Goal: Task Accomplishment & Management: Manage account settings

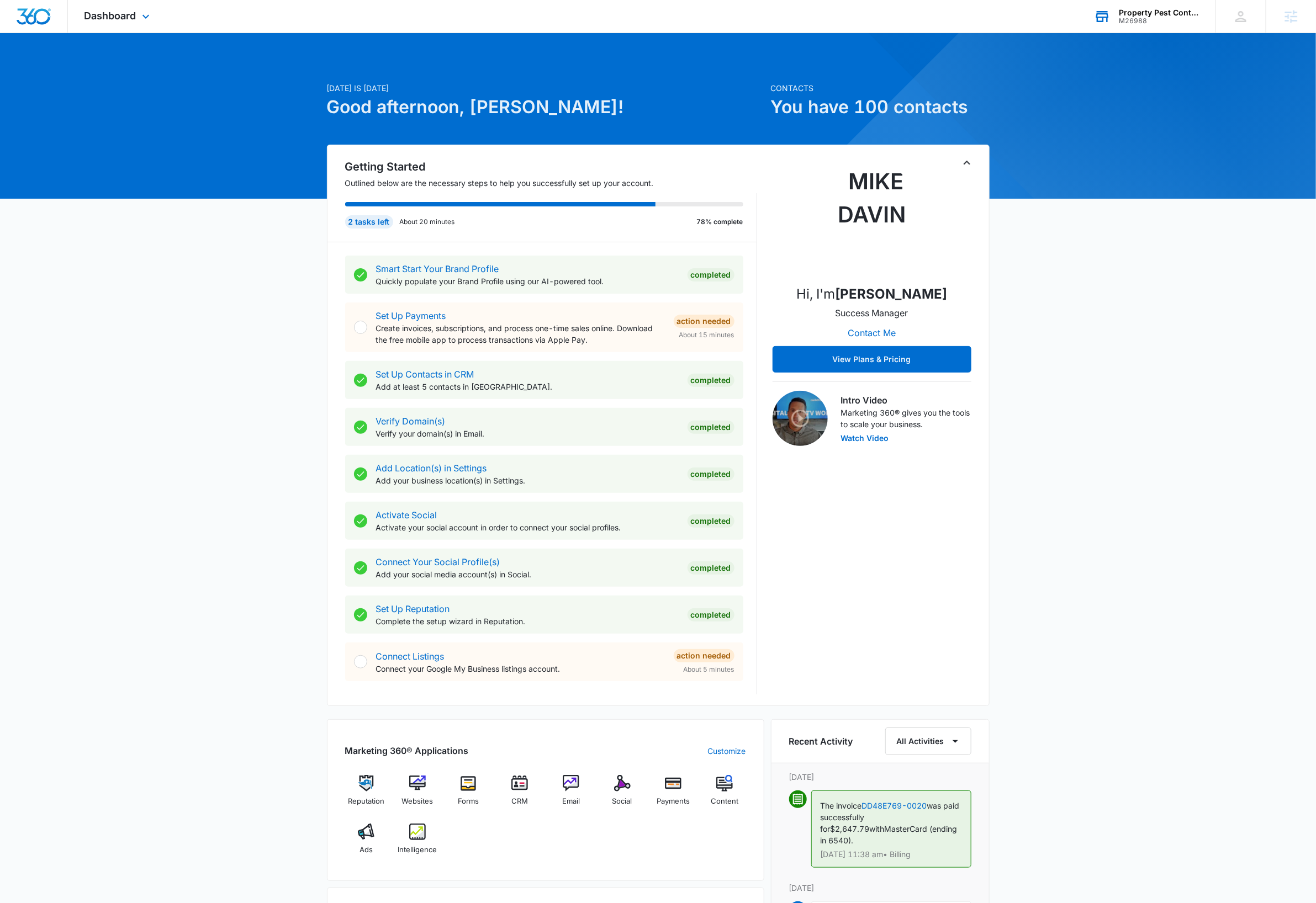
click at [1152, 17] on div "M26988" at bounding box center [1159, 21] width 81 height 7
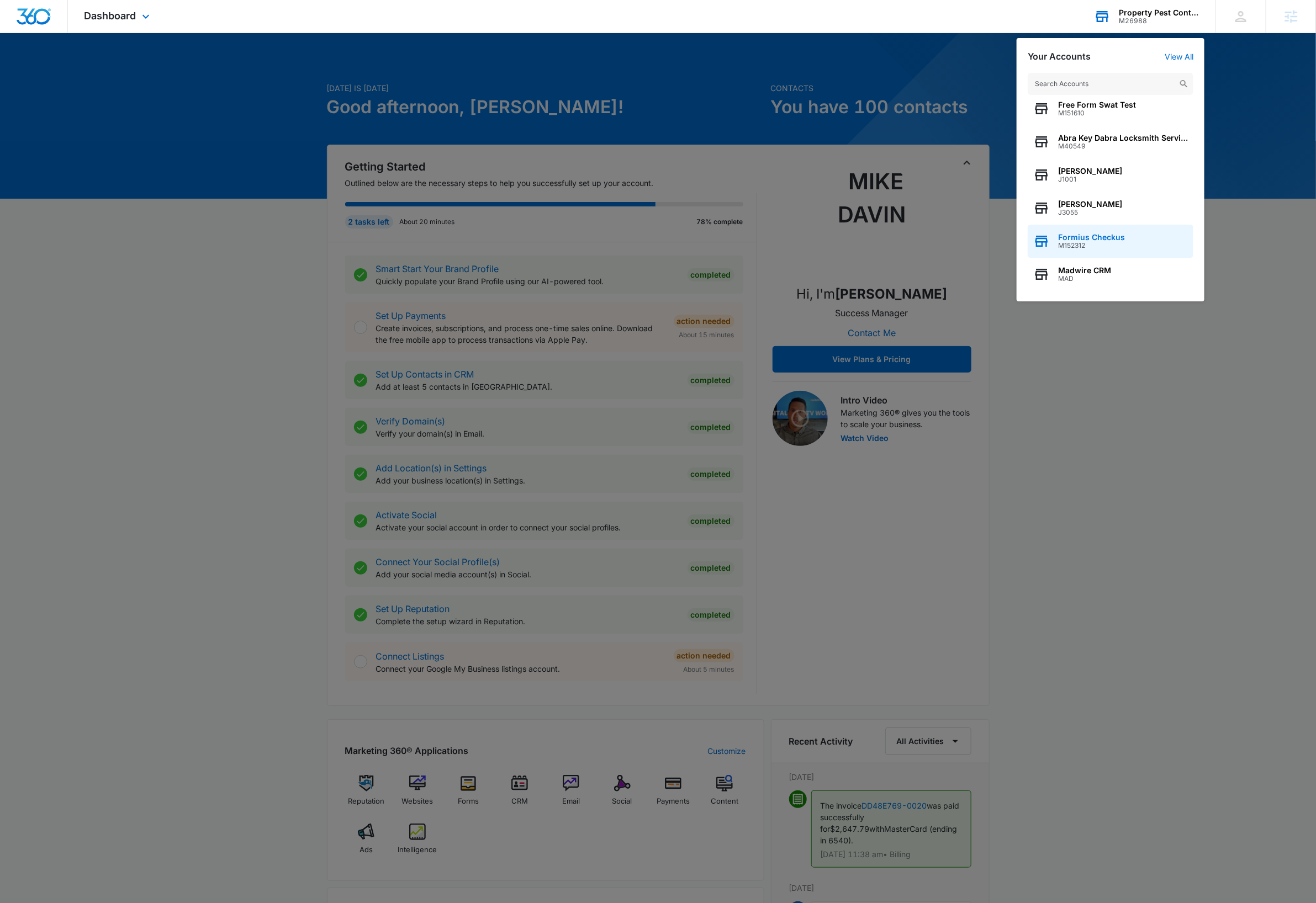
scroll to position [42, 0]
click at [1126, 270] on div "Madwire CRM MAD" at bounding box center [1110, 274] width 166 height 33
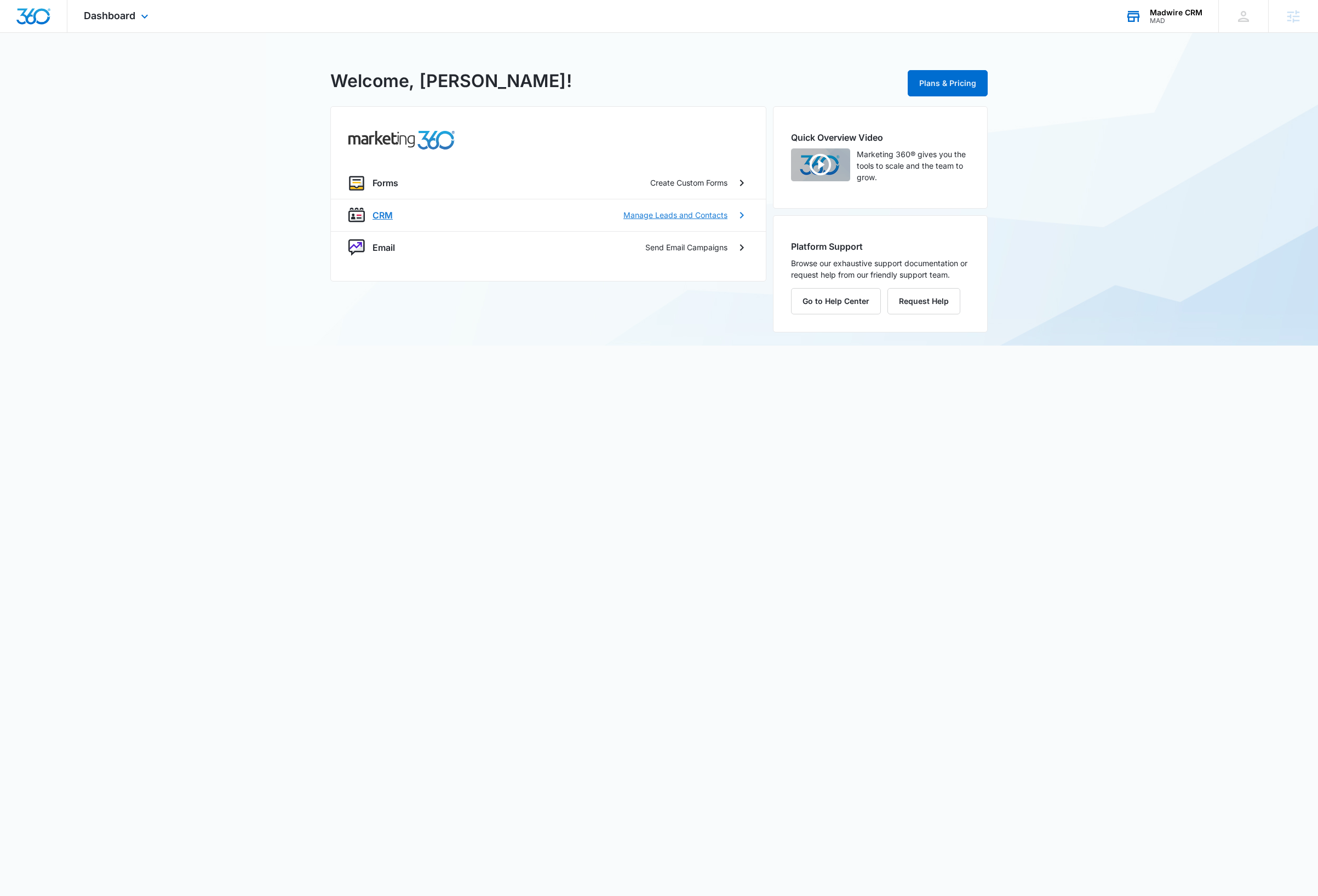
click at [385, 216] on p "CRM" at bounding box center [382, 215] width 20 height 13
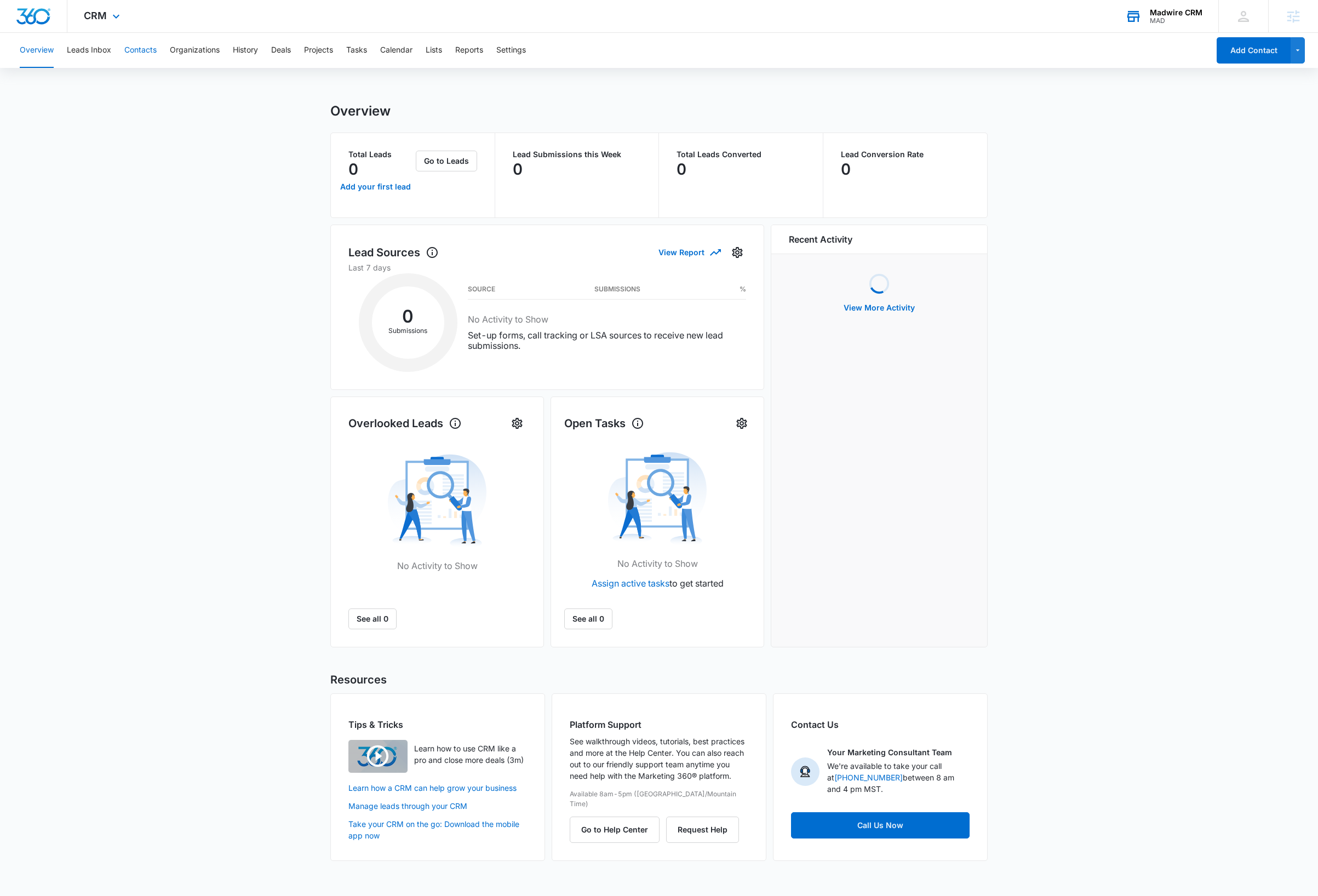
click at [142, 49] on button "Contacts" at bounding box center [141, 50] width 33 height 35
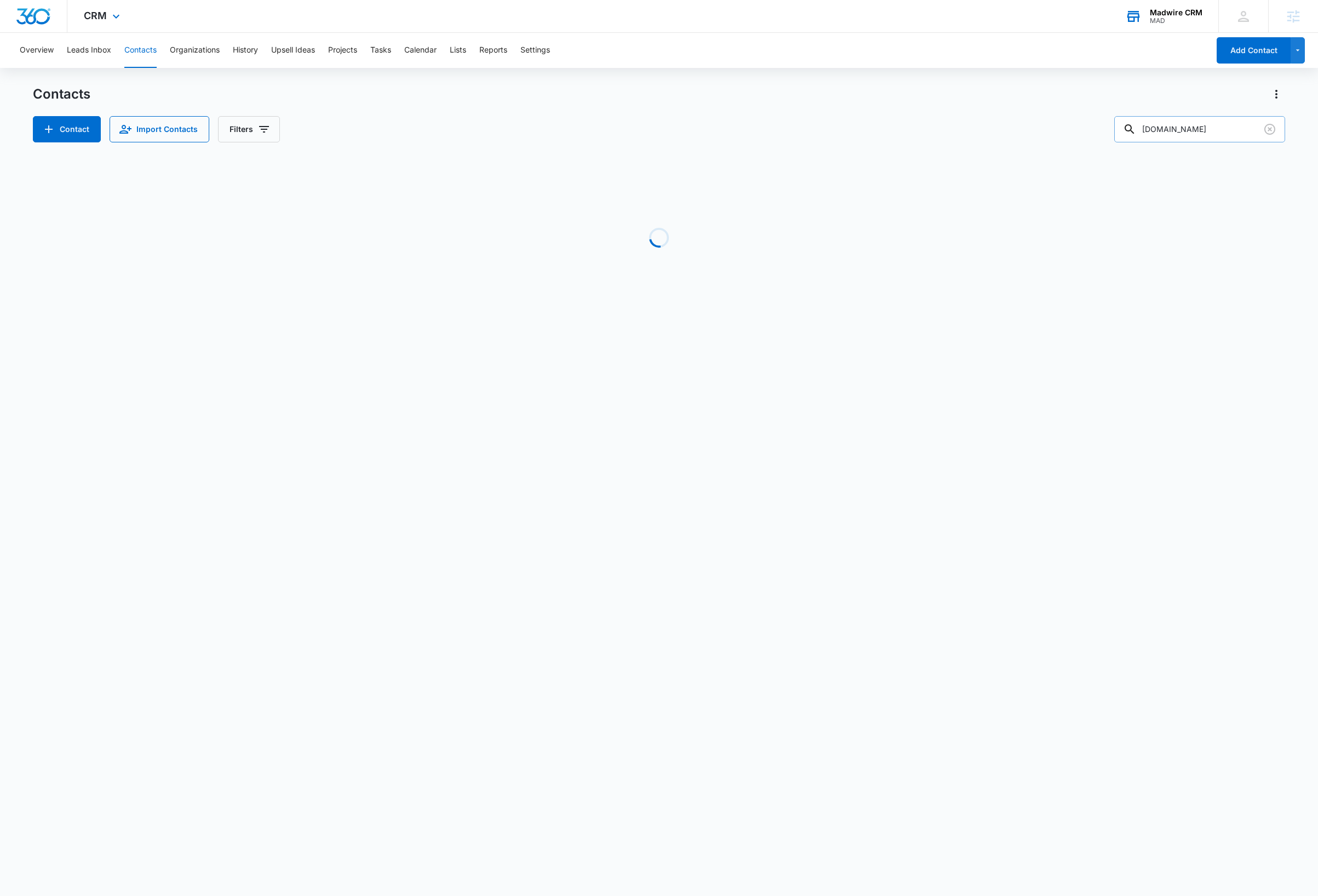
click at [1210, 134] on input "myboehmteam.com" at bounding box center [1199, 129] width 171 height 26
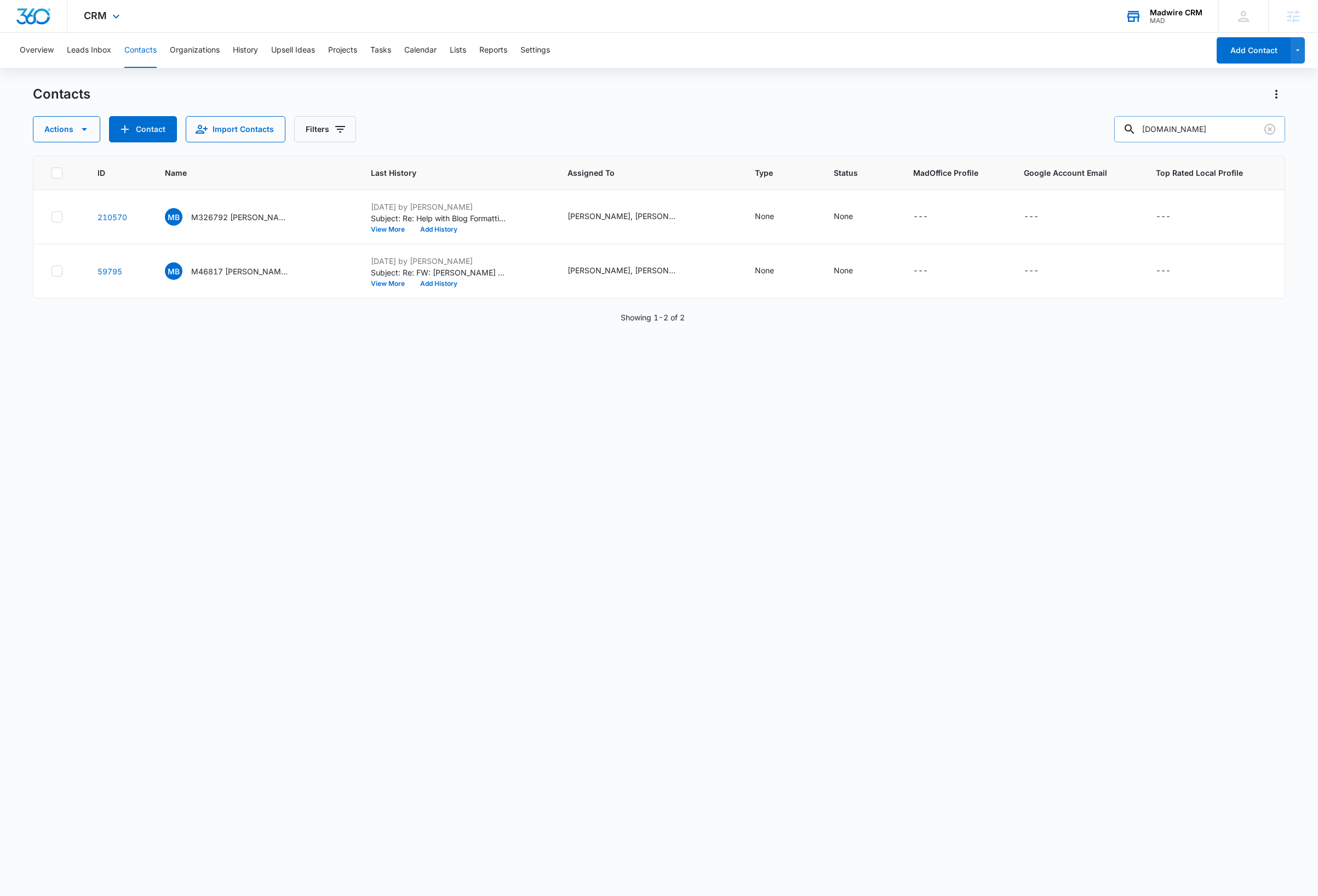
paste input "russ.g@dvst"
type input "russ.g@dvst.com"
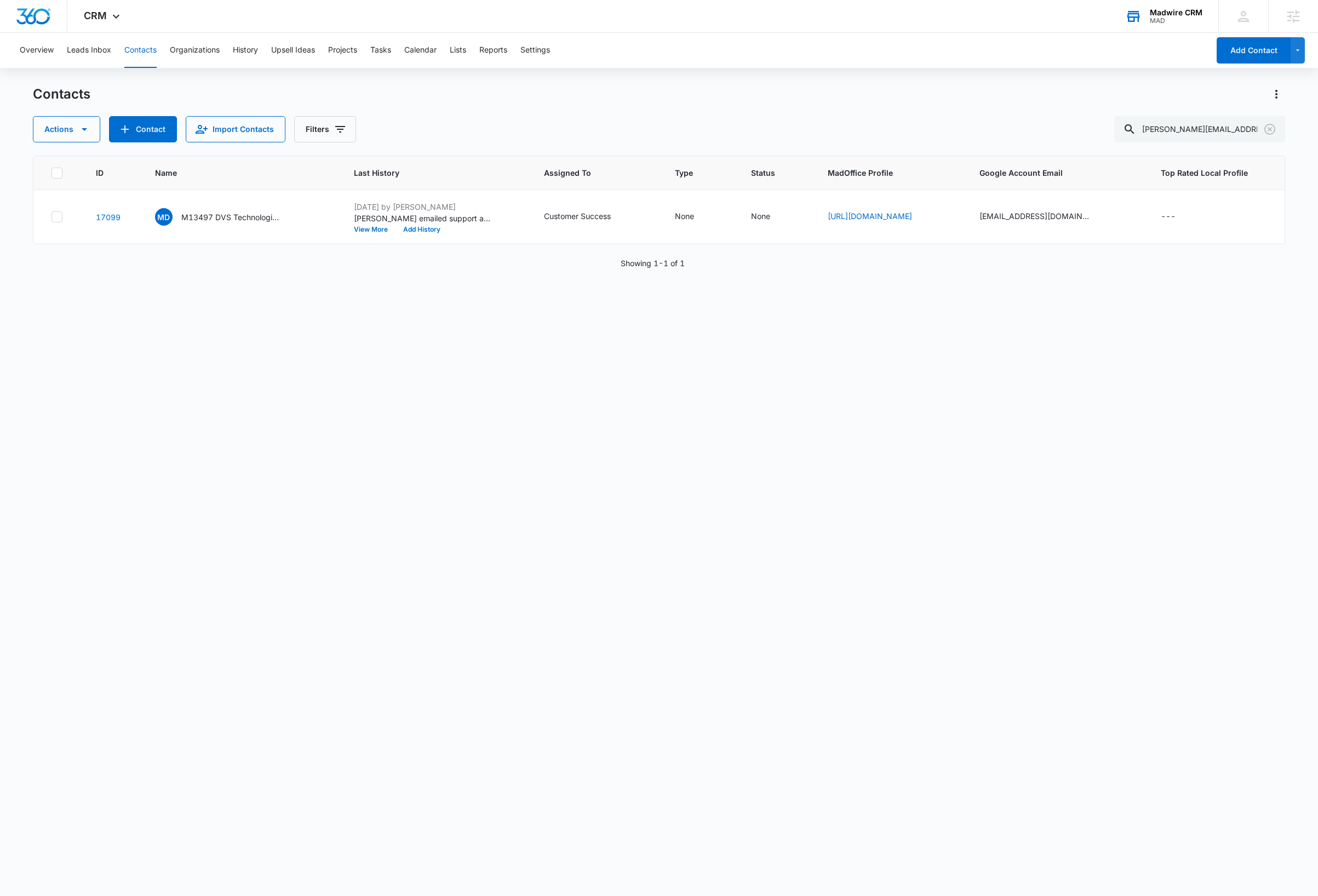
click at [1178, 14] on div "Madwire CRM" at bounding box center [1176, 12] width 52 height 9
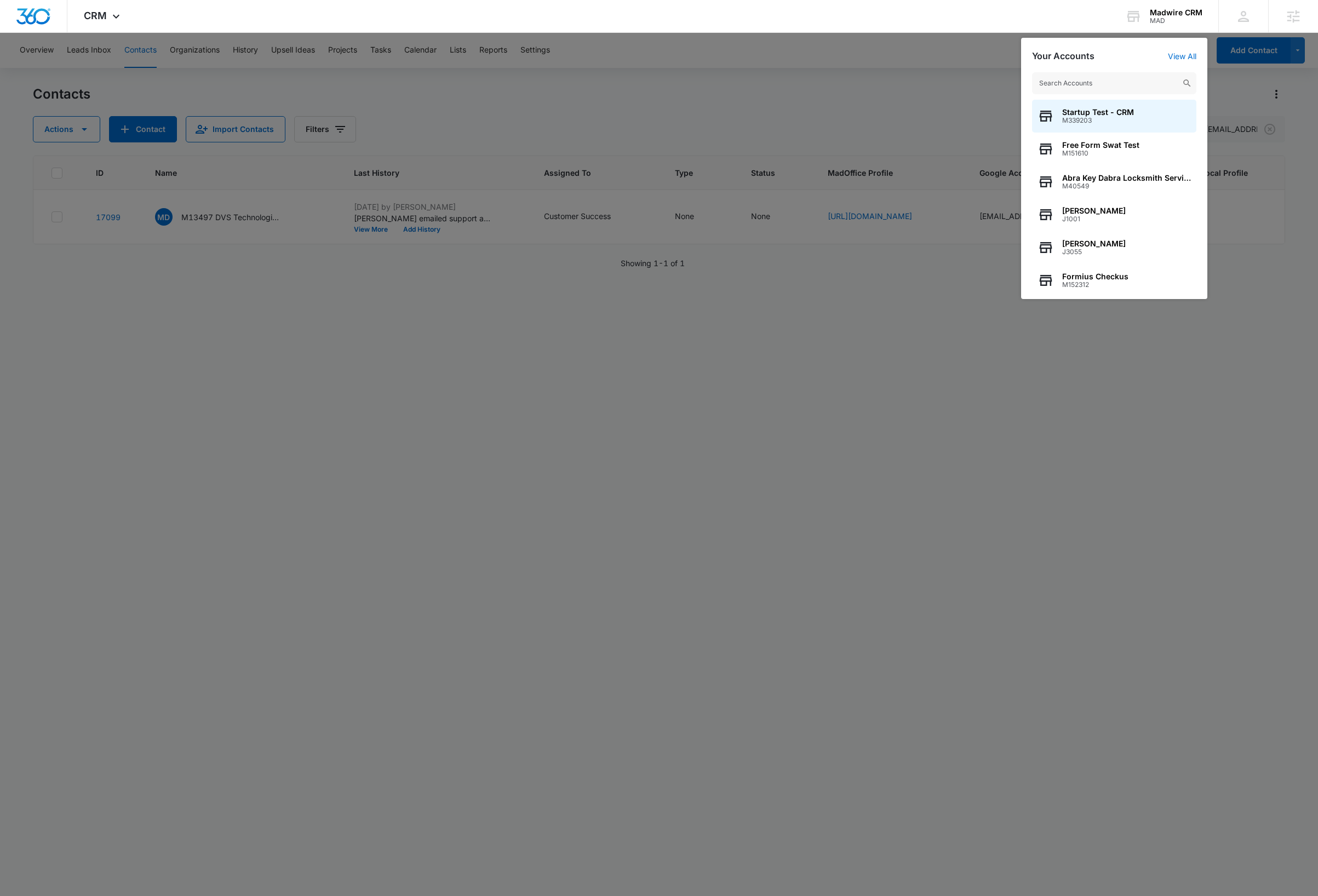
click at [1135, 83] on input "text" at bounding box center [1114, 83] width 164 height 22
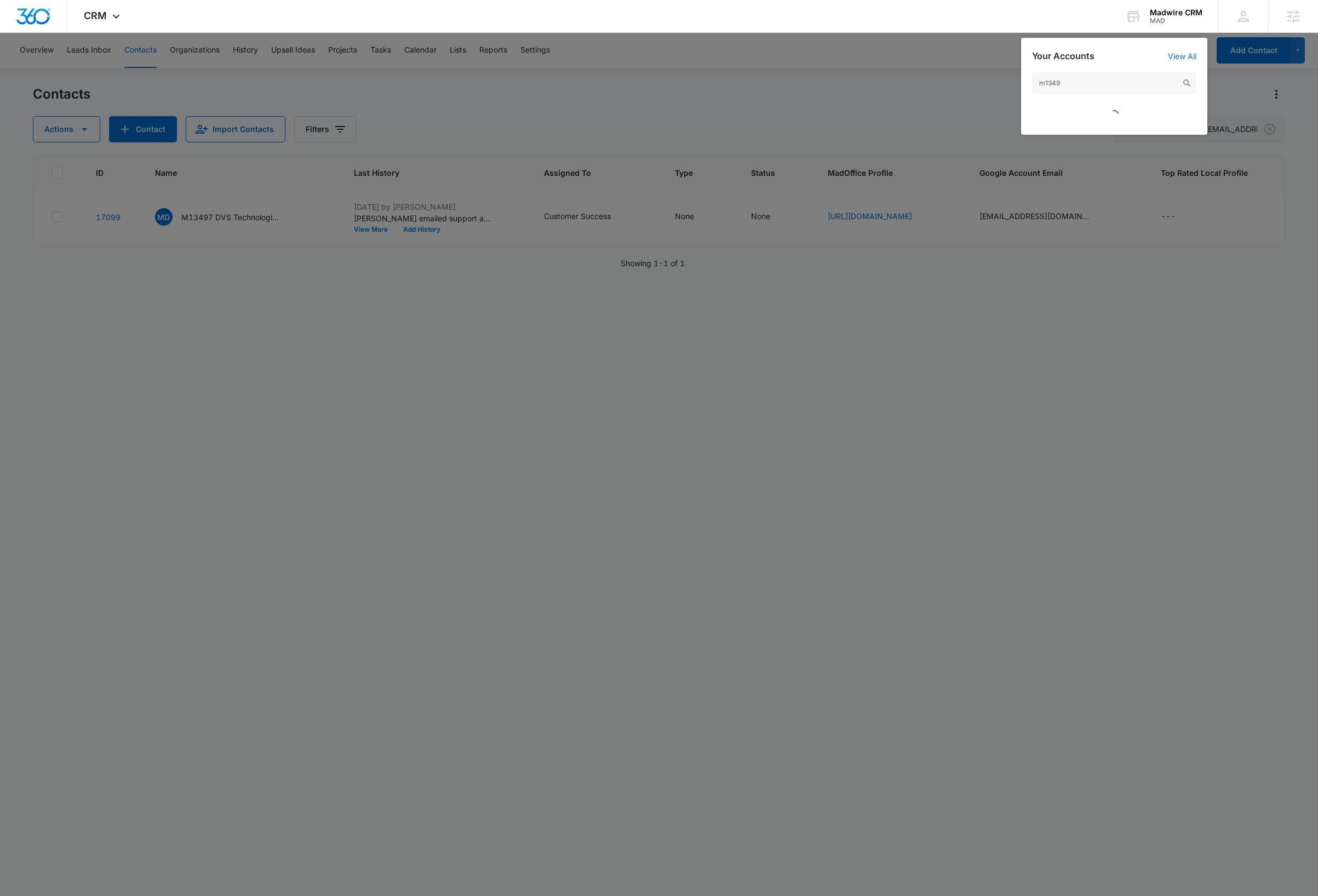
type input "m13497"
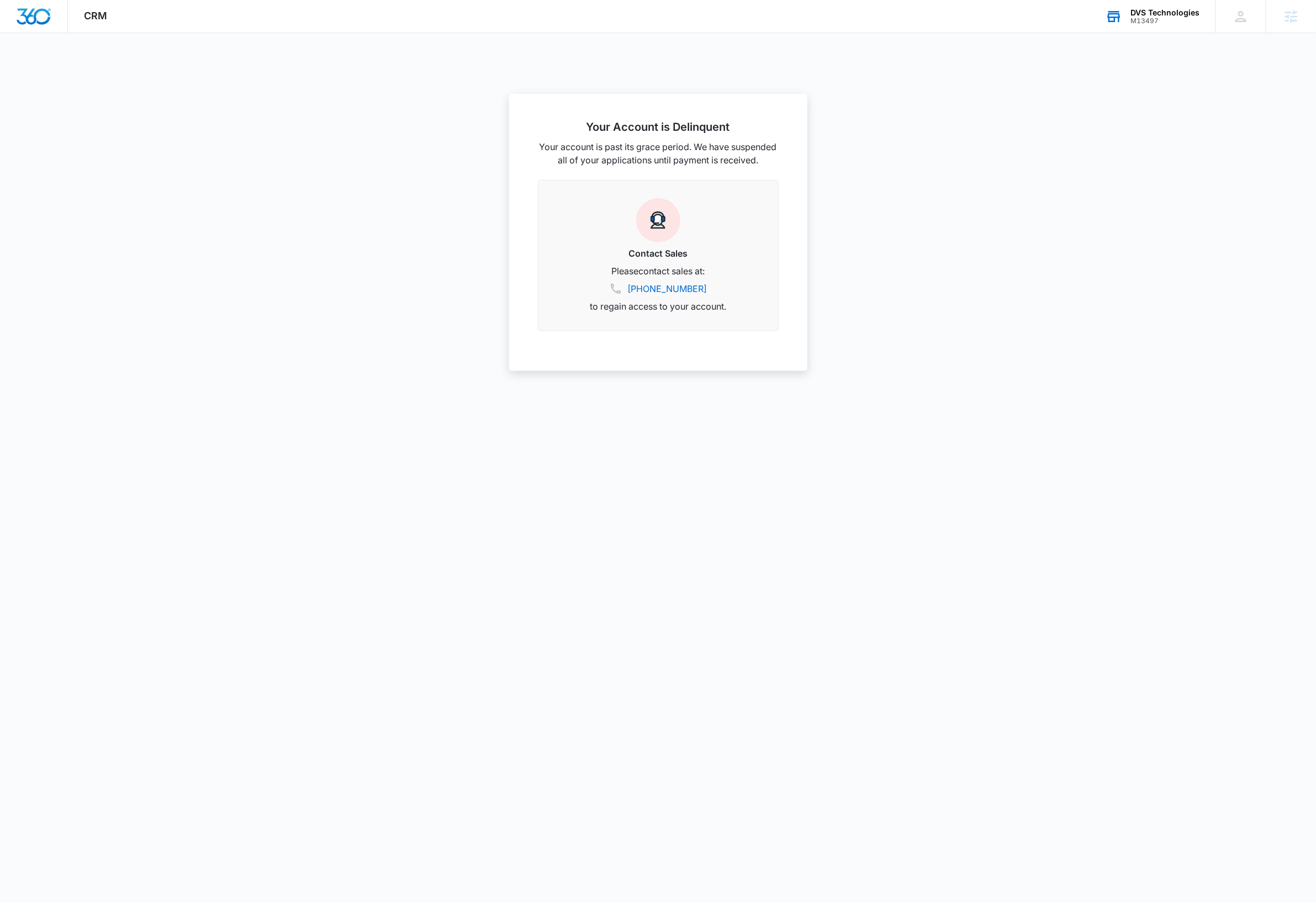
click at [1177, 23] on div "M13497" at bounding box center [1165, 21] width 69 height 7
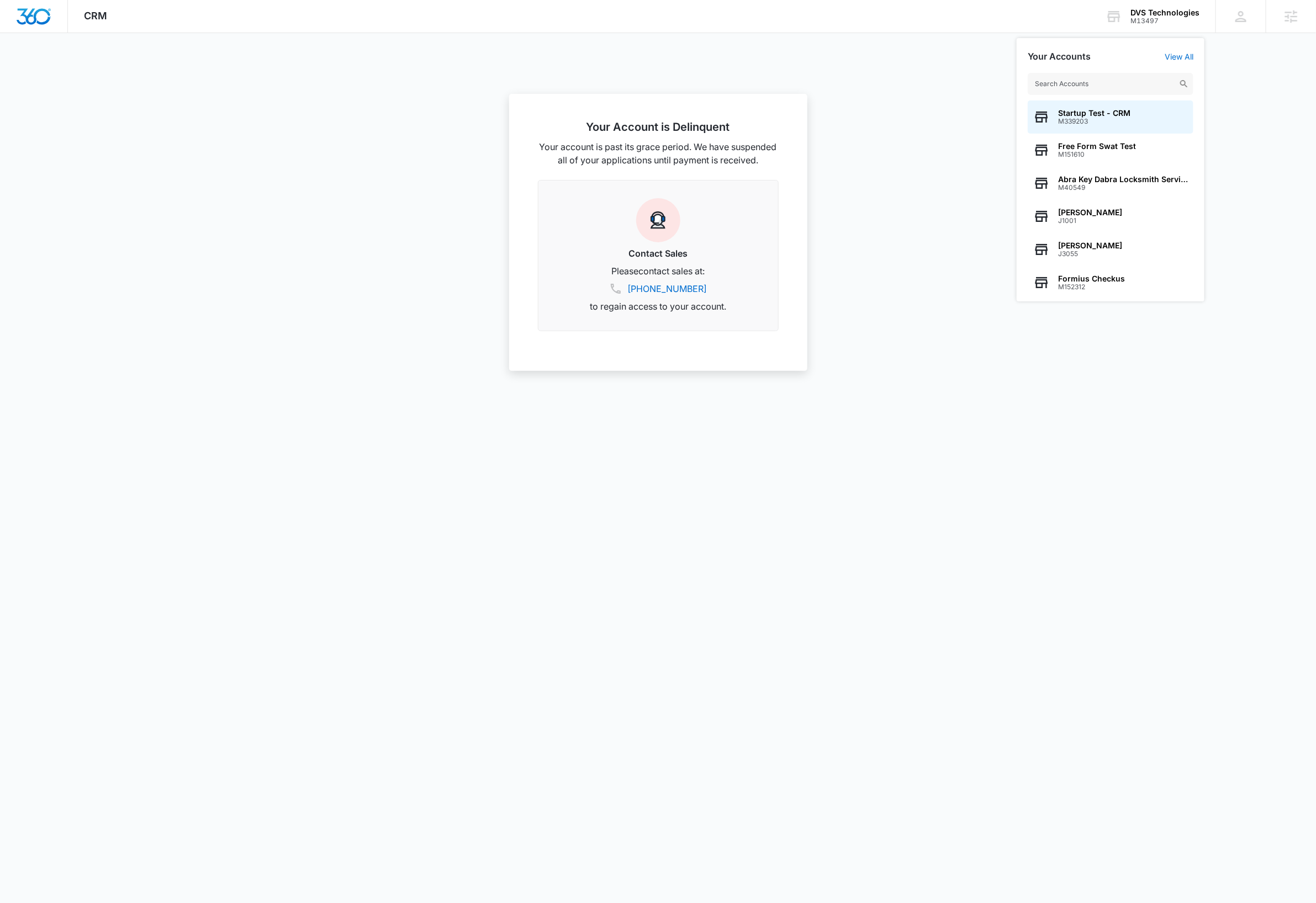
click at [1132, 82] on input "text" at bounding box center [1110, 83] width 166 height 22
type input "m325911"
click at [1124, 125] on span "M325911" at bounding box center [1098, 121] width 81 height 7
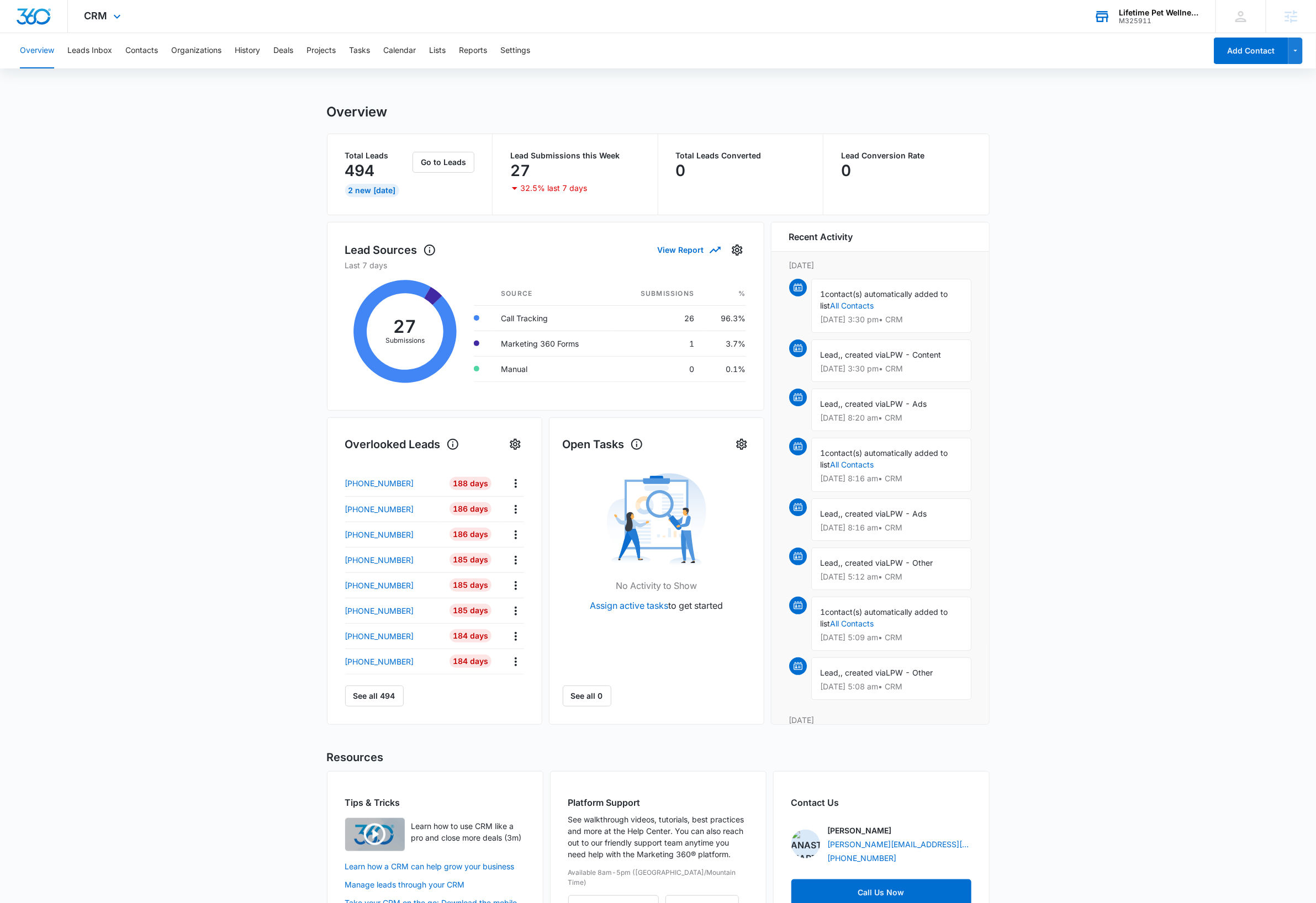
click at [1164, 17] on div "M325911" at bounding box center [1159, 21] width 81 height 7
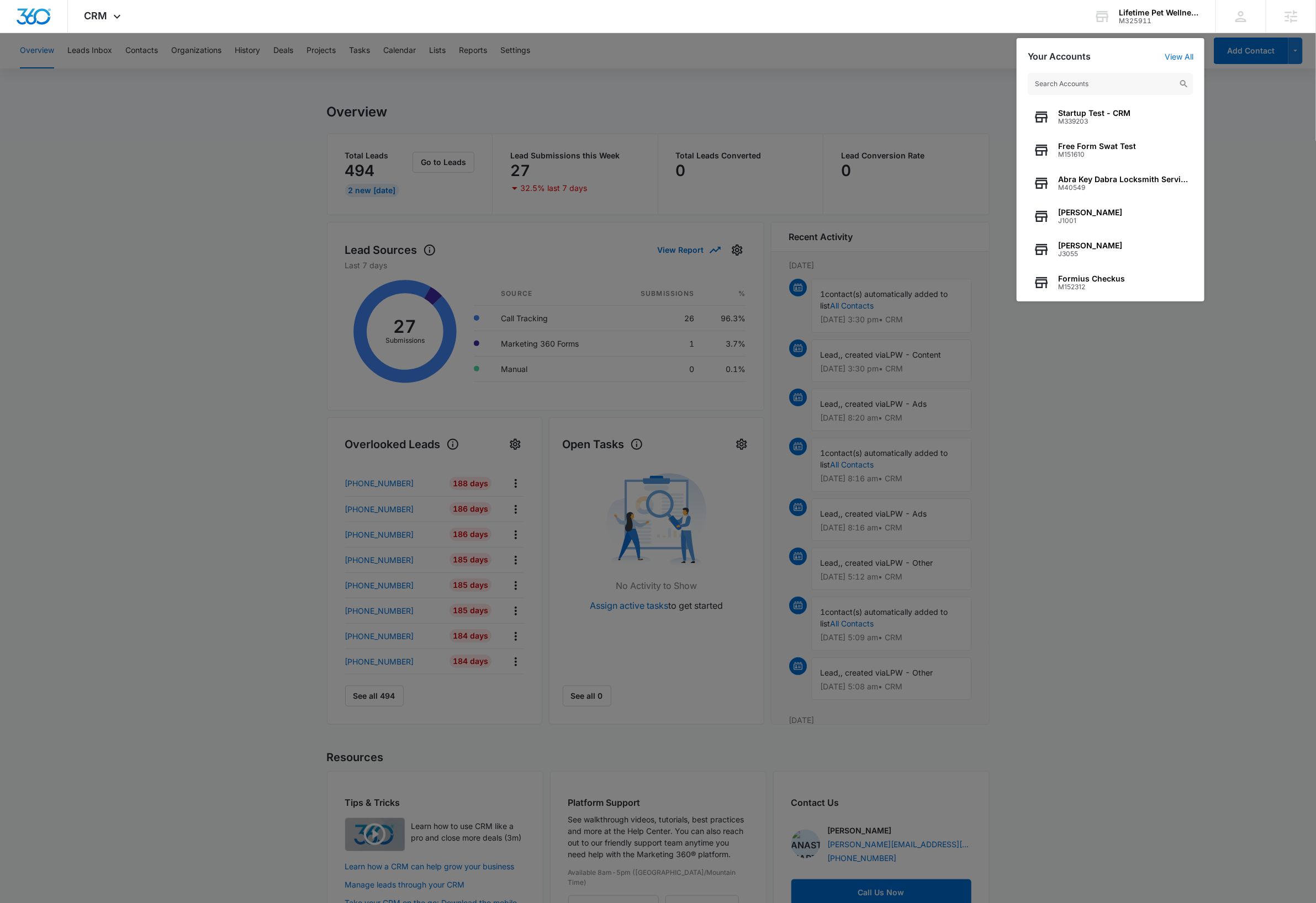
click at [1095, 88] on input "text" at bounding box center [1110, 83] width 166 height 22
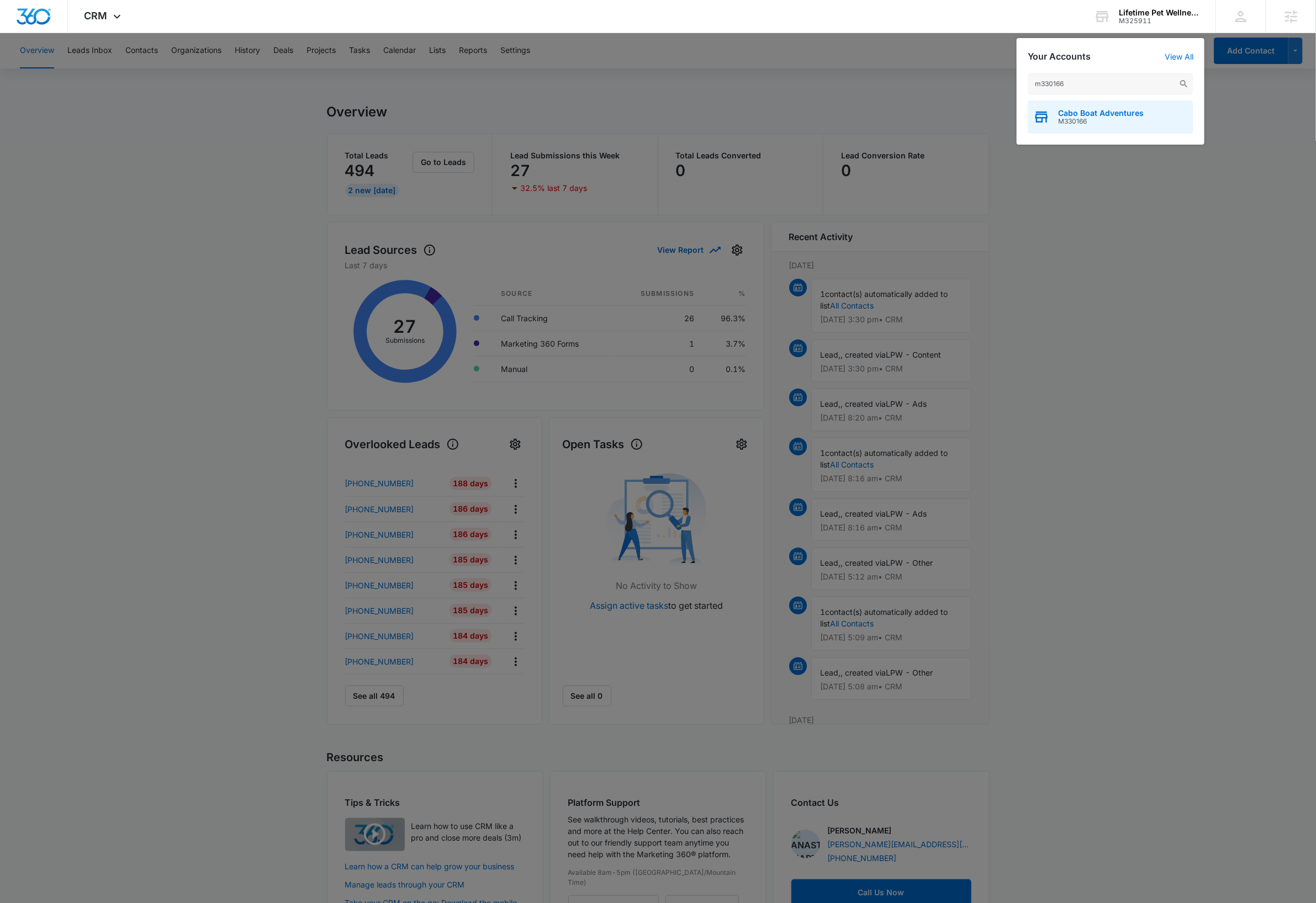
type input "m330166"
click at [1123, 120] on span "M330166" at bounding box center [1101, 121] width 86 height 7
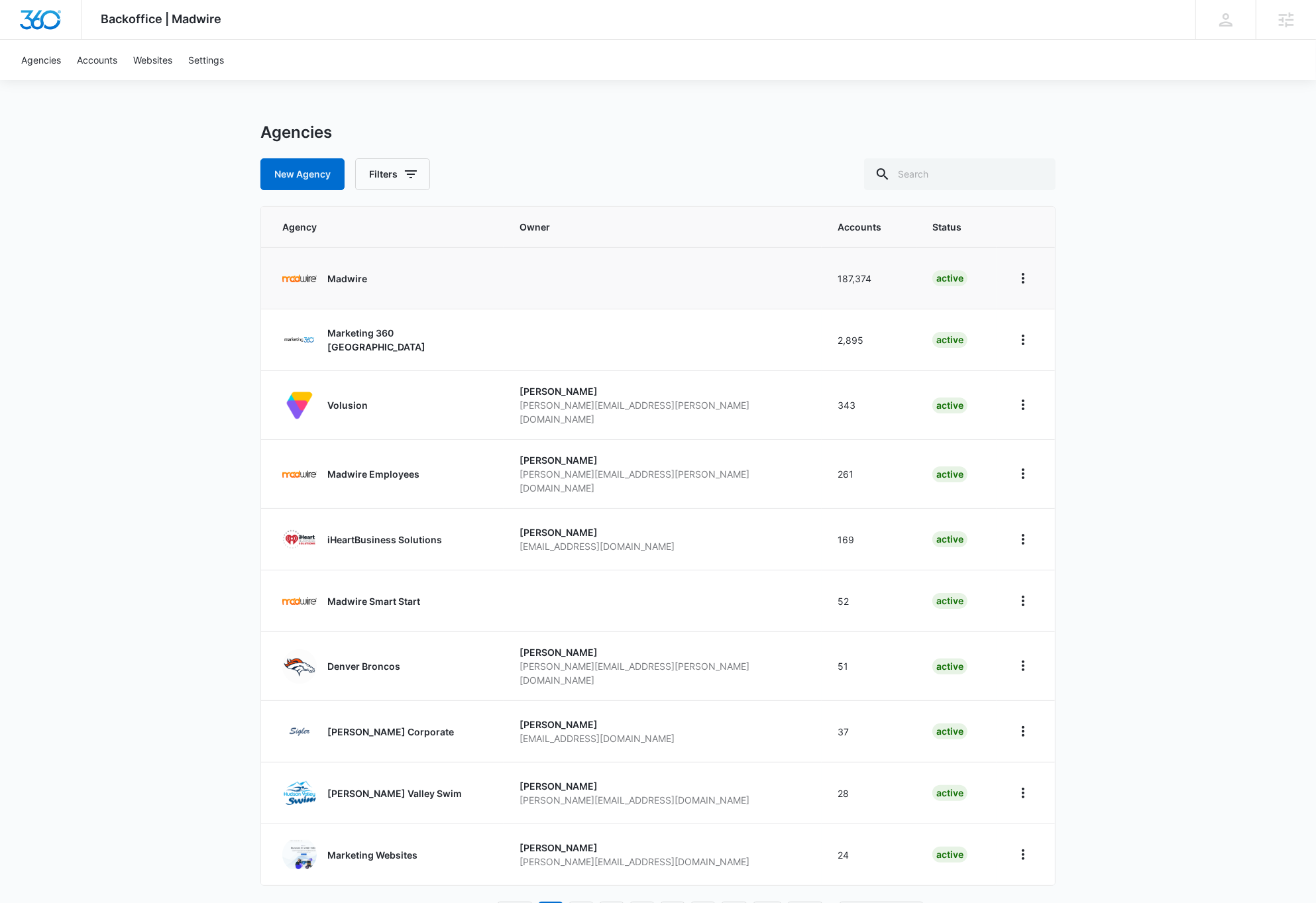
click at [342, 276] on p "Madwire" at bounding box center [347, 279] width 40 height 14
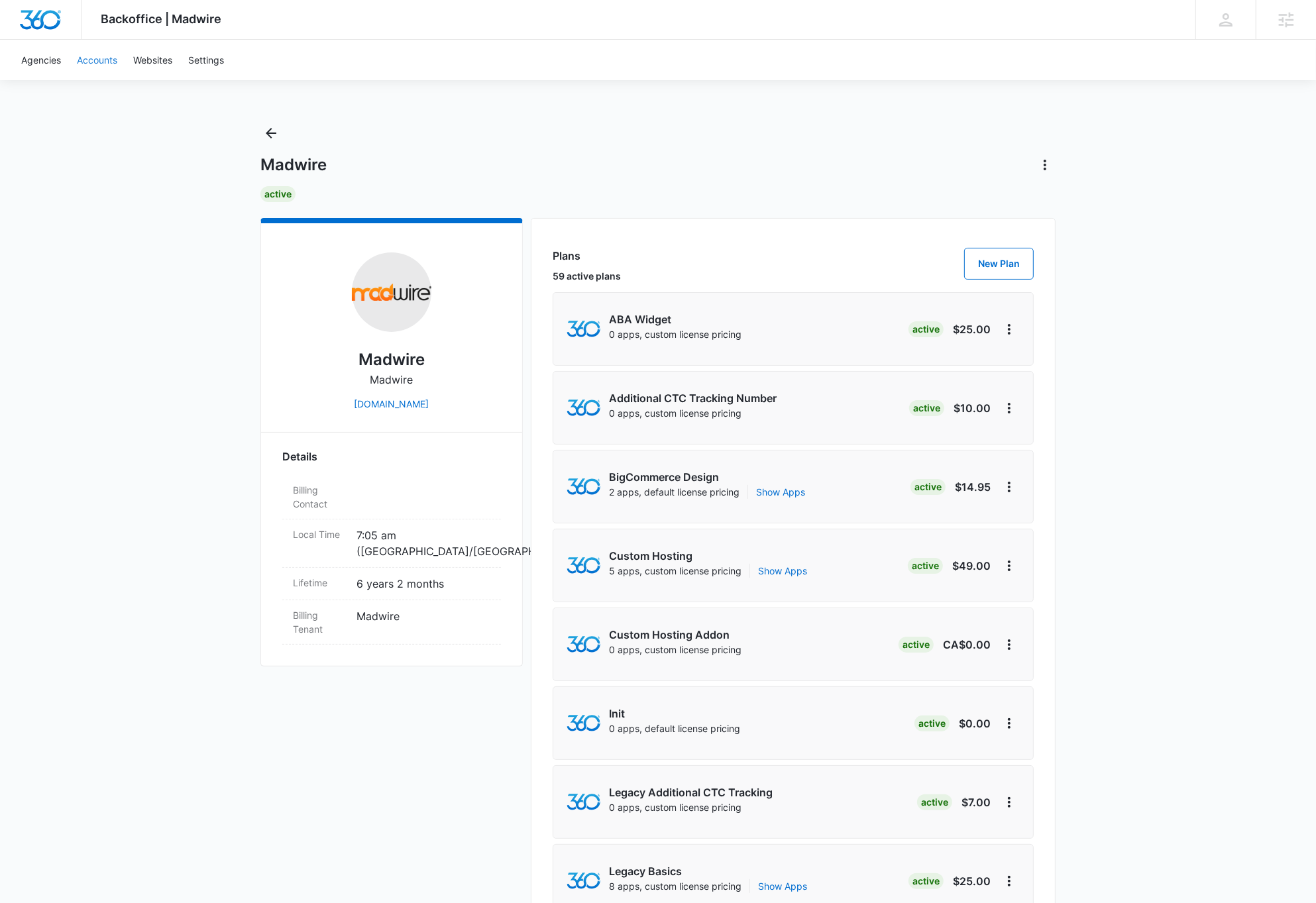
click at [104, 54] on link "Accounts" at bounding box center [97, 59] width 56 height 41
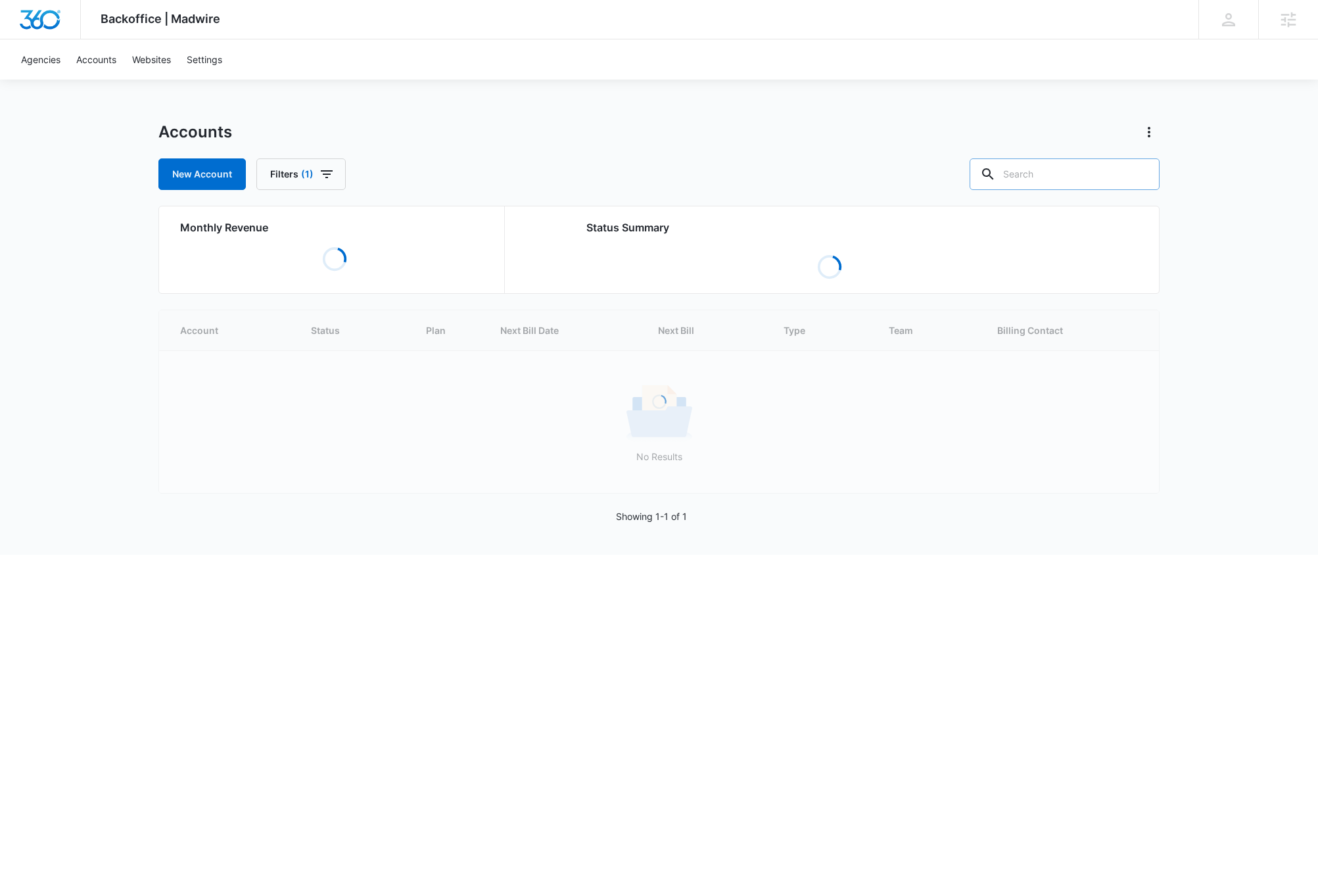
click at [1079, 175] on input "text" at bounding box center [1065, 174] width 190 height 31
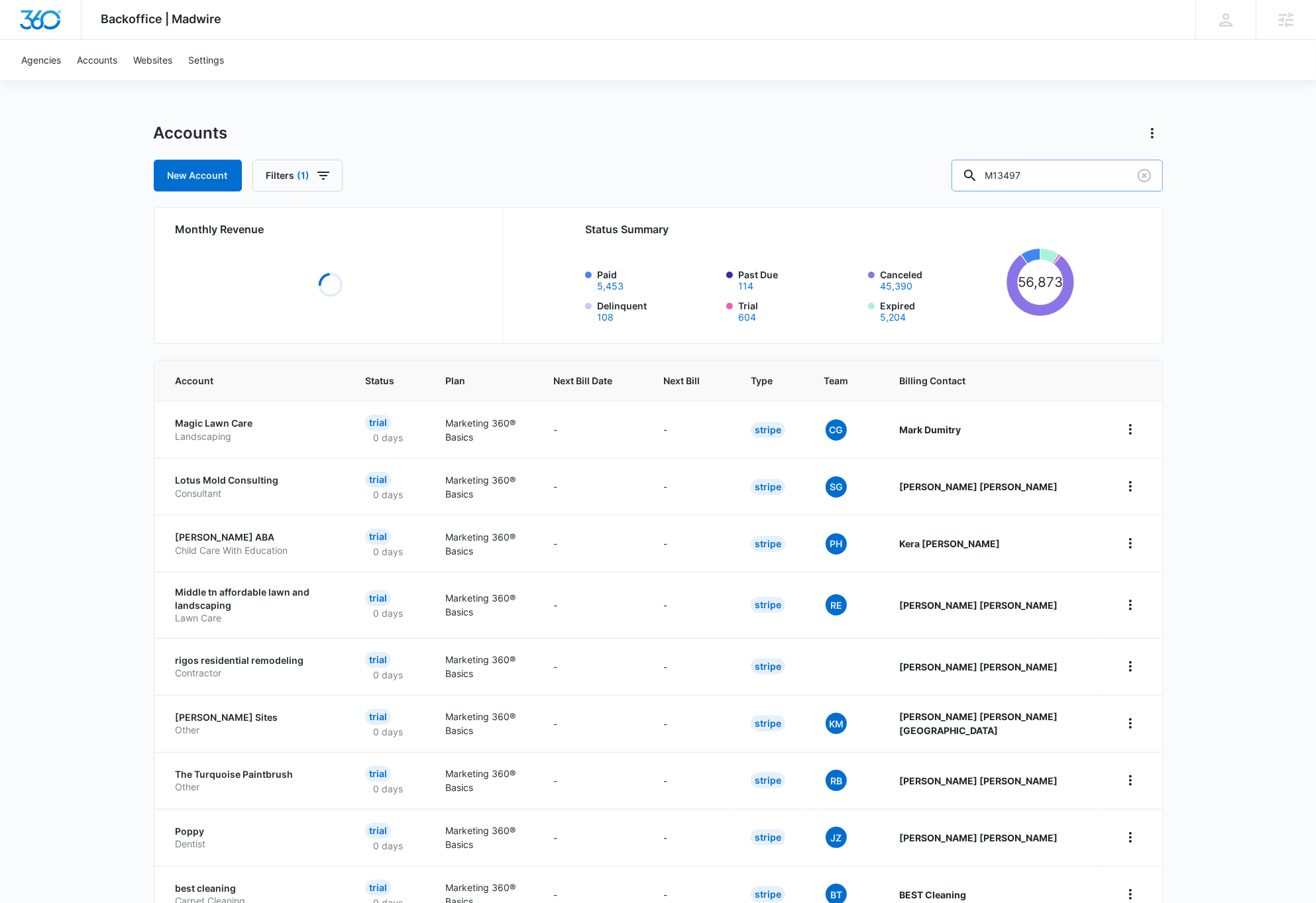
type input "M13497"
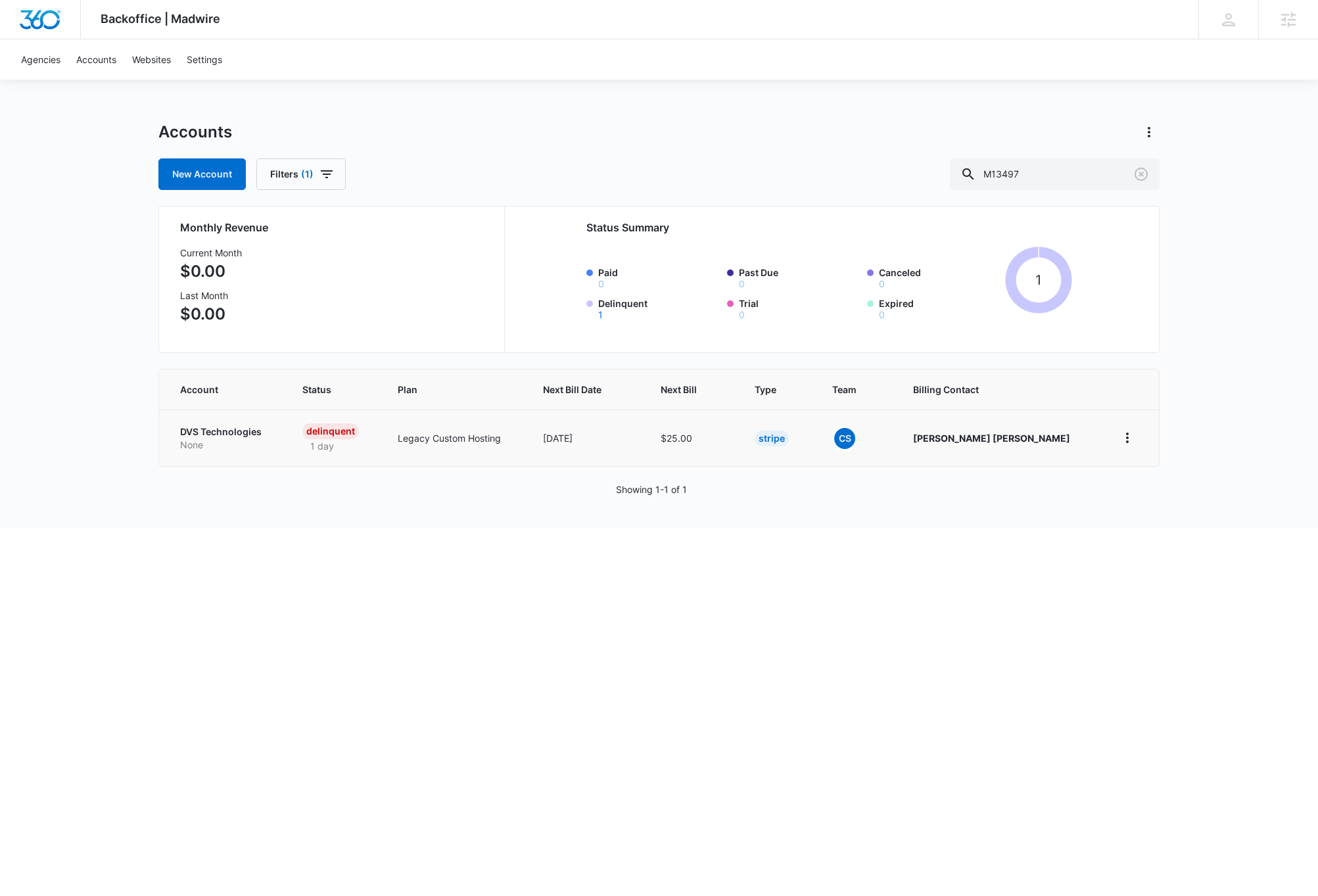
click at [208, 433] on p "DVS Technologies" at bounding box center [225, 431] width 90 height 13
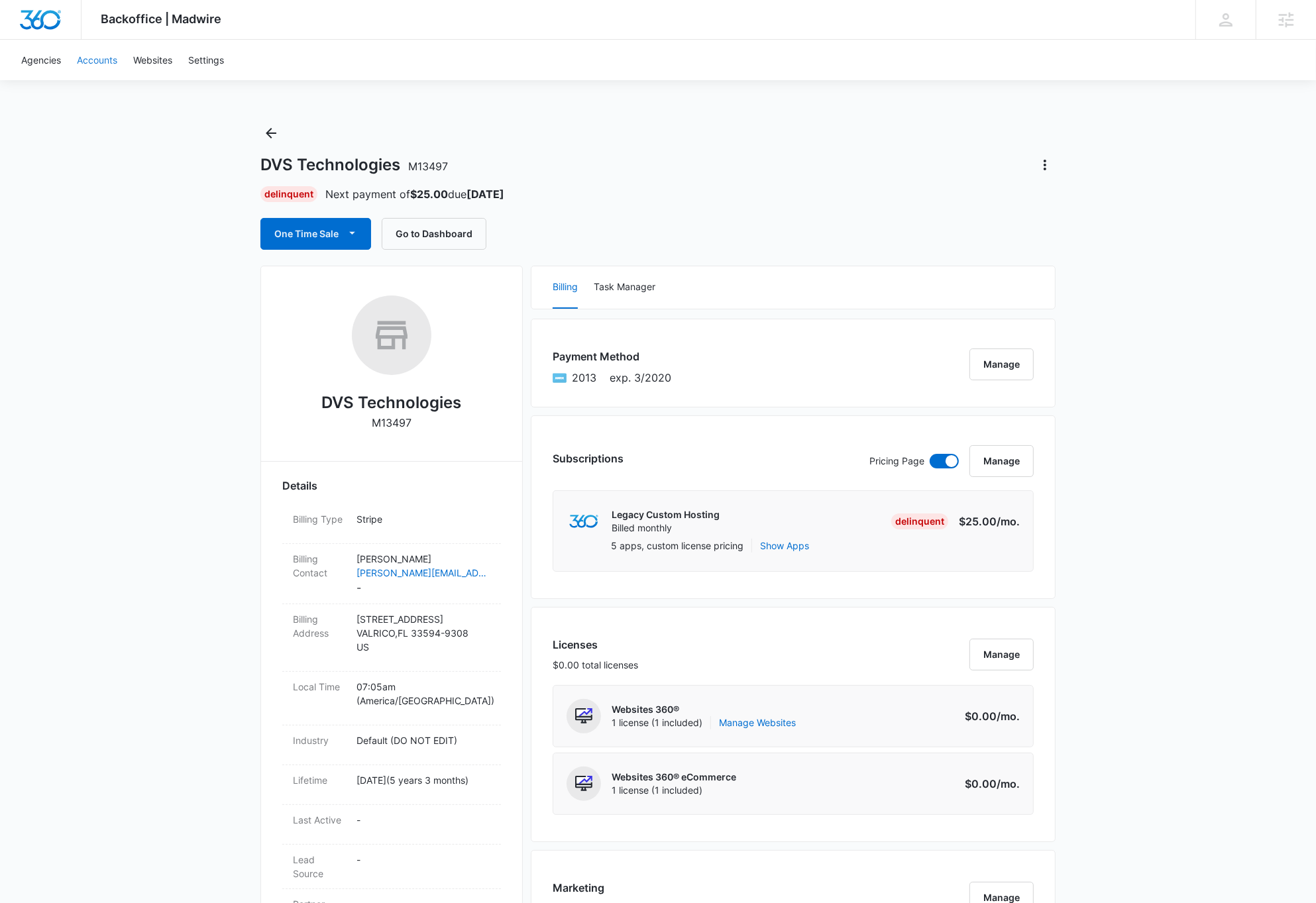
click at [94, 59] on link "Accounts" at bounding box center [97, 59] width 56 height 41
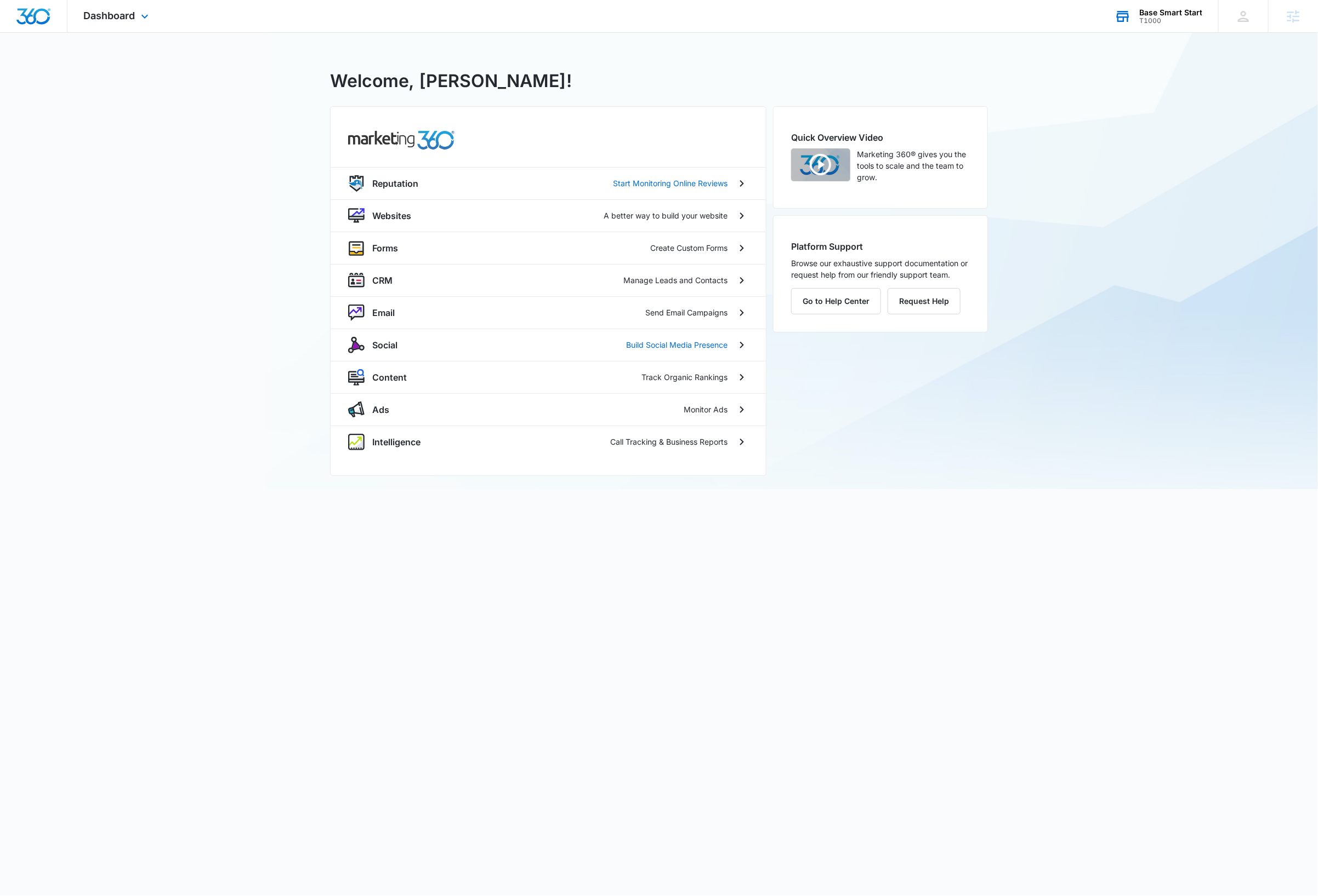
click at [1177, 15] on div "Base Smart Start" at bounding box center [1170, 12] width 63 height 9
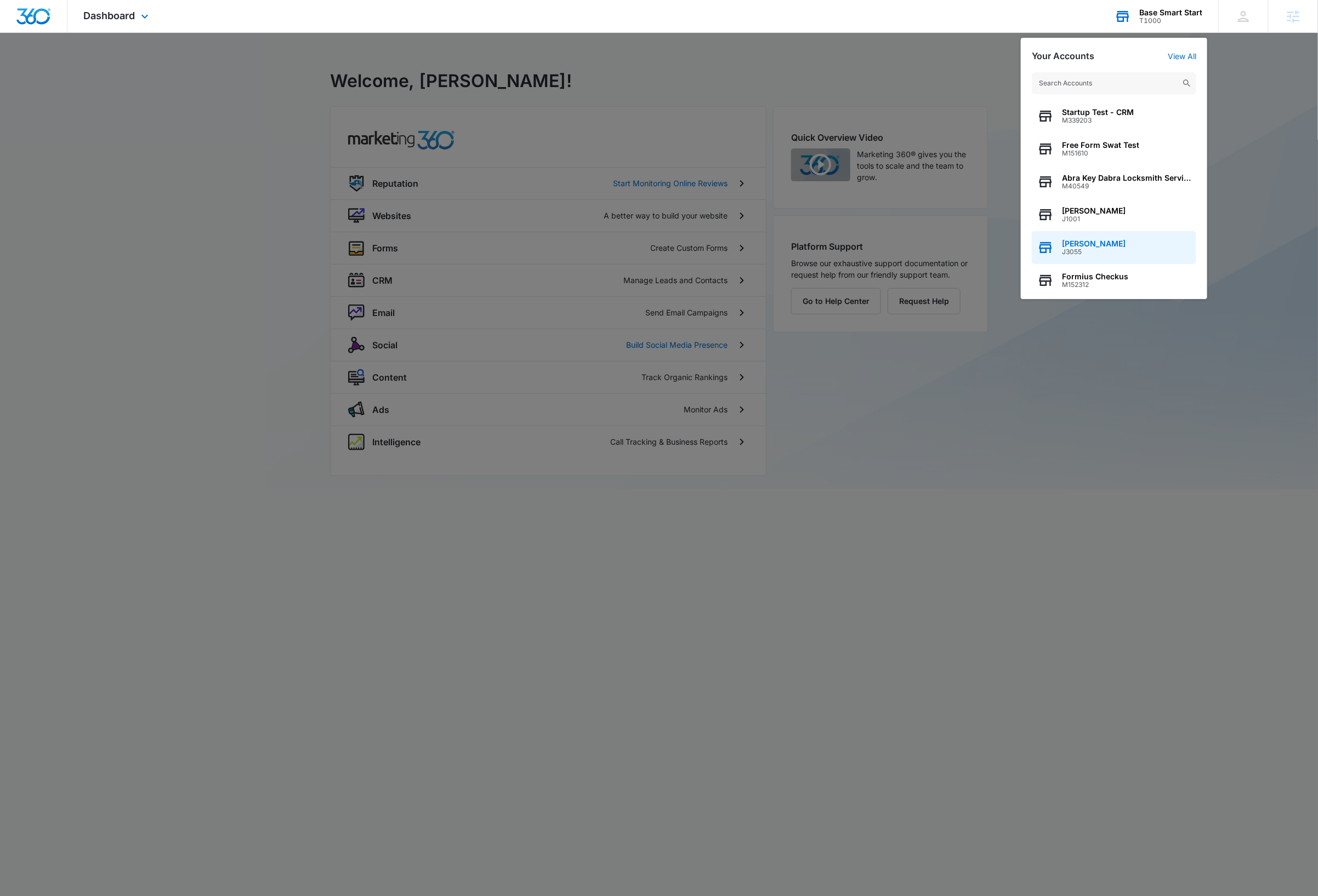
click at [1117, 246] on div "Dave Bettger J3055" at bounding box center [1113, 248] width 165 height 33
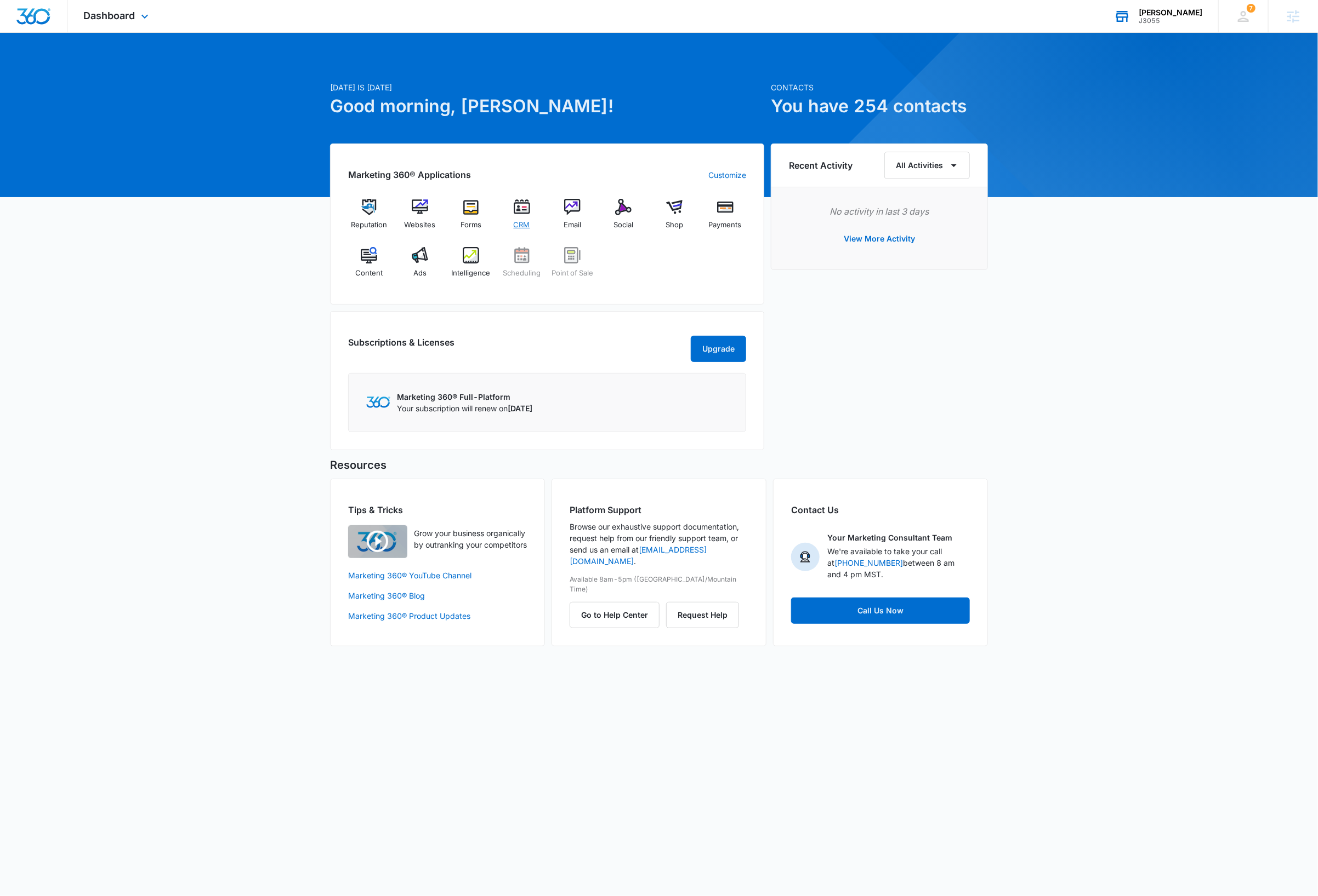
click at [522, 211] on img at bounding box center [521, 207] width 16 height 16
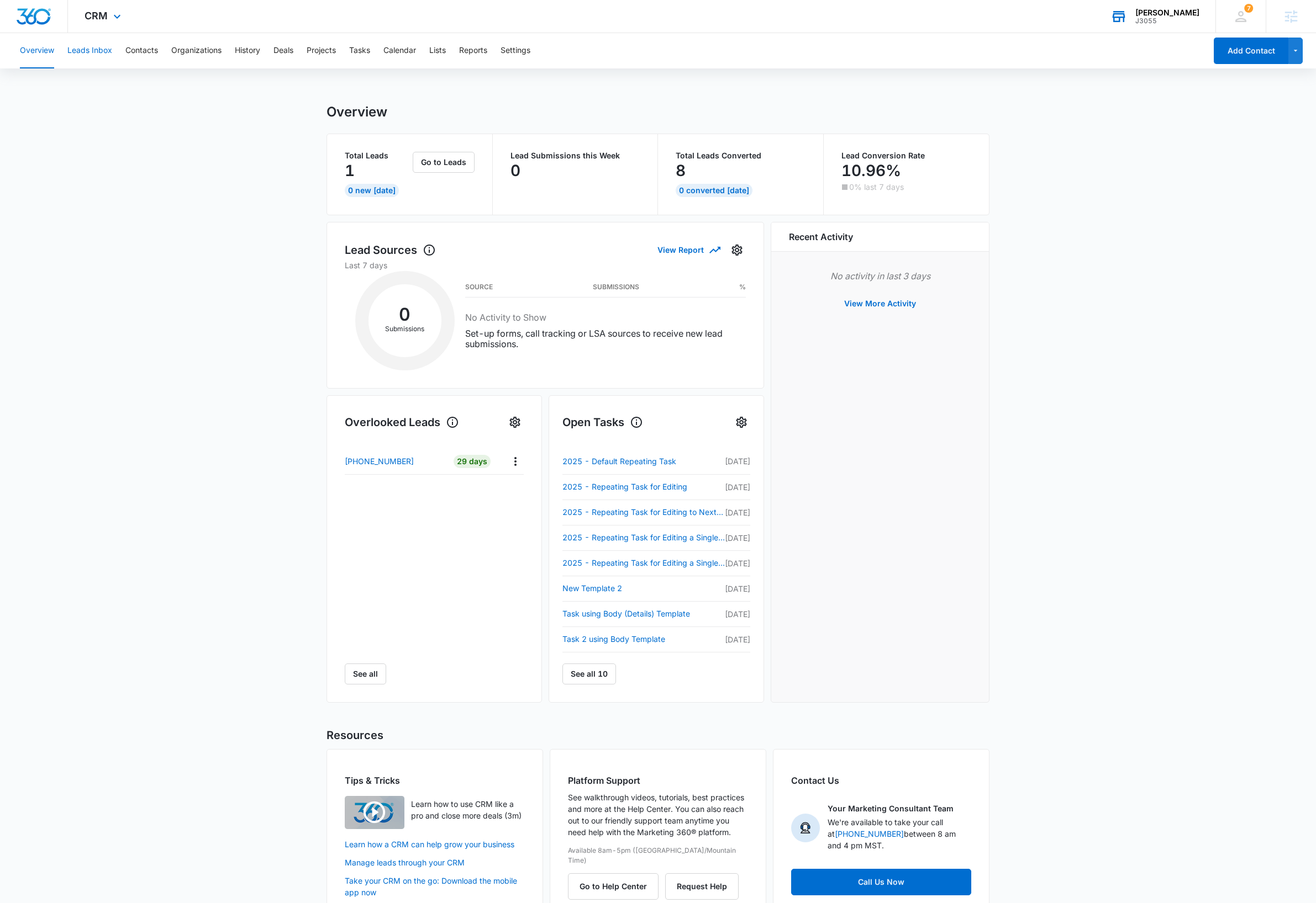
click at [95, 50] on button "Leads Inbox" at bounding box center [90, 50] width 45 height 35
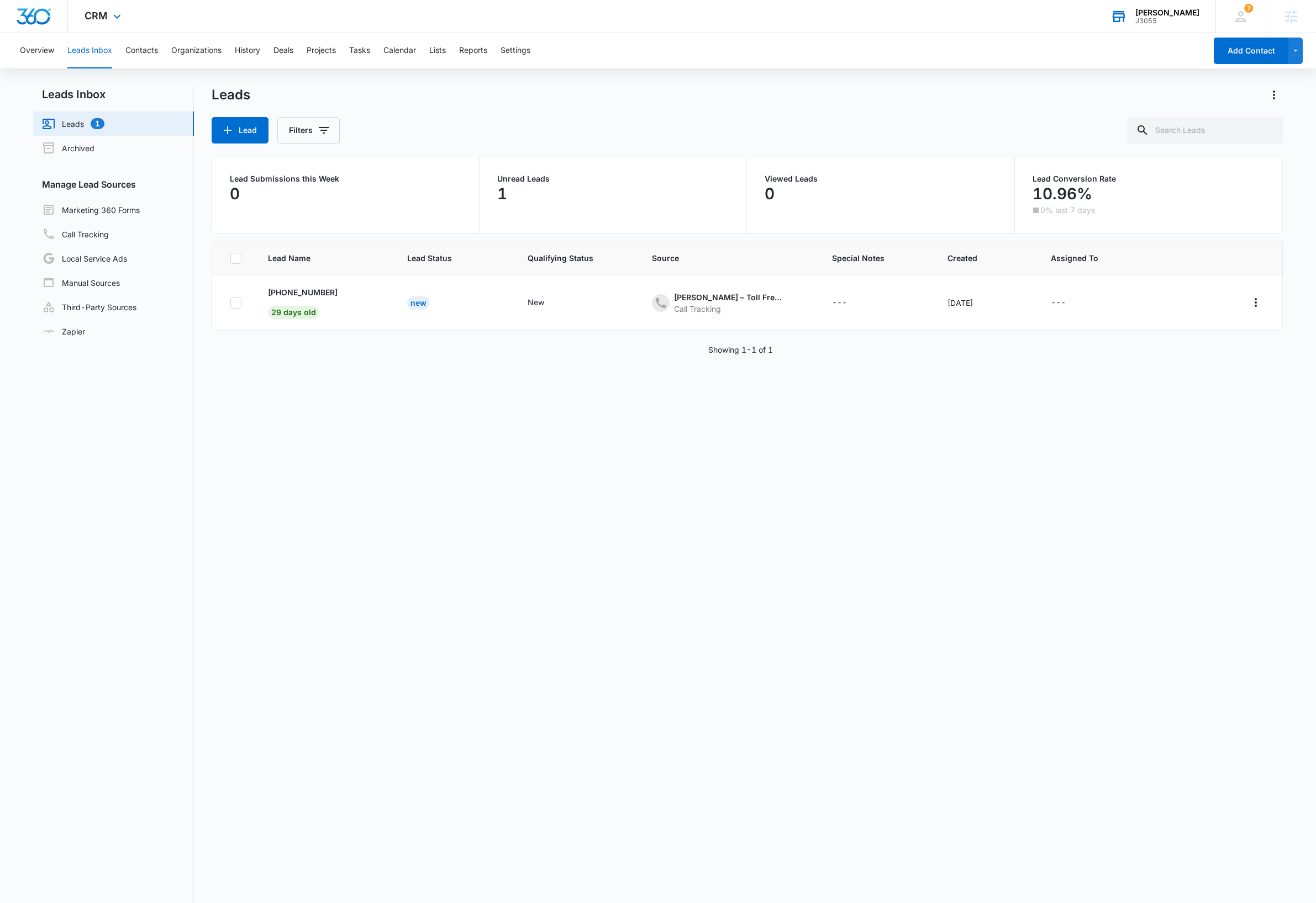
click at [73, 121] on link "Leads 1" at bounding box center [73, 124] width 63 height 13
click at [581, 530] on div "Lead Name Lead Status Qualifying Status Source Special Notes Created Assigned T…" at bounding box center [747, 607] width 1072 height 732
click at [84, 236] on link "Call Tracking" at bounding box center [75, 234] width 67 height 13
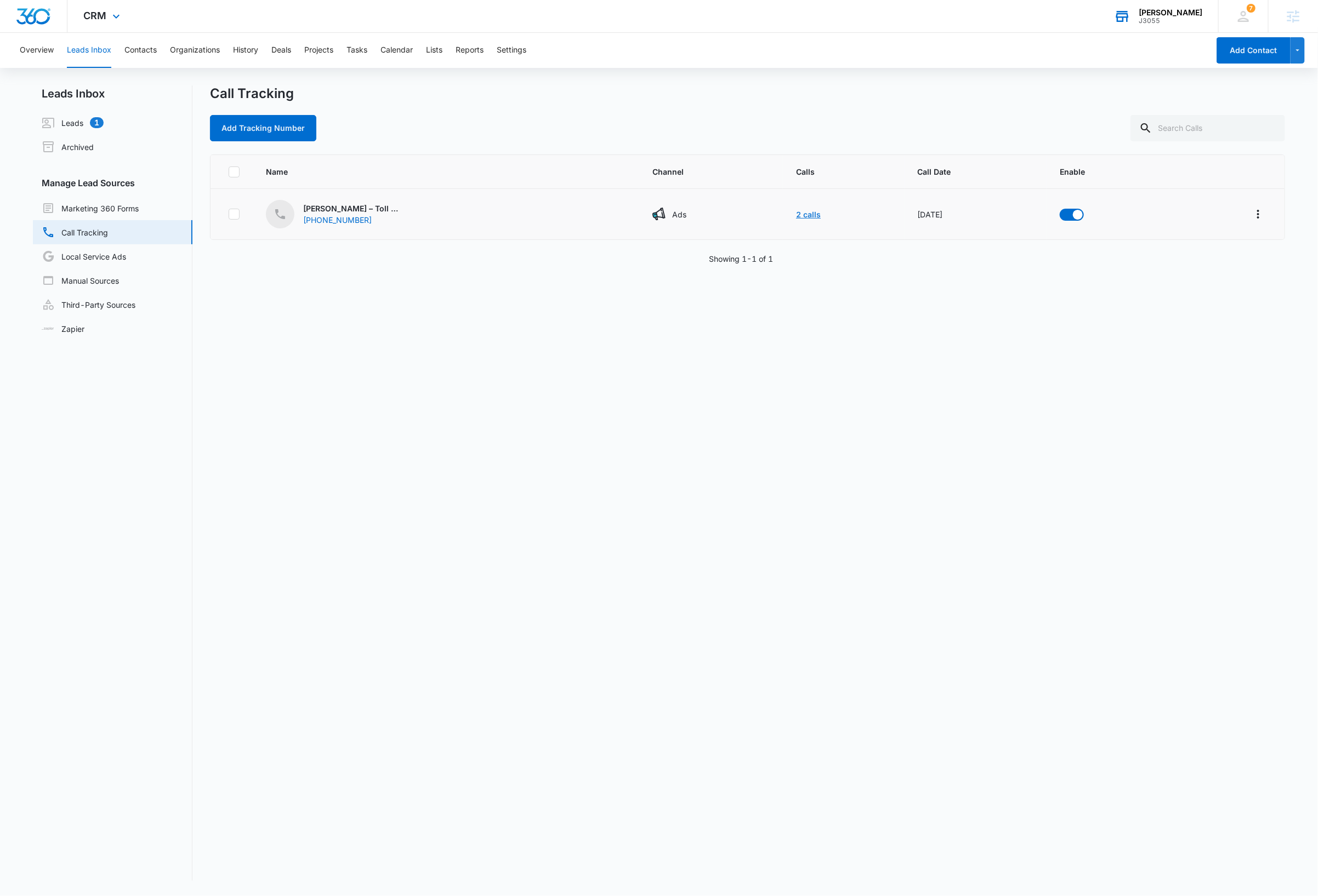
click at [796, 215] on link "2 calls" at bounding box center [808, 214] width 25 height 9
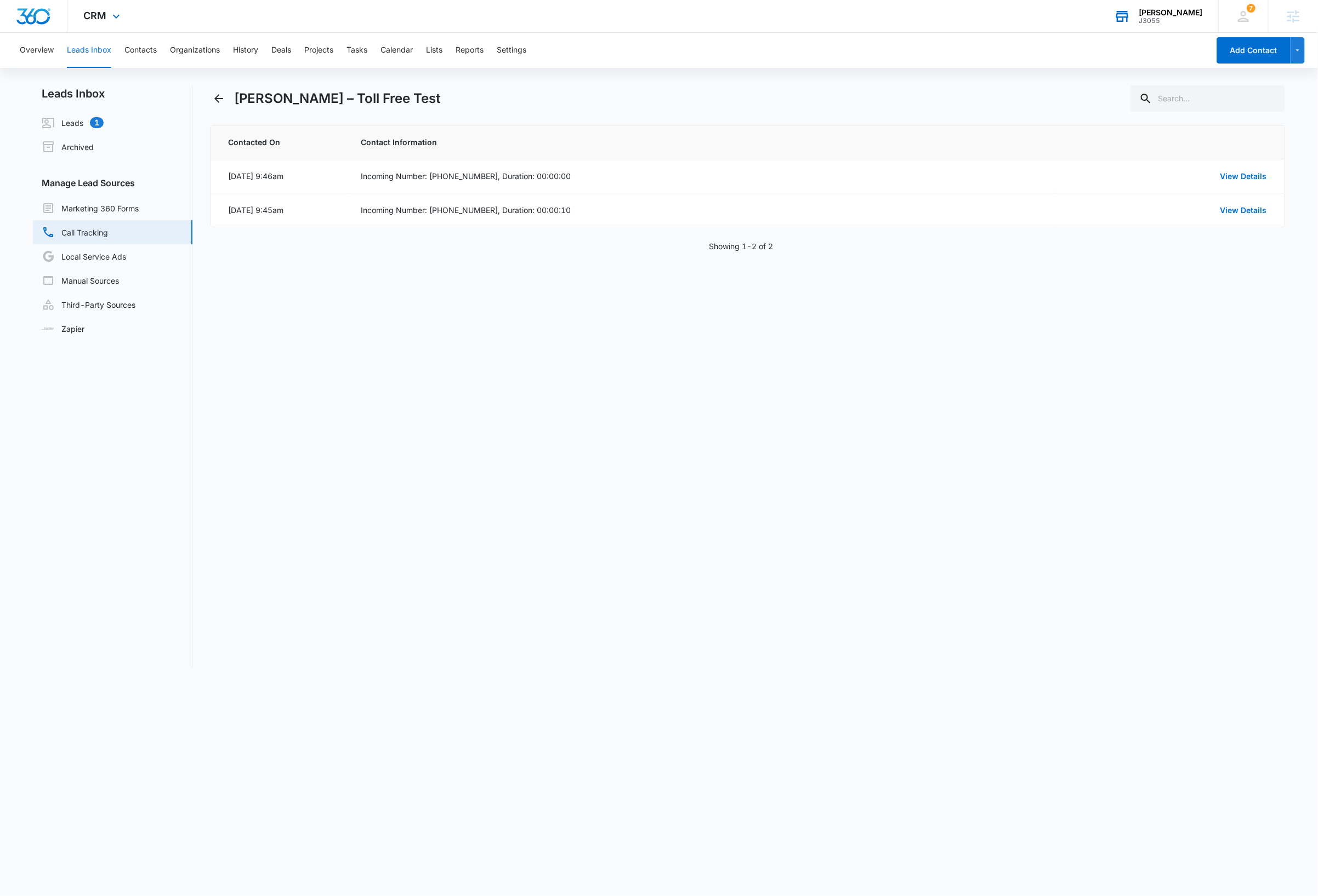
click at [86, 228] on link "Call Tracking" at bounding box center [74, 232] width 66 height 13
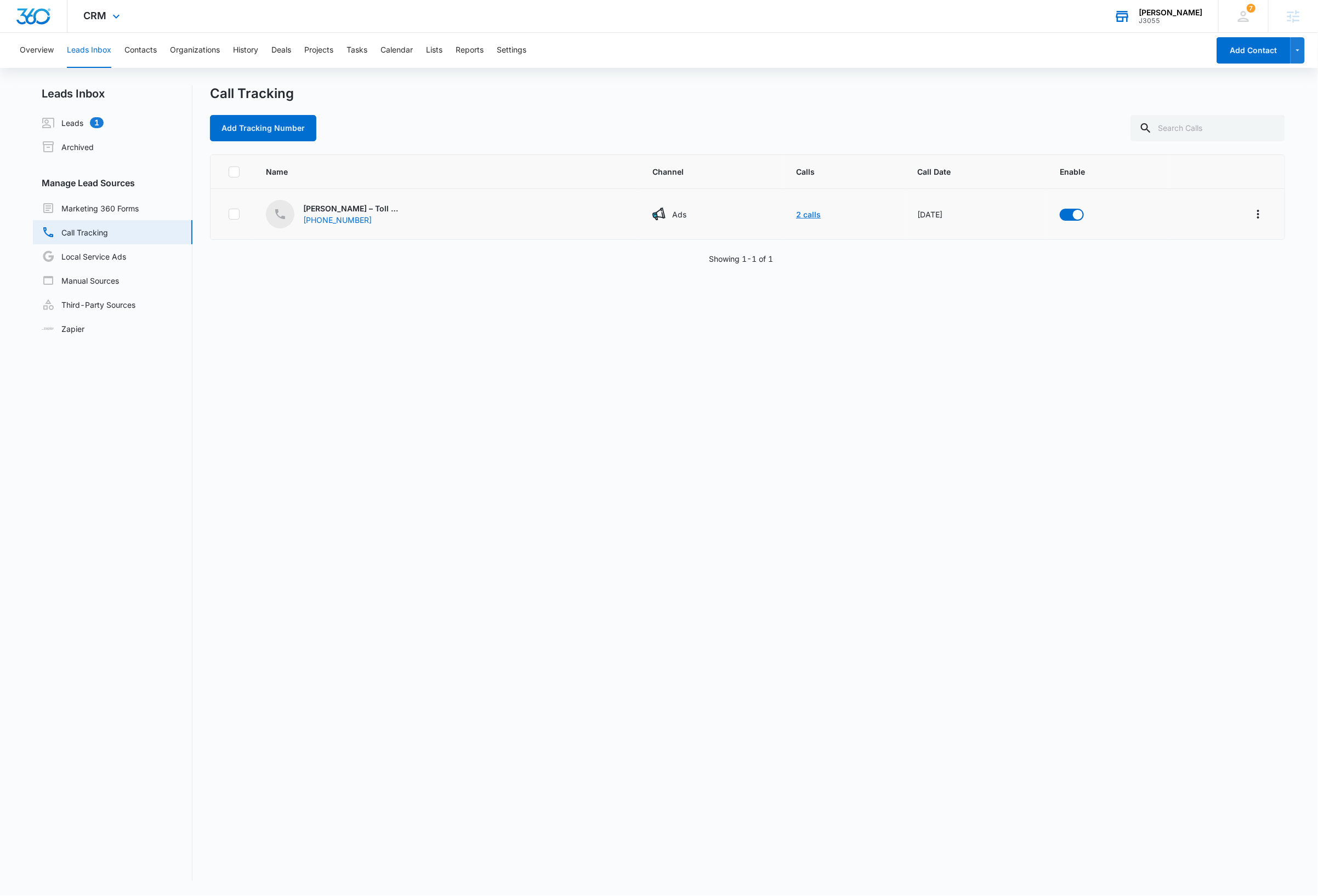
click at [796, 214] on link "2 calls" at bounding box center [808, 214] width 25 height 9
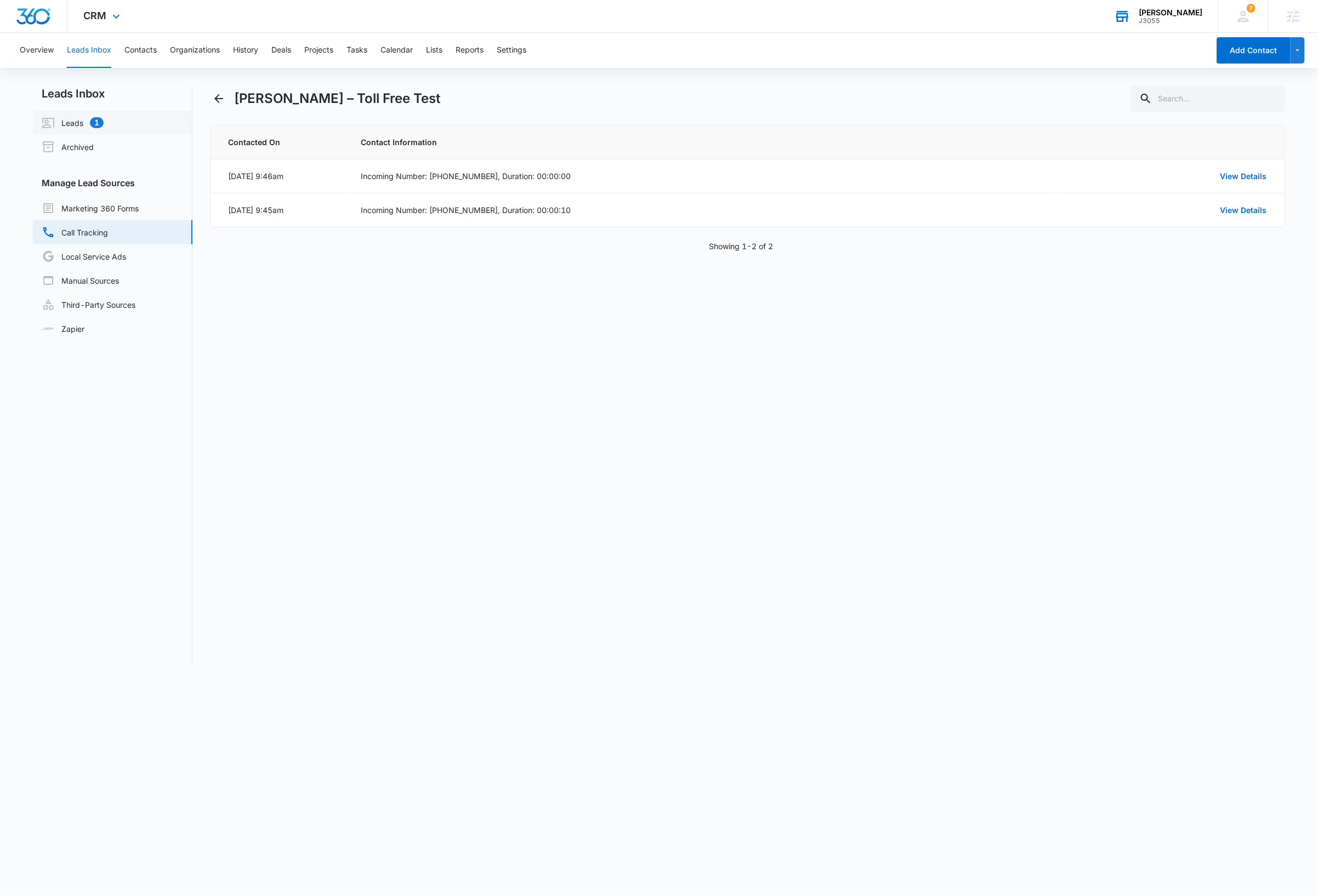
click at [74, 122] on link "Leads 1" at bounding box center [73, 123] width 62 height 13
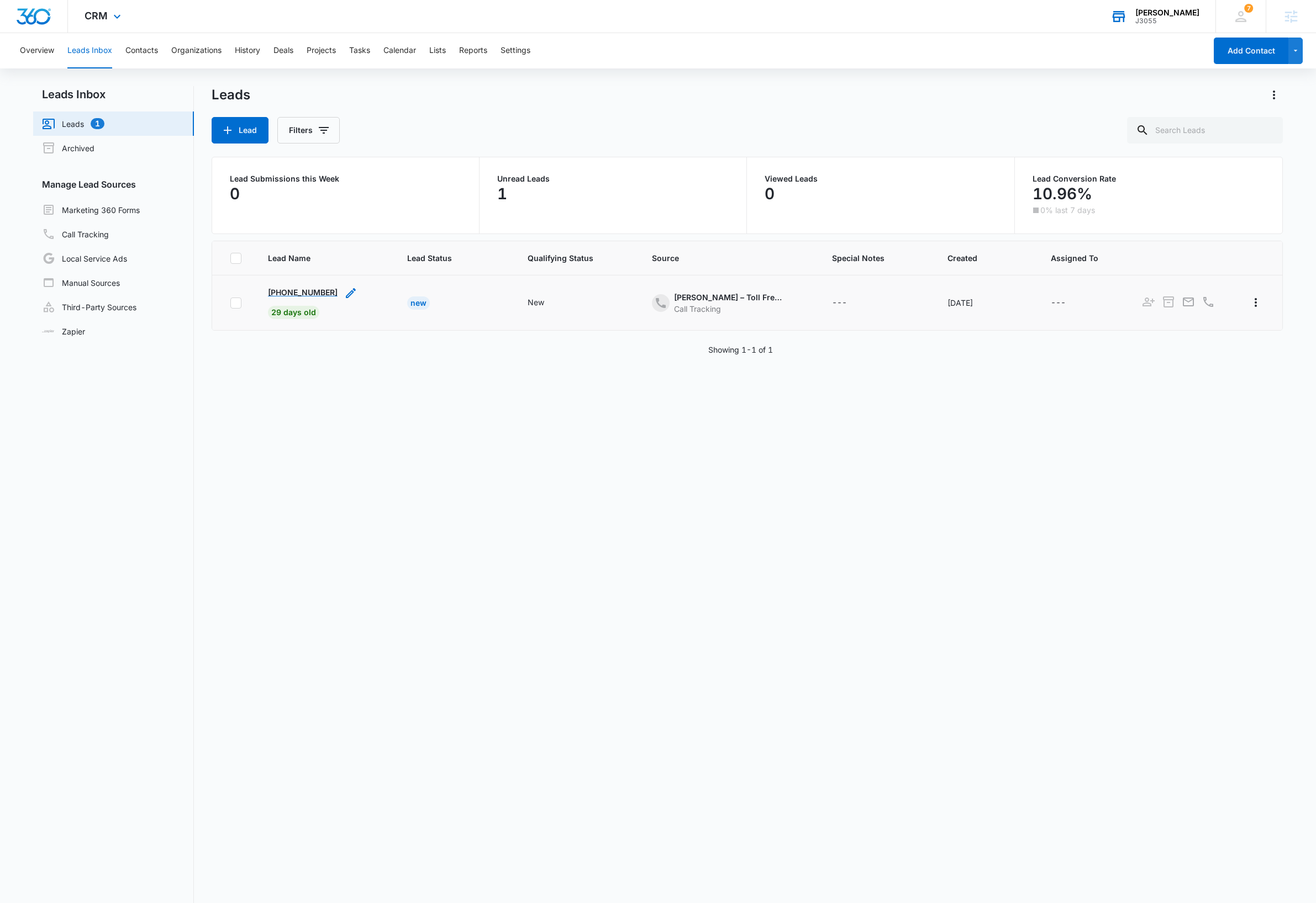
click at [301, 294] on p "+17202036769" at bounding box center [303, 293] width 69 height 12
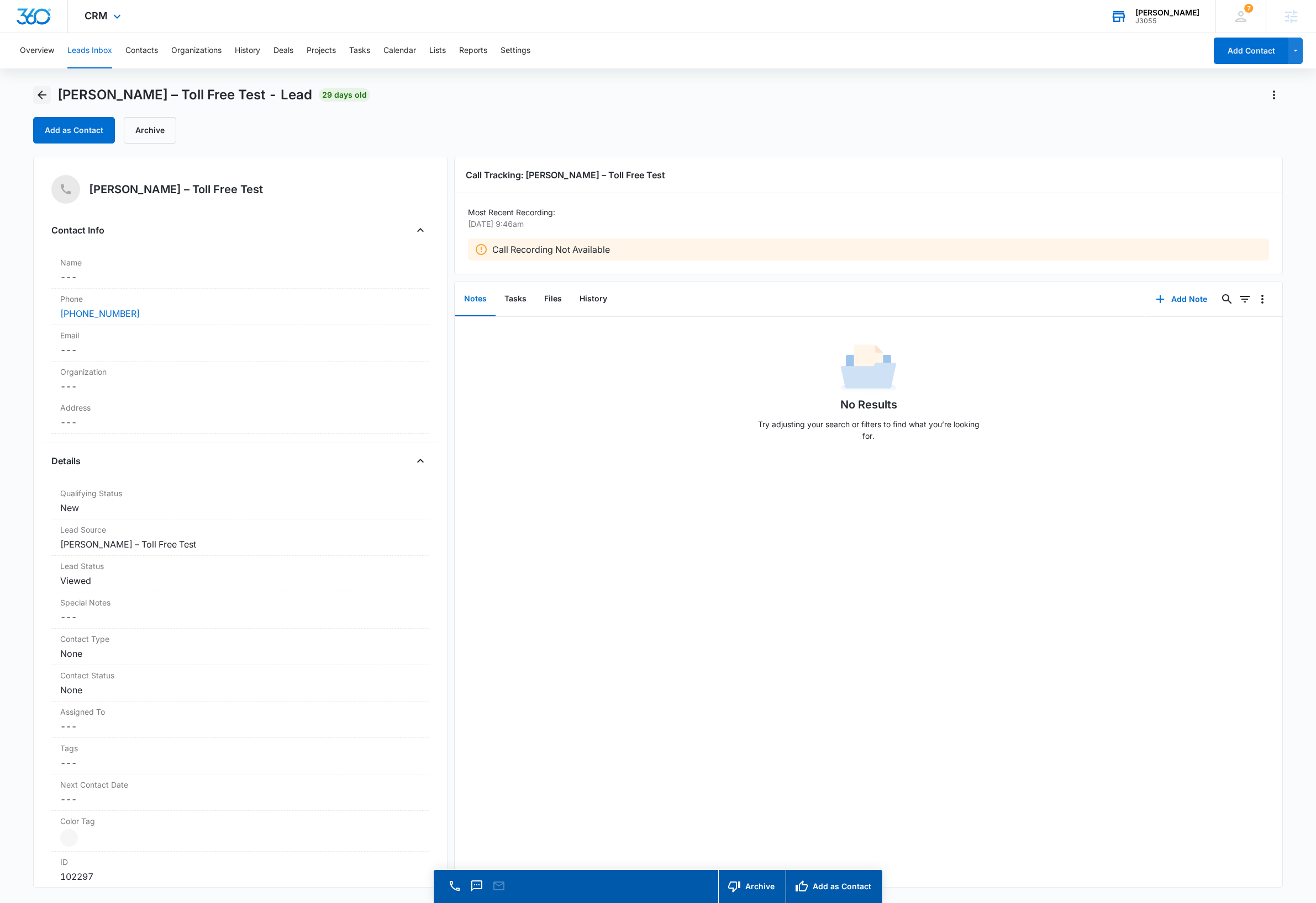
click at [40, 96] on icon "Back" at bounding box center [42, 95] width 13 height 13
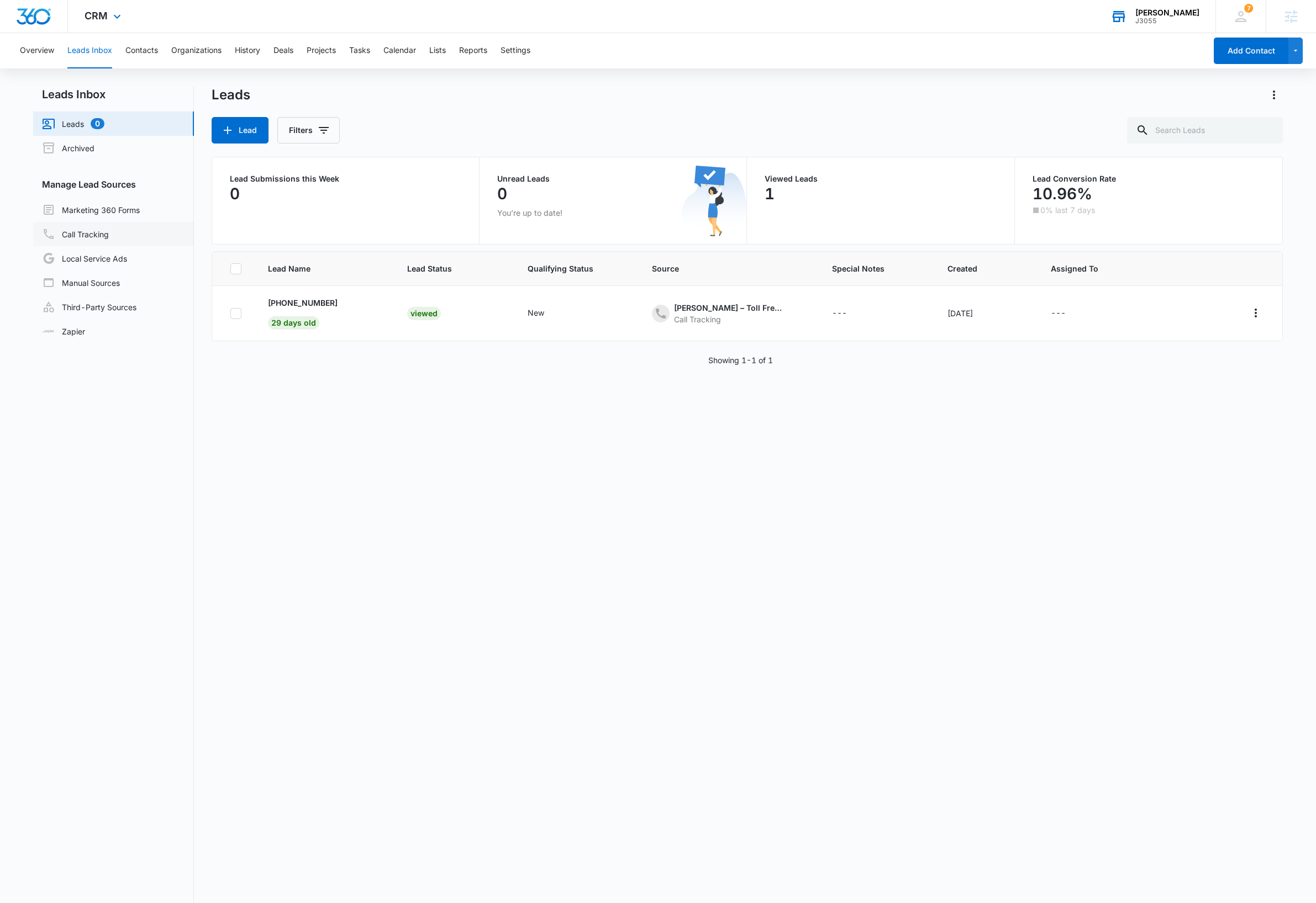
click at [94, 235] on link "Call Tracking" at bounding box center [75, 234] width 67 height 13
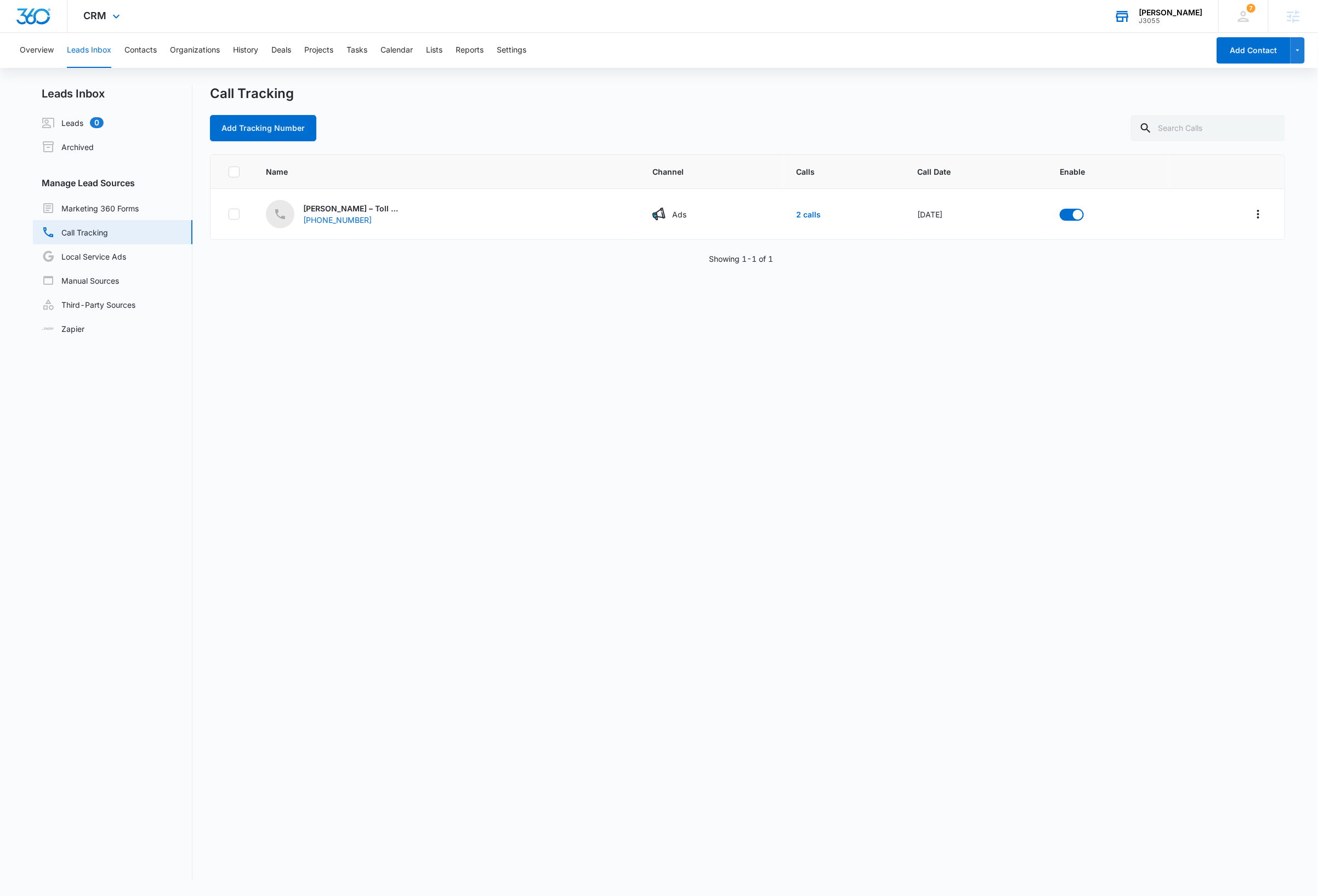
click at [666, 379] on div "Name Channel Calls Call Date Enable Dave Bettger – Toll Free Test (833) 627-465…" at bounding box center [747, 518] width 1075 height 727
click at [796, 212] on link "2 calls" at bounding box center [808, 214] width 25 height 9
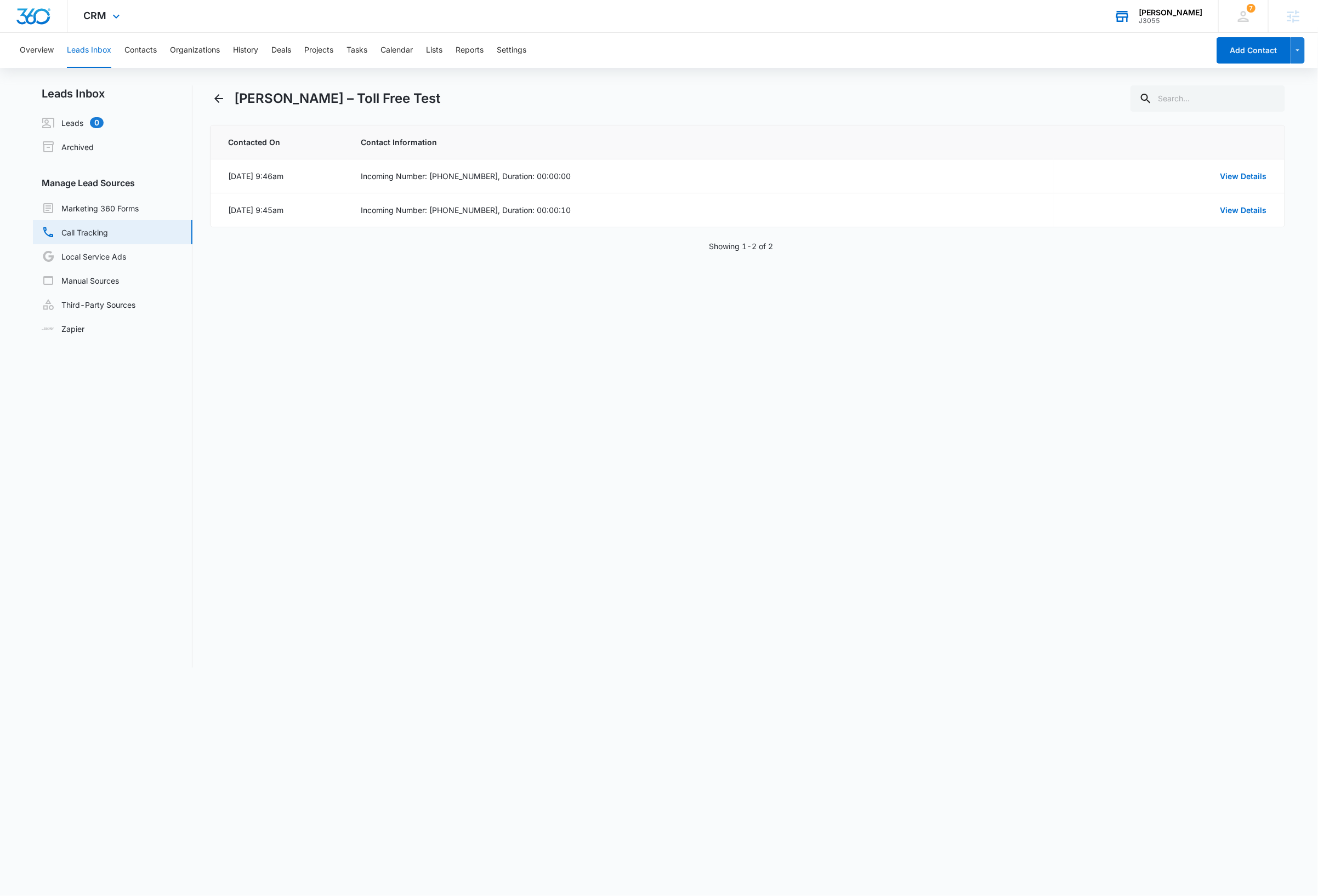
click at [920, 414] on div "Dave Bettger – Toll Free Test Contacted On Contact Information Sep 10, 2025 at …" at bounding box center [747, 376] width 1075 height 583
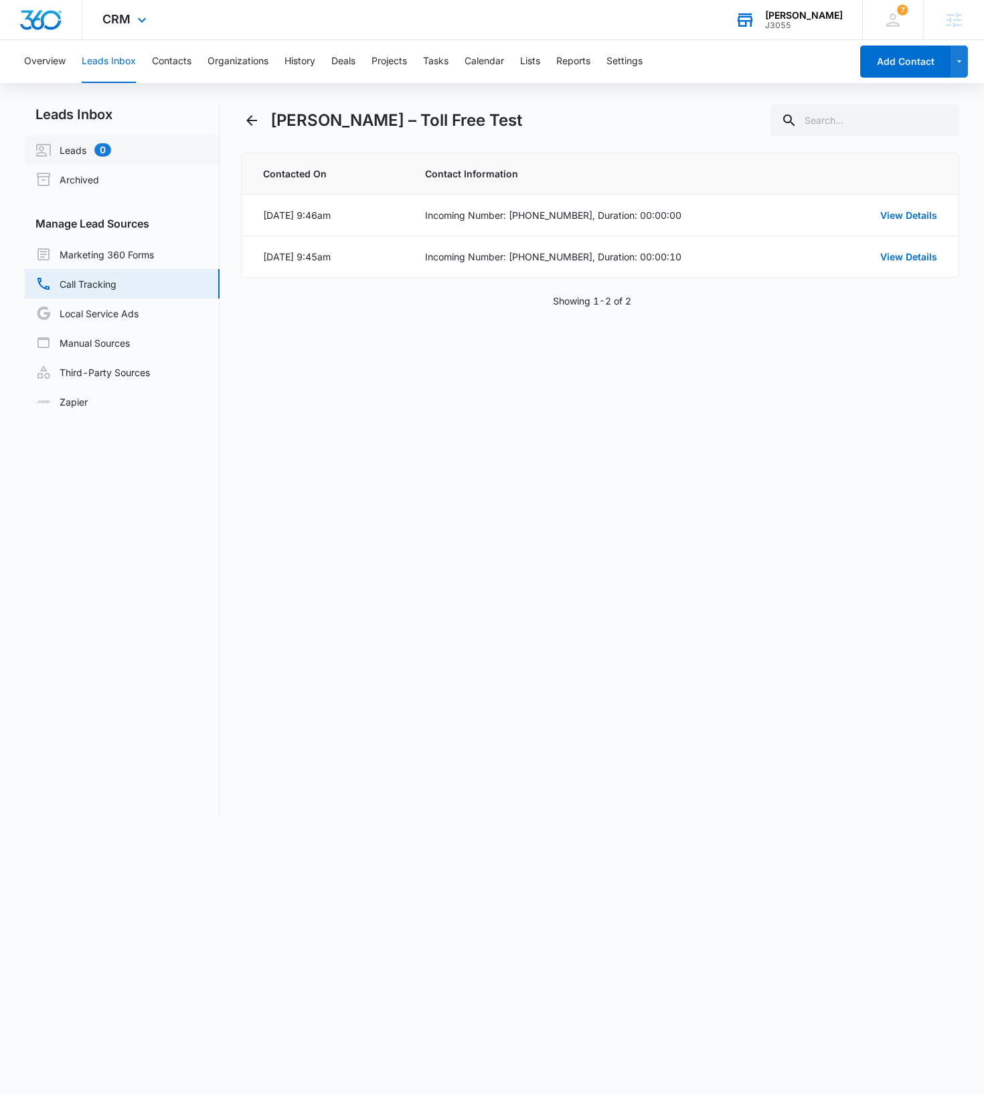
click at [76, 151] on link "Leads 0" at bounding box center [73, 150] width 76 height 16
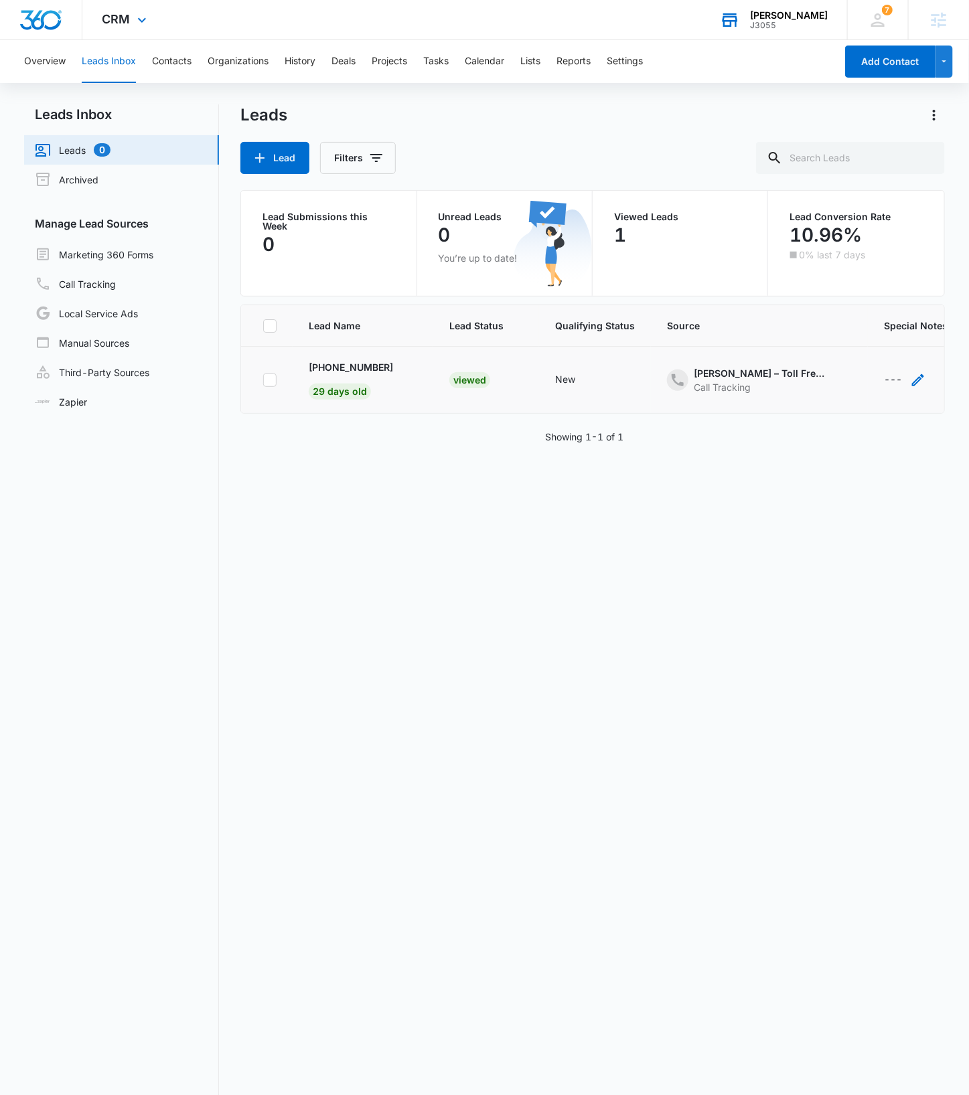
click at [910, 384] on icon "- - Select to Edit Field" at bounding box center [918, 380] width 16 height 16
click at [765, 443] on button "Cancel" at bounding box center [768, 434] width 47 height 25
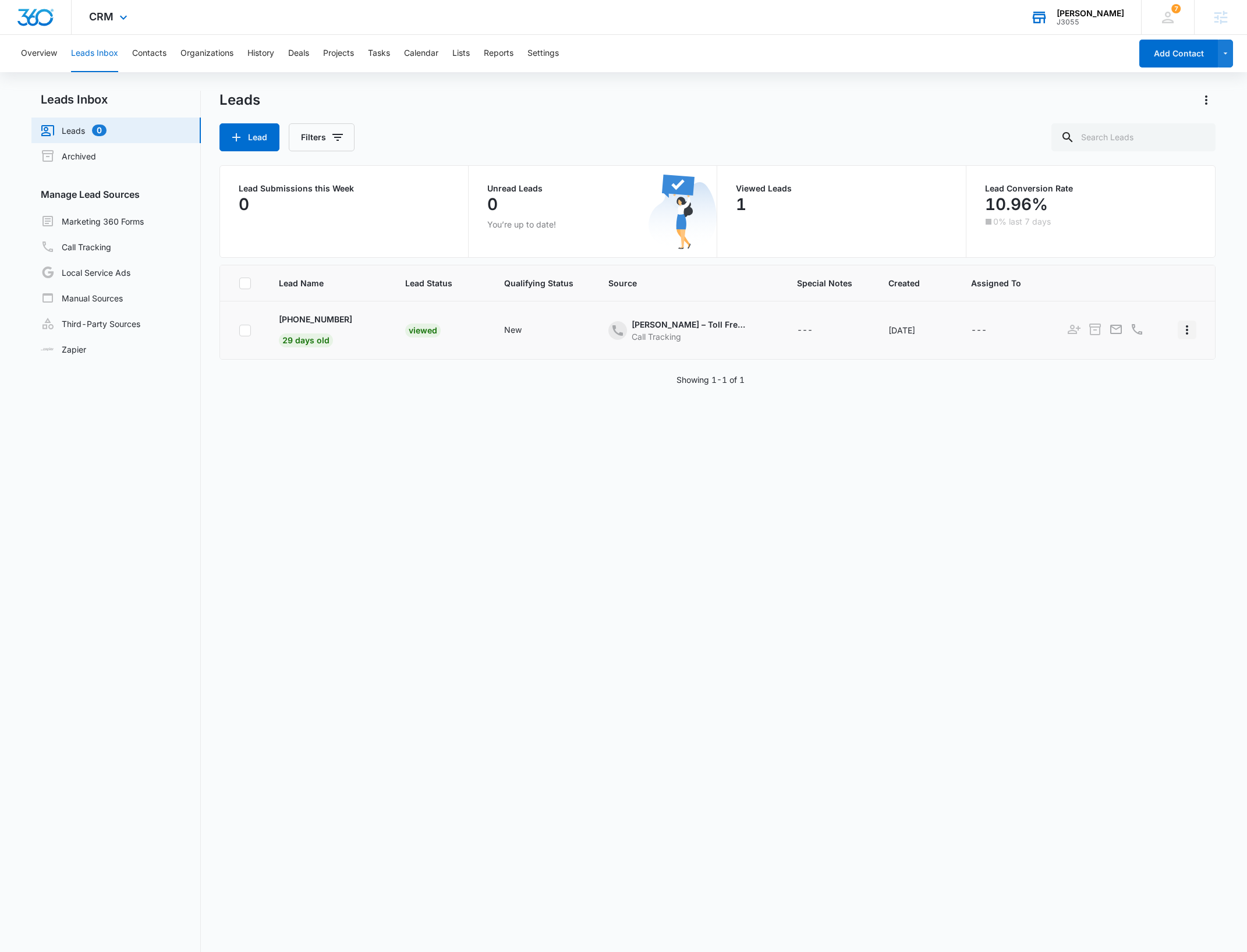
click at [1180, 334] on icon "Actions" at bounding box center [1187, 330] width 14 height 14
click at [1141, 364] on div "Add as Contact" at bounding box center [1125, 363] width 60 height 8
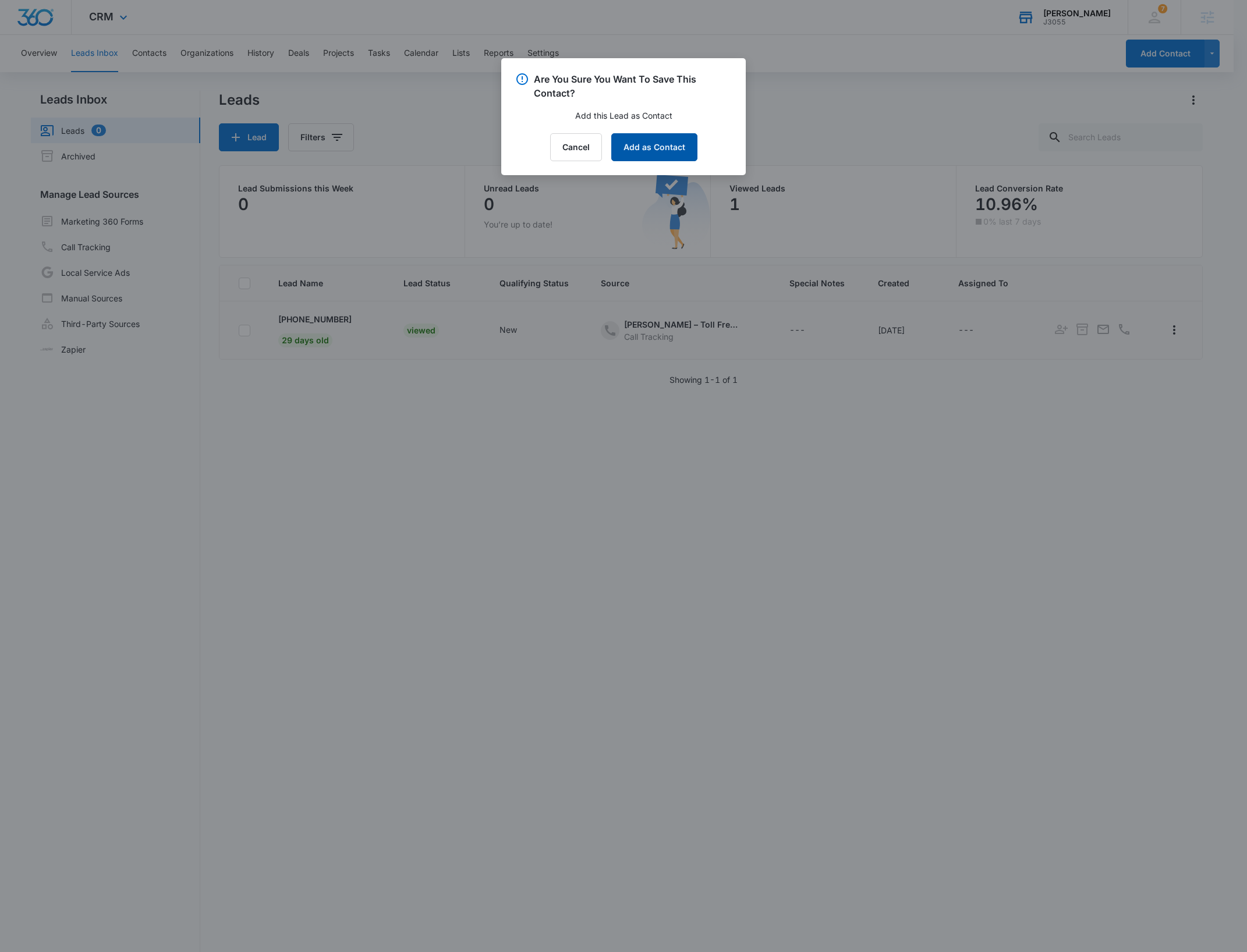
click at [646, 152] on button "Add as Contact" at bounding box center [654, 147] width 86 height 28
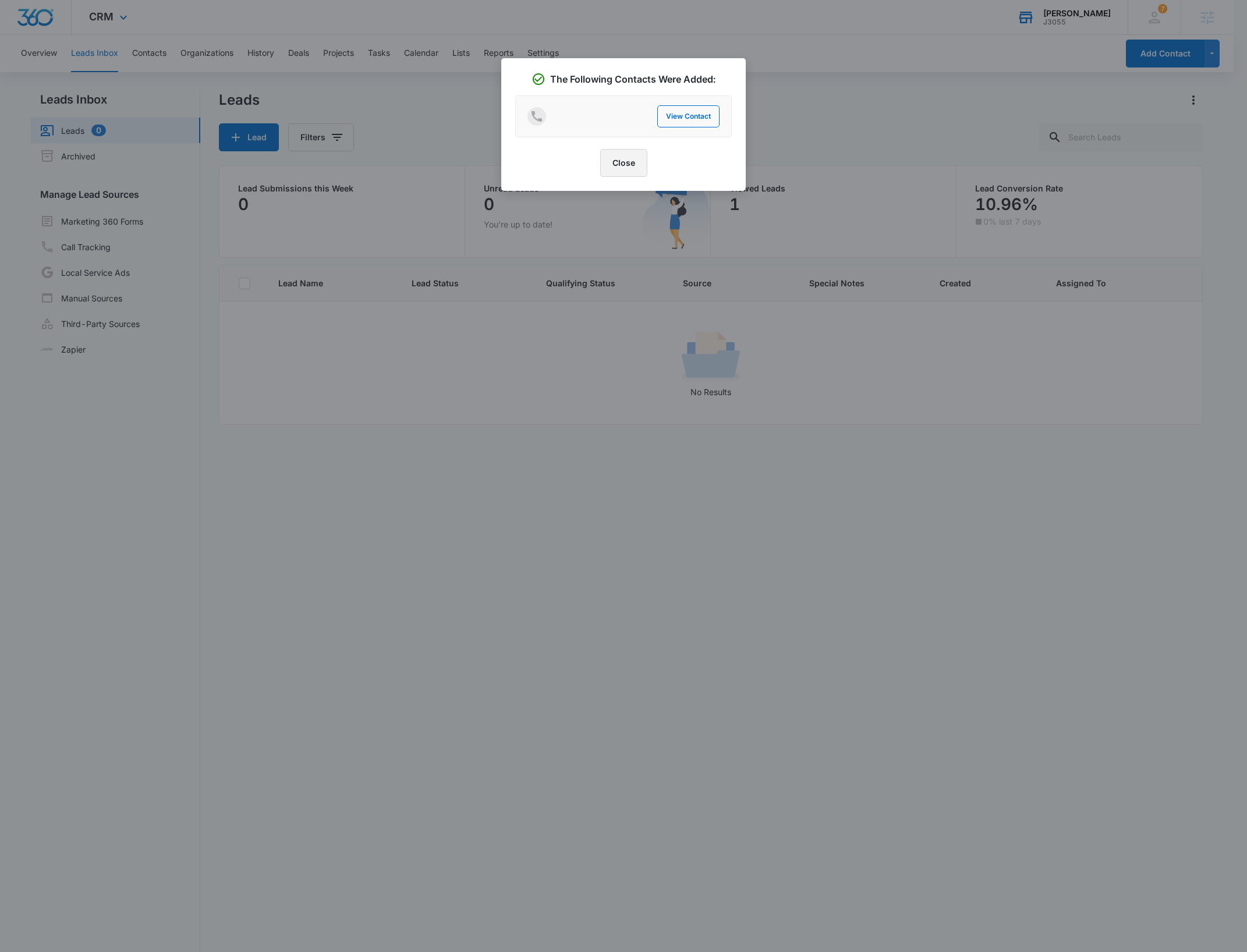
click at [621, 163] on button "Close" at bounding box center [624, 163] width 47 height 28
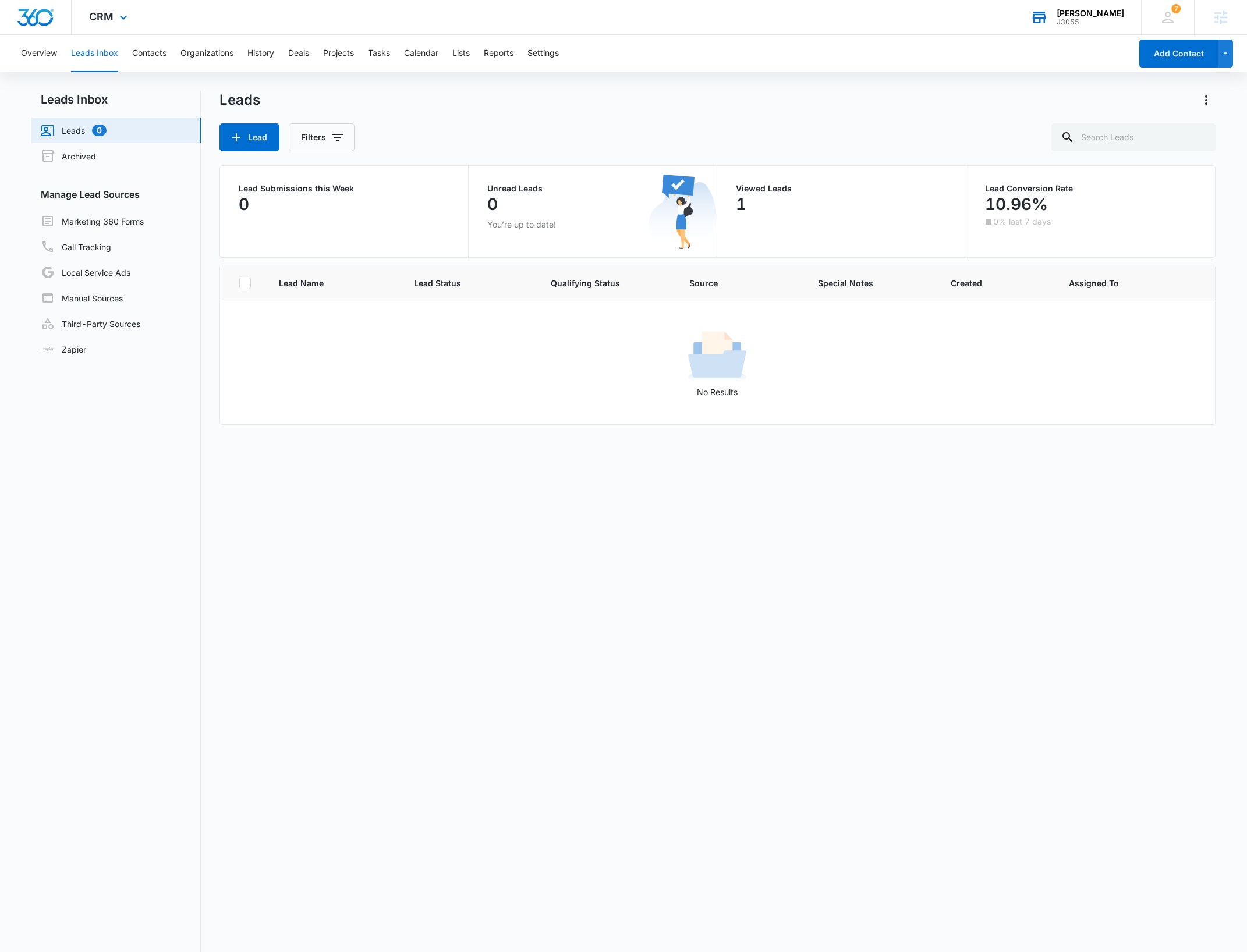
click at [782, 538] on div "Lead Name Lead Status Qualifying Status Source Special Notes Created Assigned T…" at bounding box center [717, 651] width 997 height 772
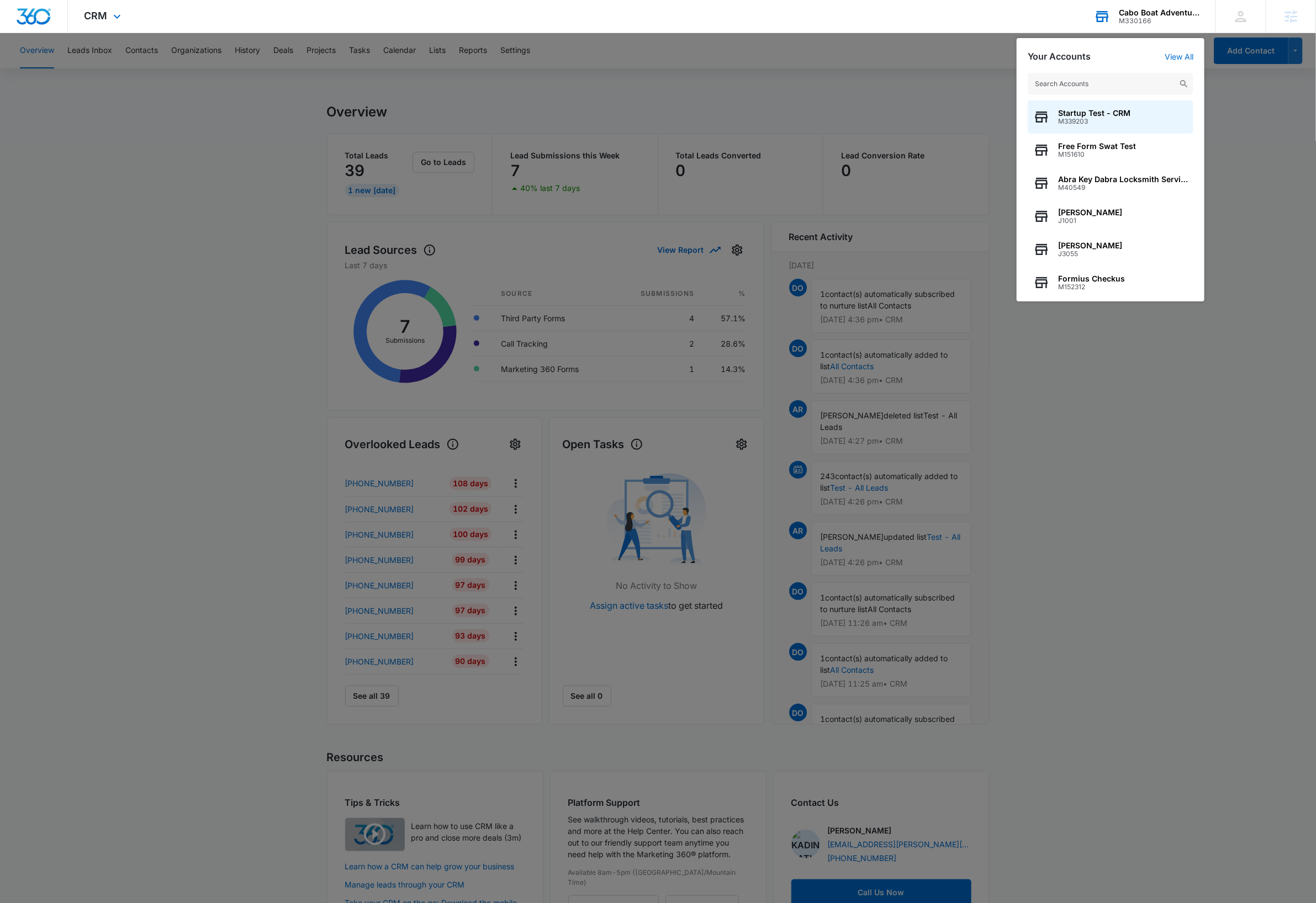
click at [1118, 82] on input "text" at bounding box center [1110, 83] width 166 height 22
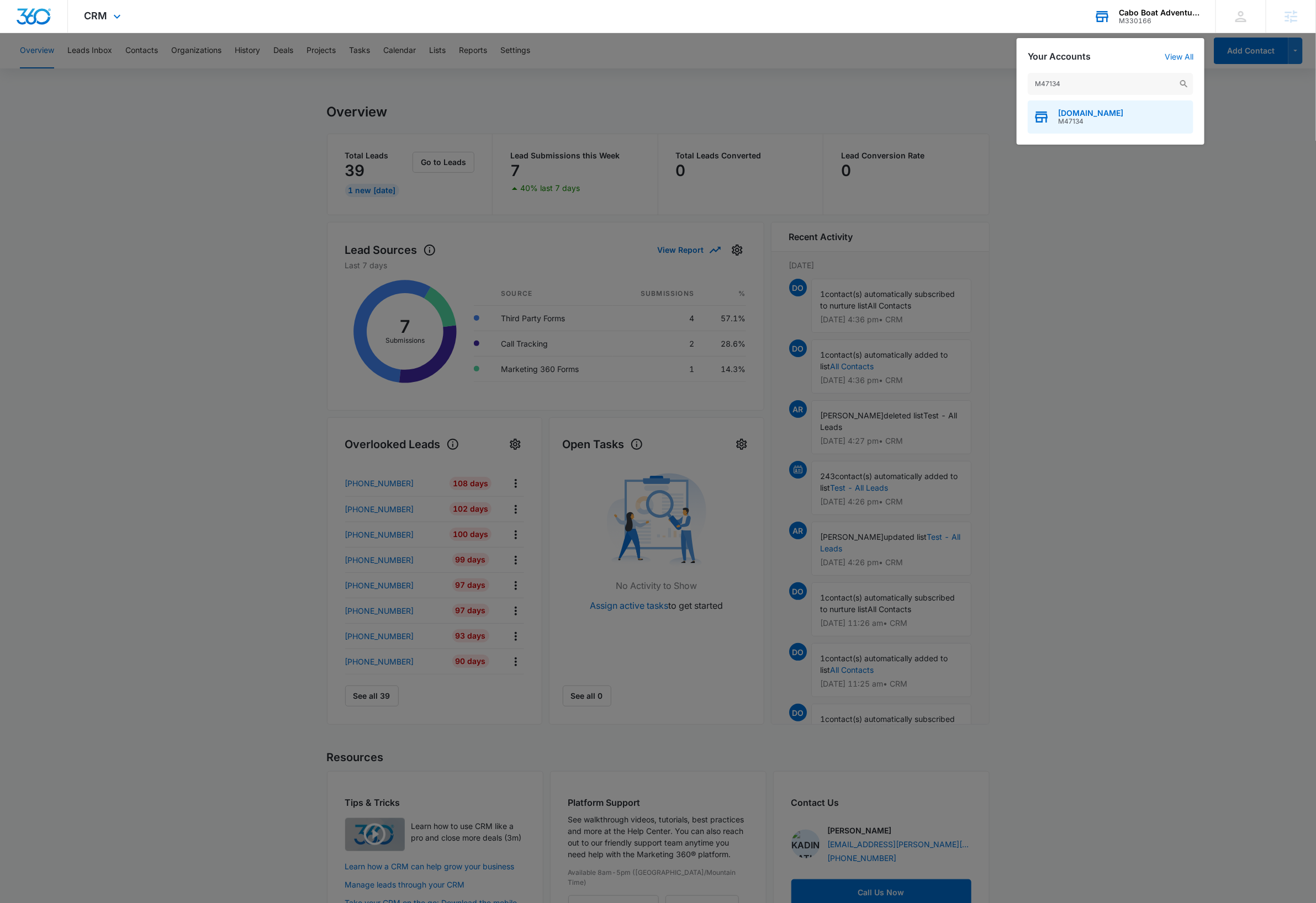
type input "M47134"
click at [1110, 113] on div "[DOMAIN_NAME] M47134" at bounding box center [1110, 117] width 166 height 33
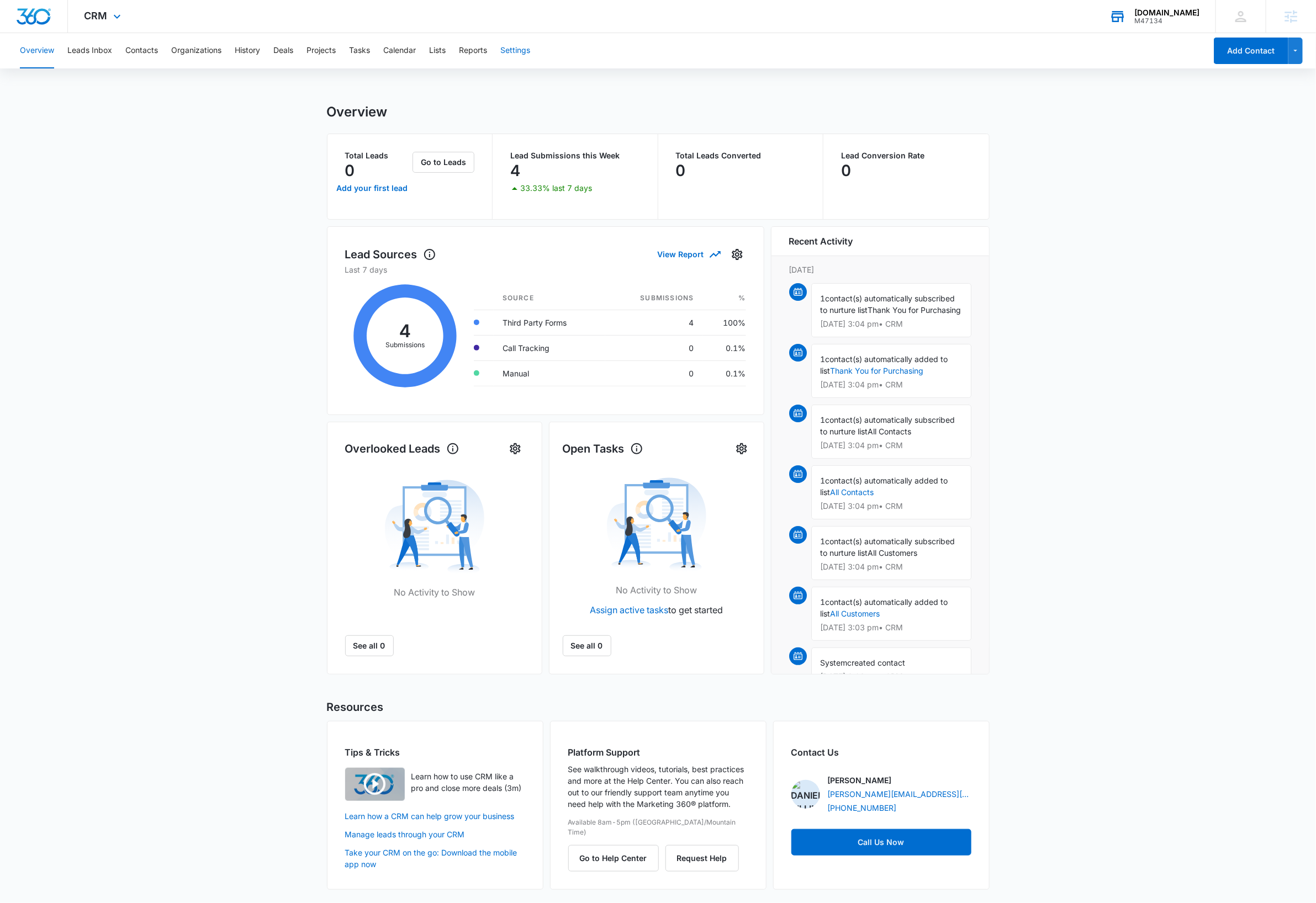
click at [523, 56] on button "Settings" at bounding box center [515, 50] width 30 height 35
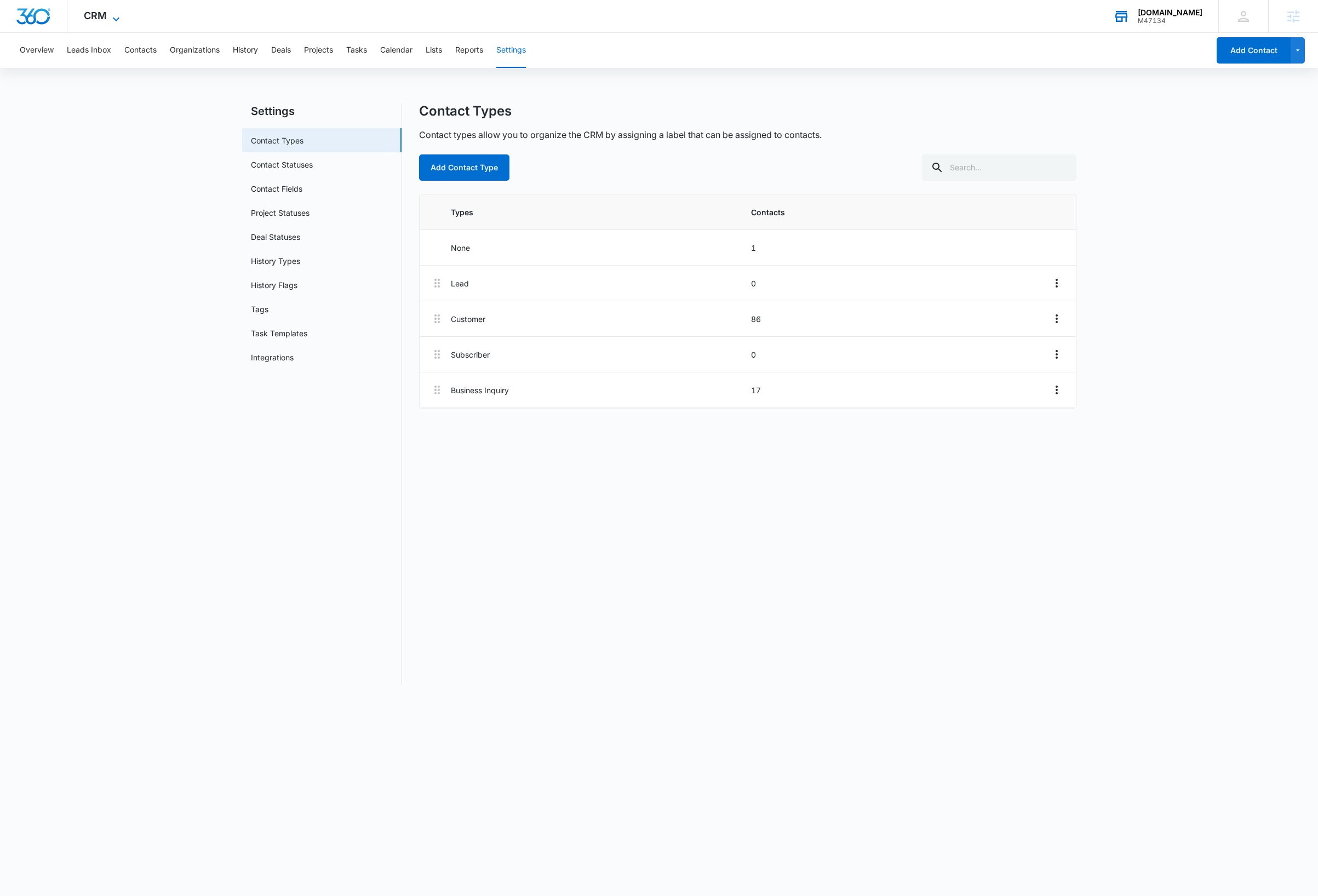
click at [112, 14] on icon at bounding box center [116, 19] width 13 height 13
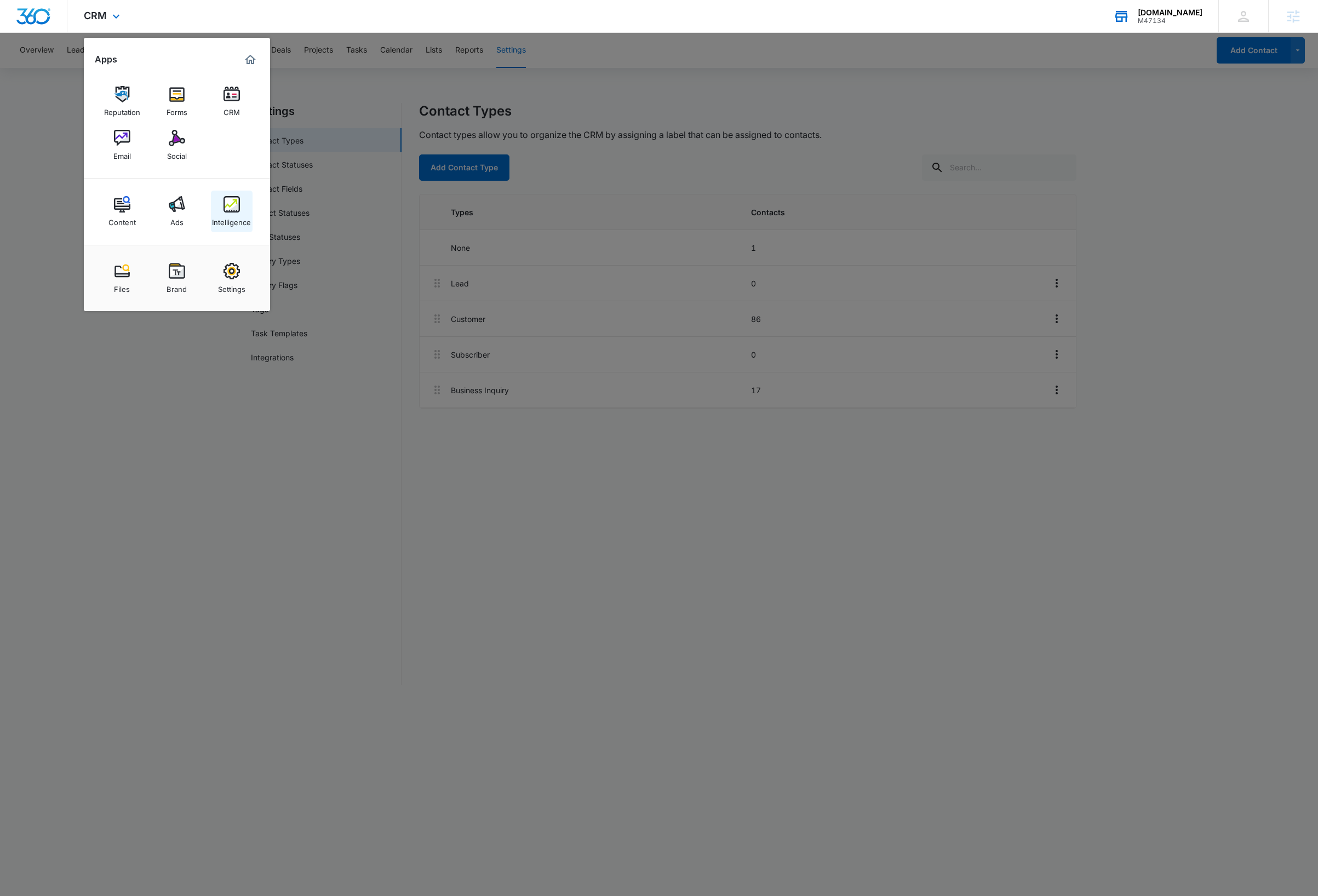
click at [228, 214] on div "Intelligence" at bounding box center [232, 219] width 39 height 14
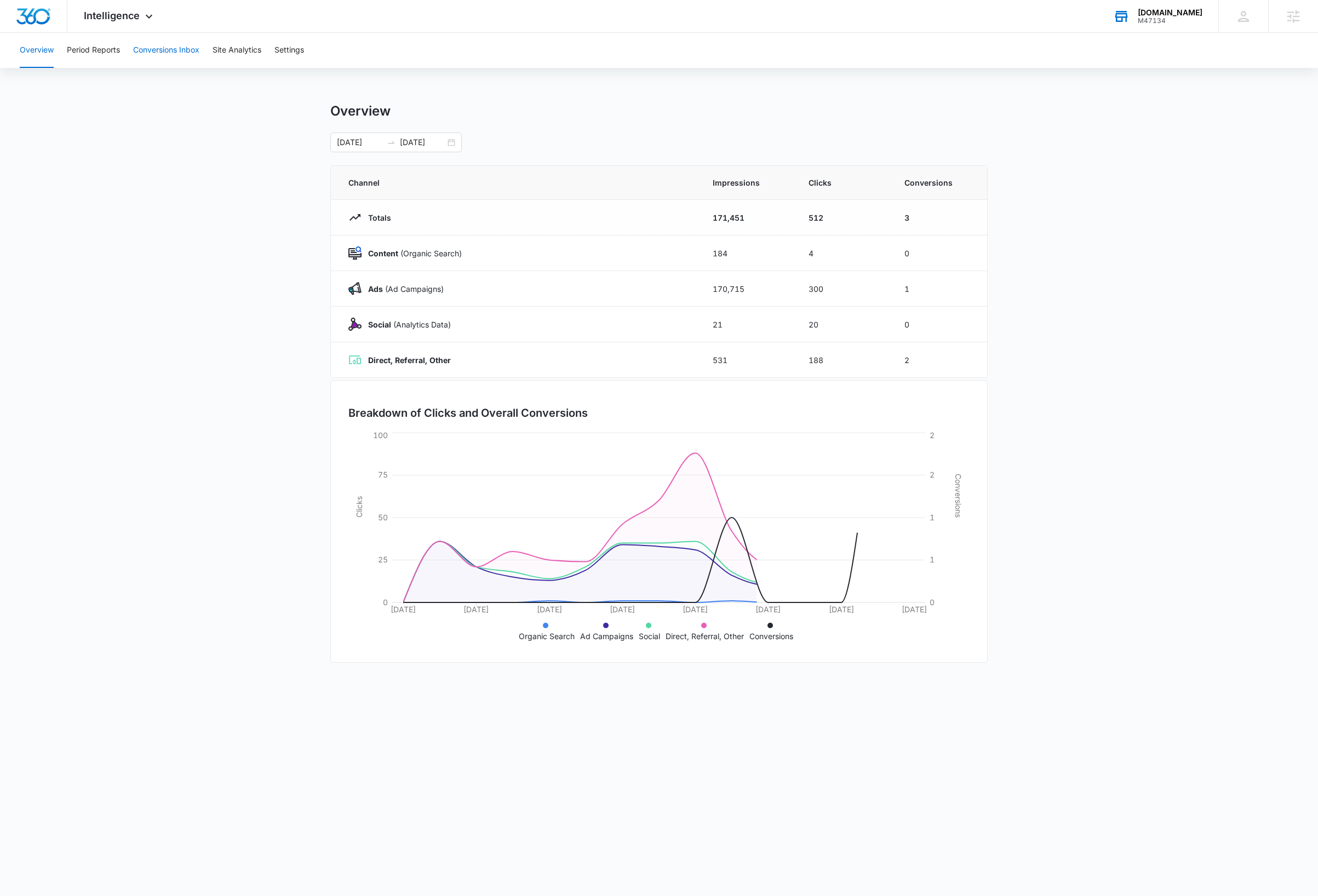
click at [173, 49] on button "Conversions Inbox" at bounding box center [166, 50] width 66 height 35
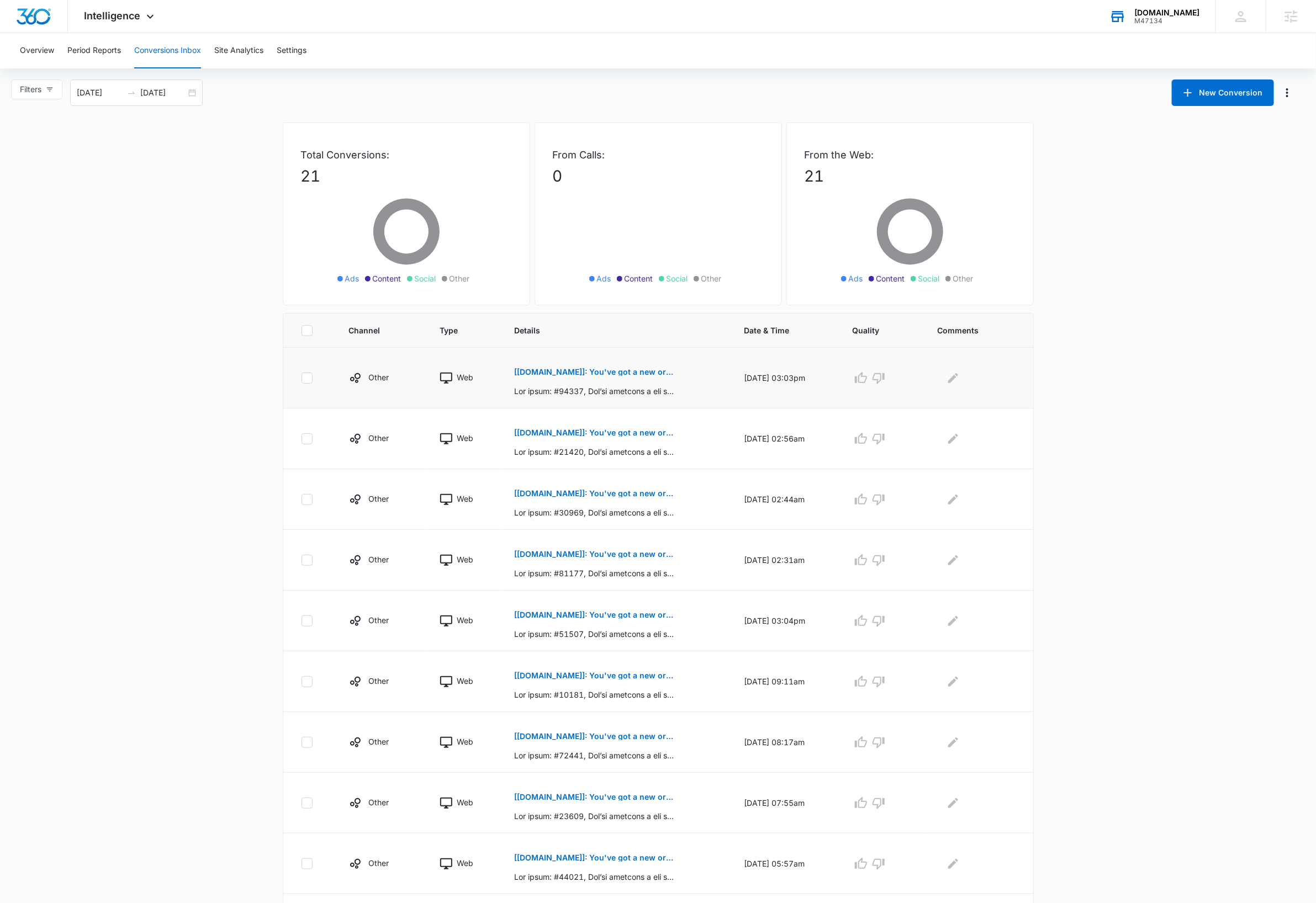
click at [584, 372] on p "[Pairfection.us]: You've got a new order: #41982" at bounding box center [594, 372] width 161 height 7
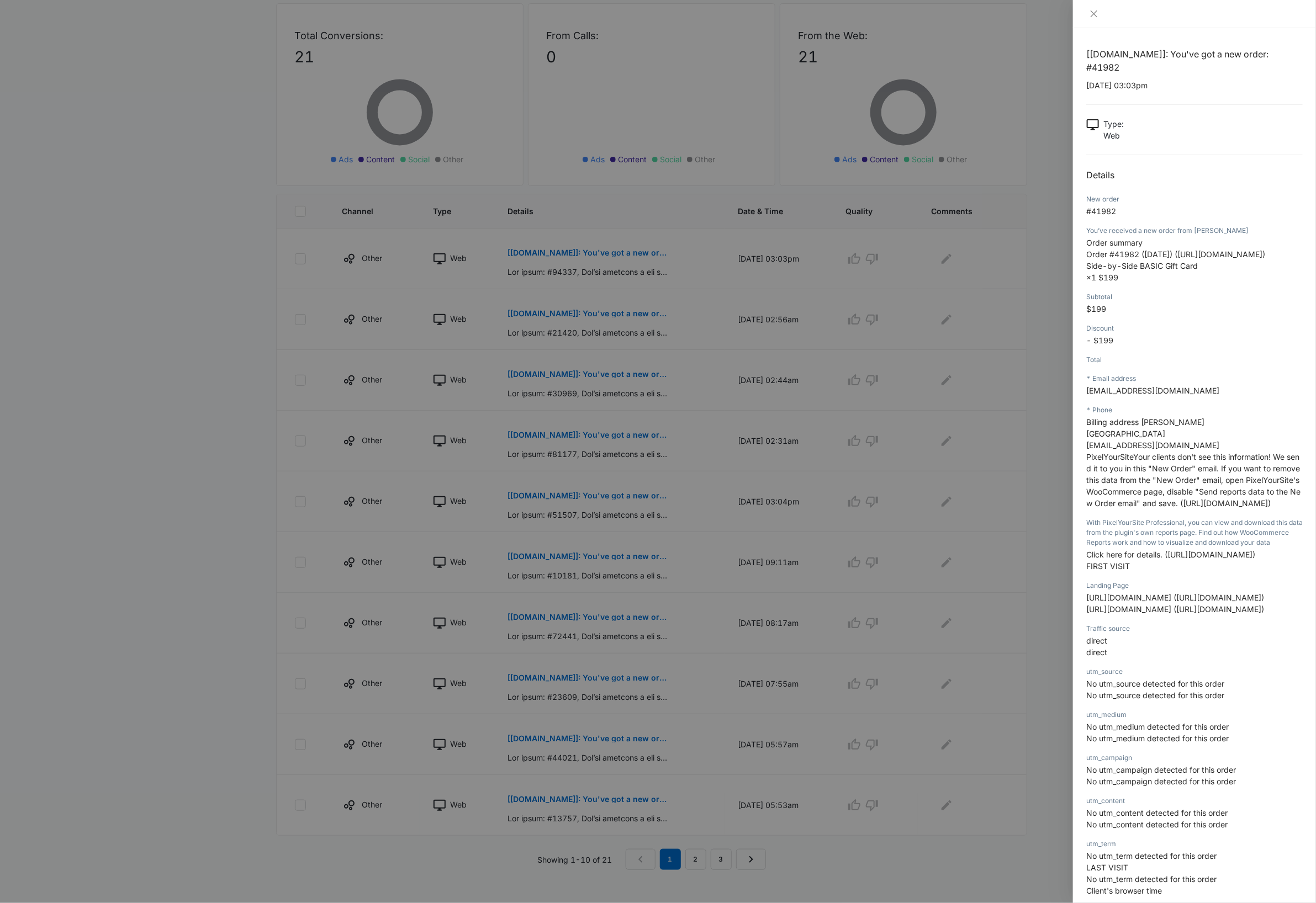
scroll to position [134, 0]
click at [158, 578] on div at bounding box center [658, 451] width 1316 height 903
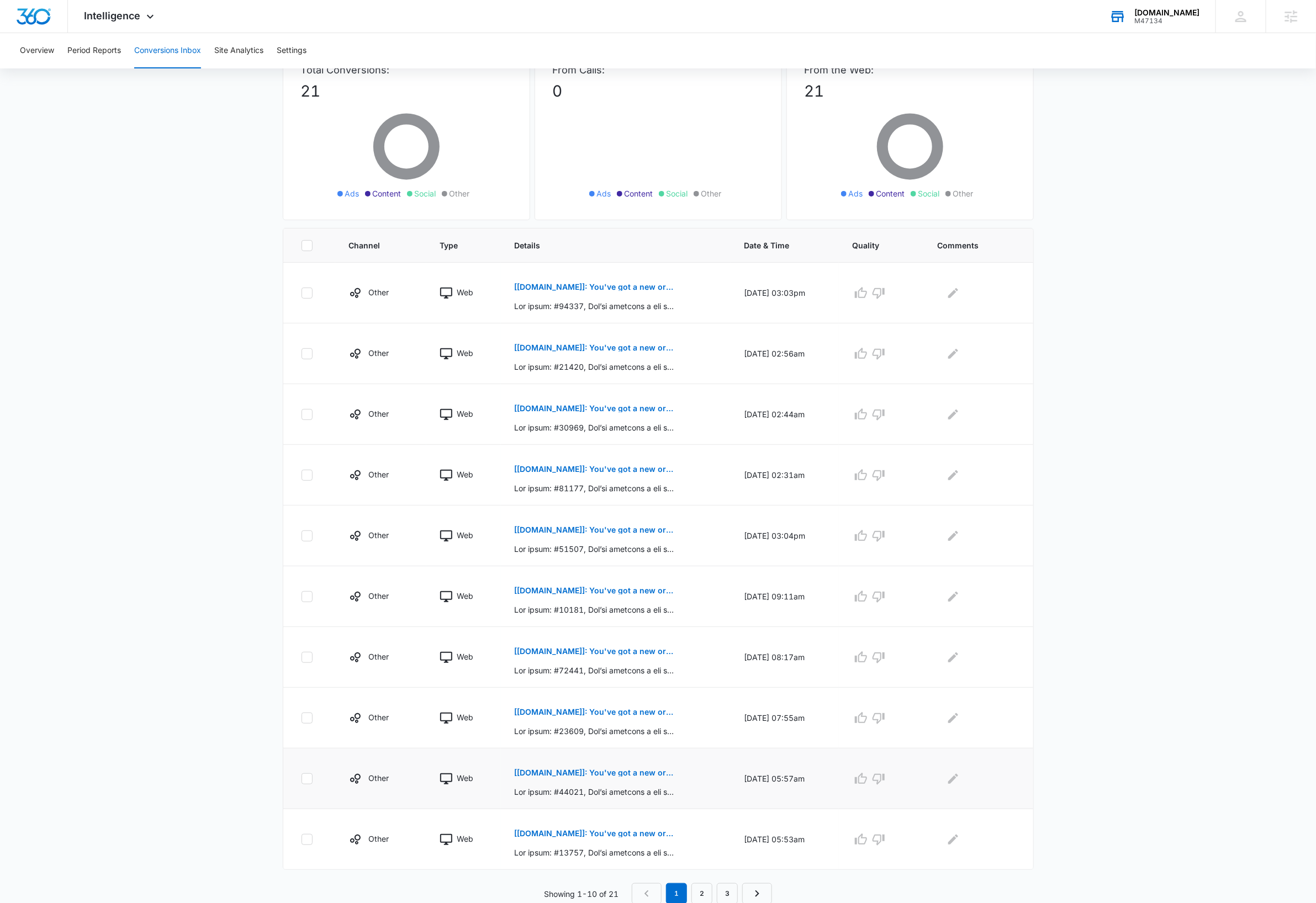
scroll to position [89, 0]
click at [711, 892] on link "2" at bounding box center [701, 892] width 21 height 21
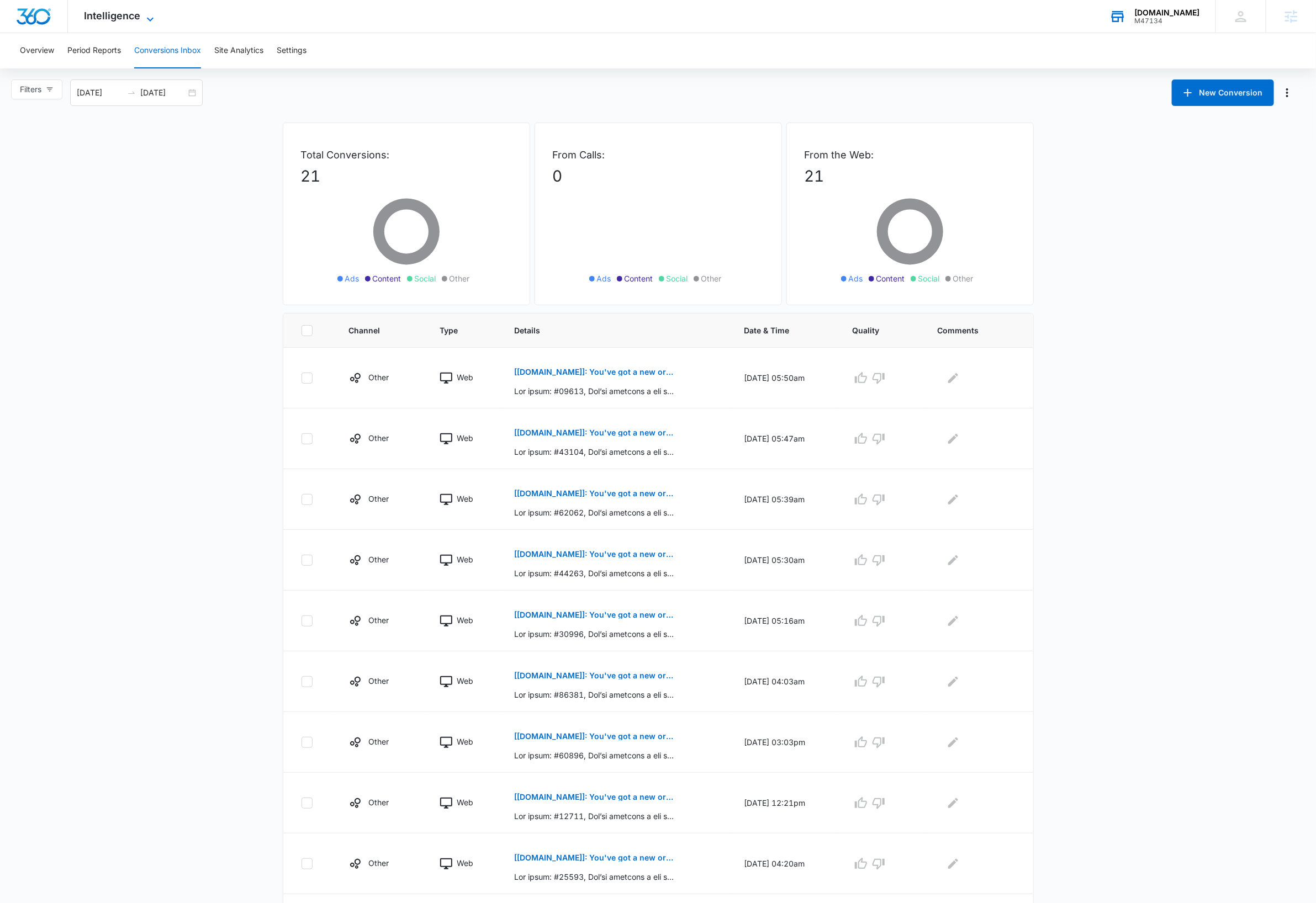
click at [148, 16] on icon at bounding box center [150, 19] width 13 height 13
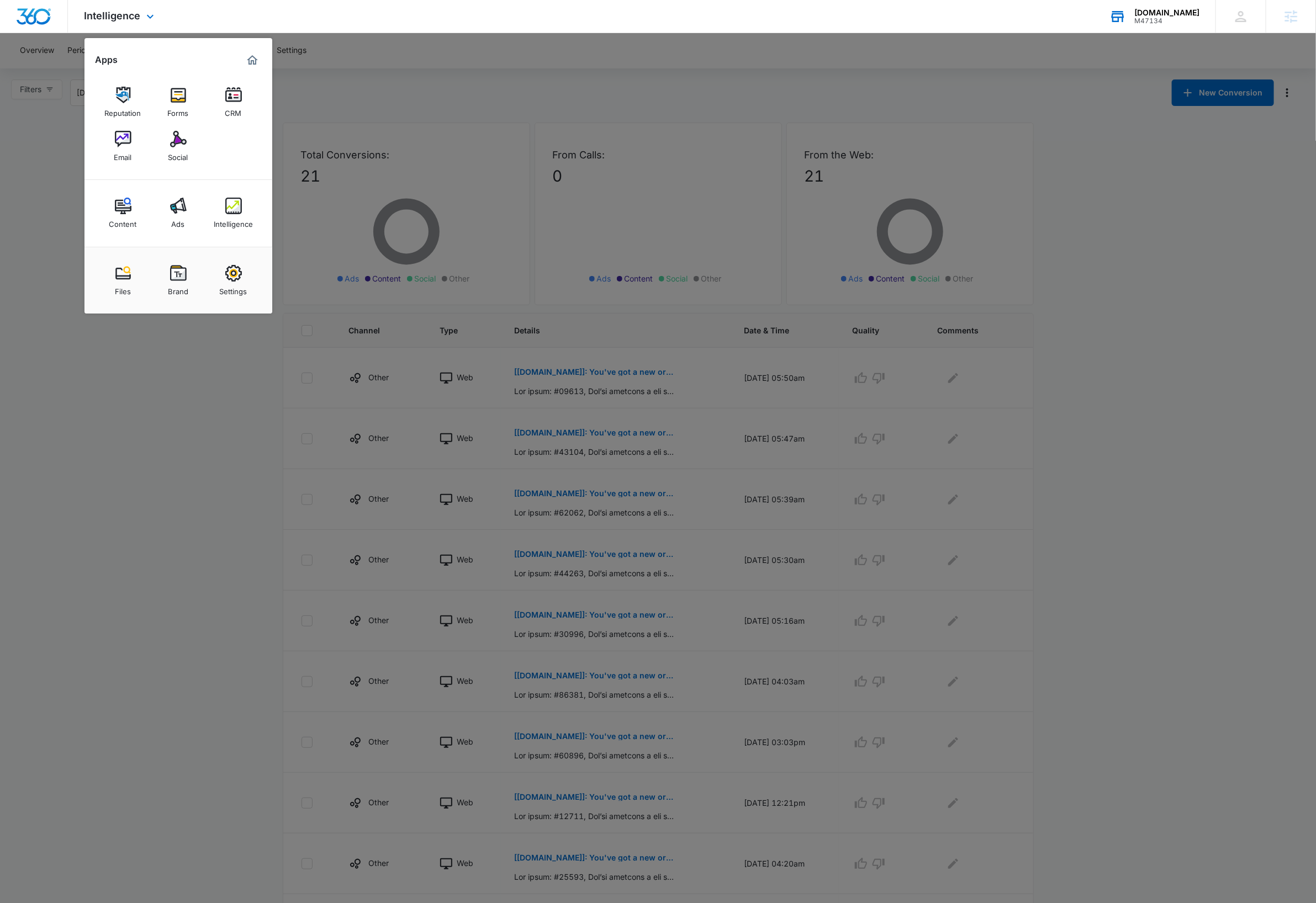
click at [30, 17] on img "Dashboard" at bounding box center [33, 16] width 35 height 16
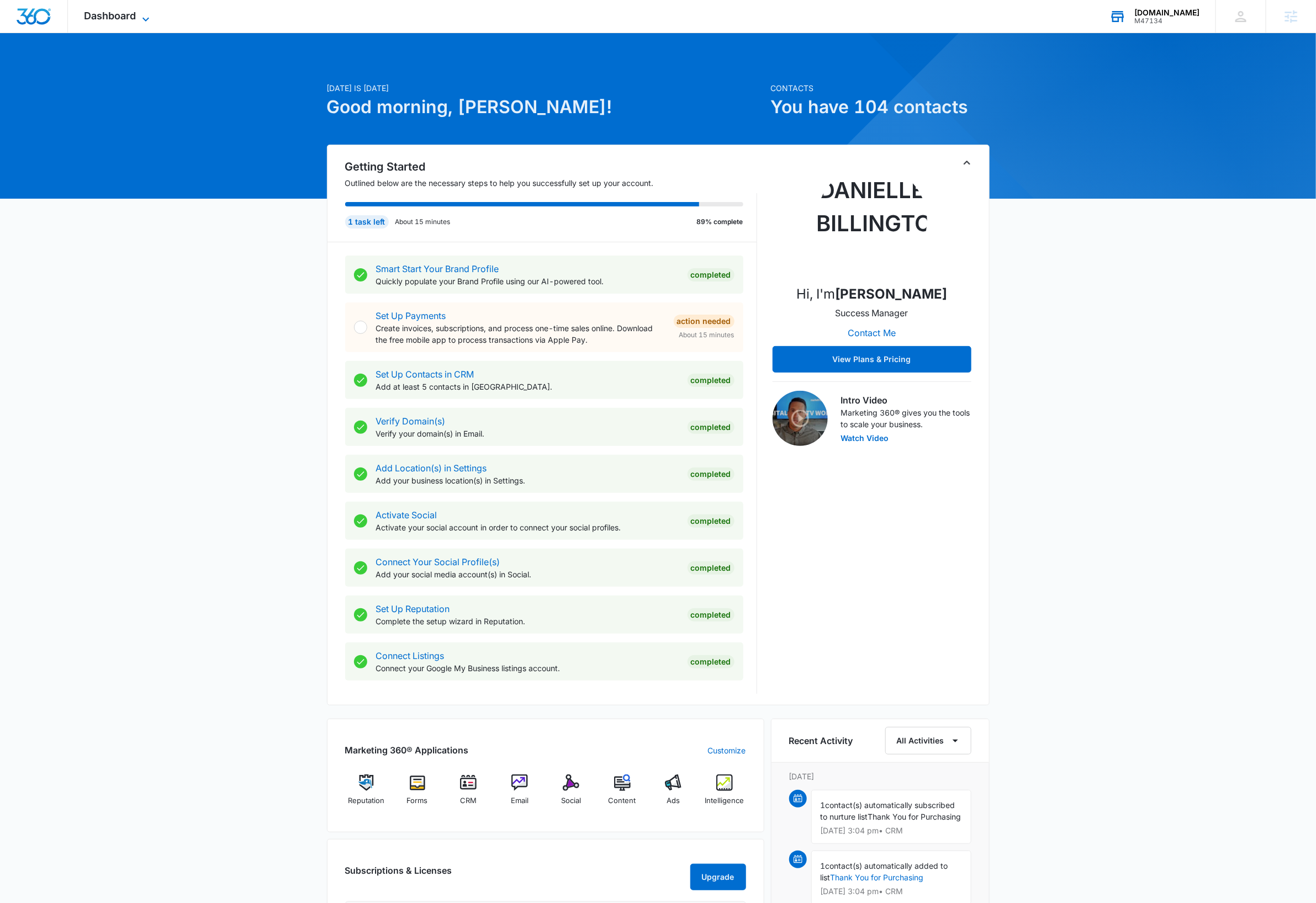
click at [143, 16] on icon at bounding box center [146, 19] width 13 height 13
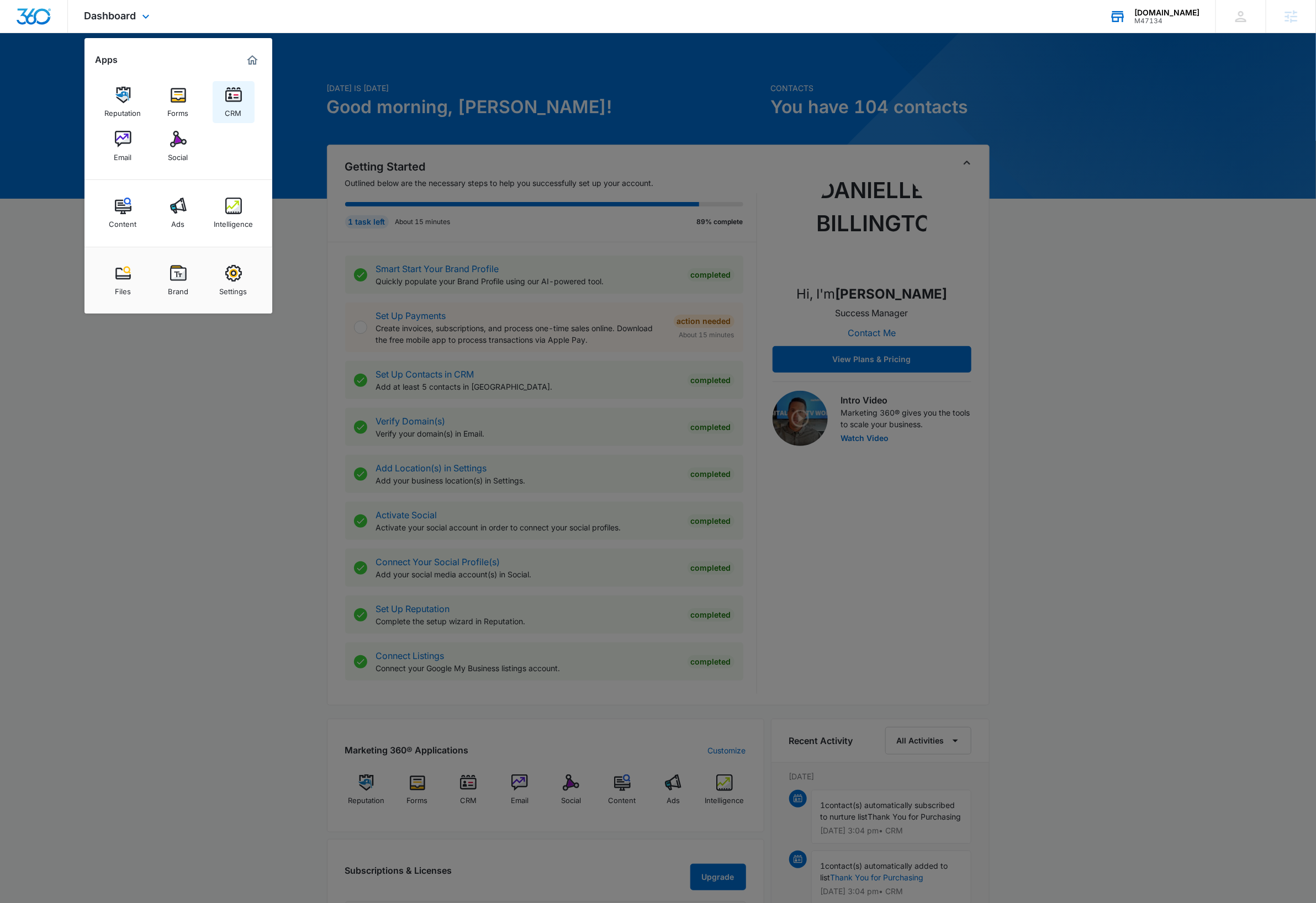
click at [235, 100] on img at bounding box center [233, 95] width 16 height 16
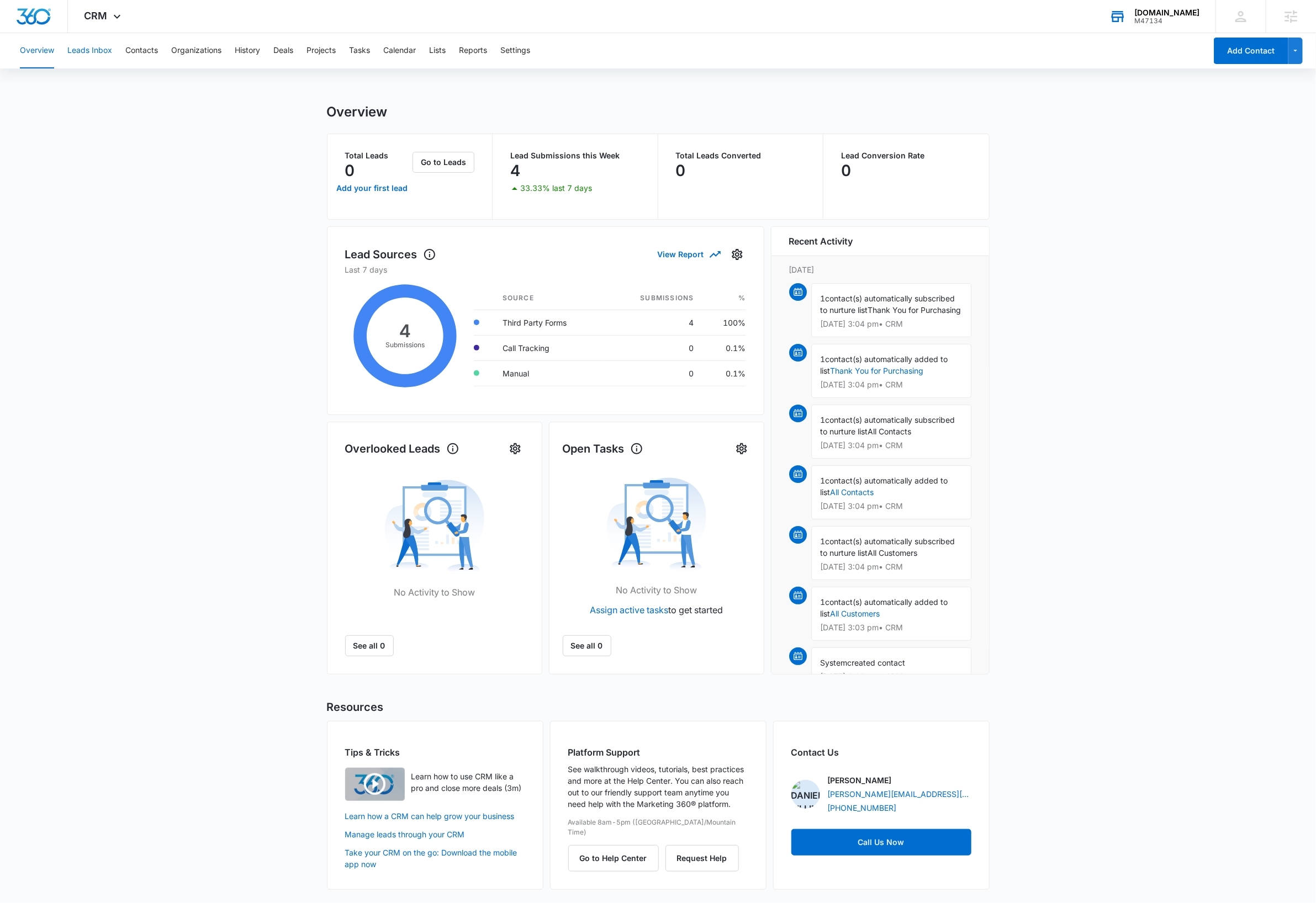
click at [105, 54] on button "Leads Inbox" at bounding box center [90, 50] width 45 height 35
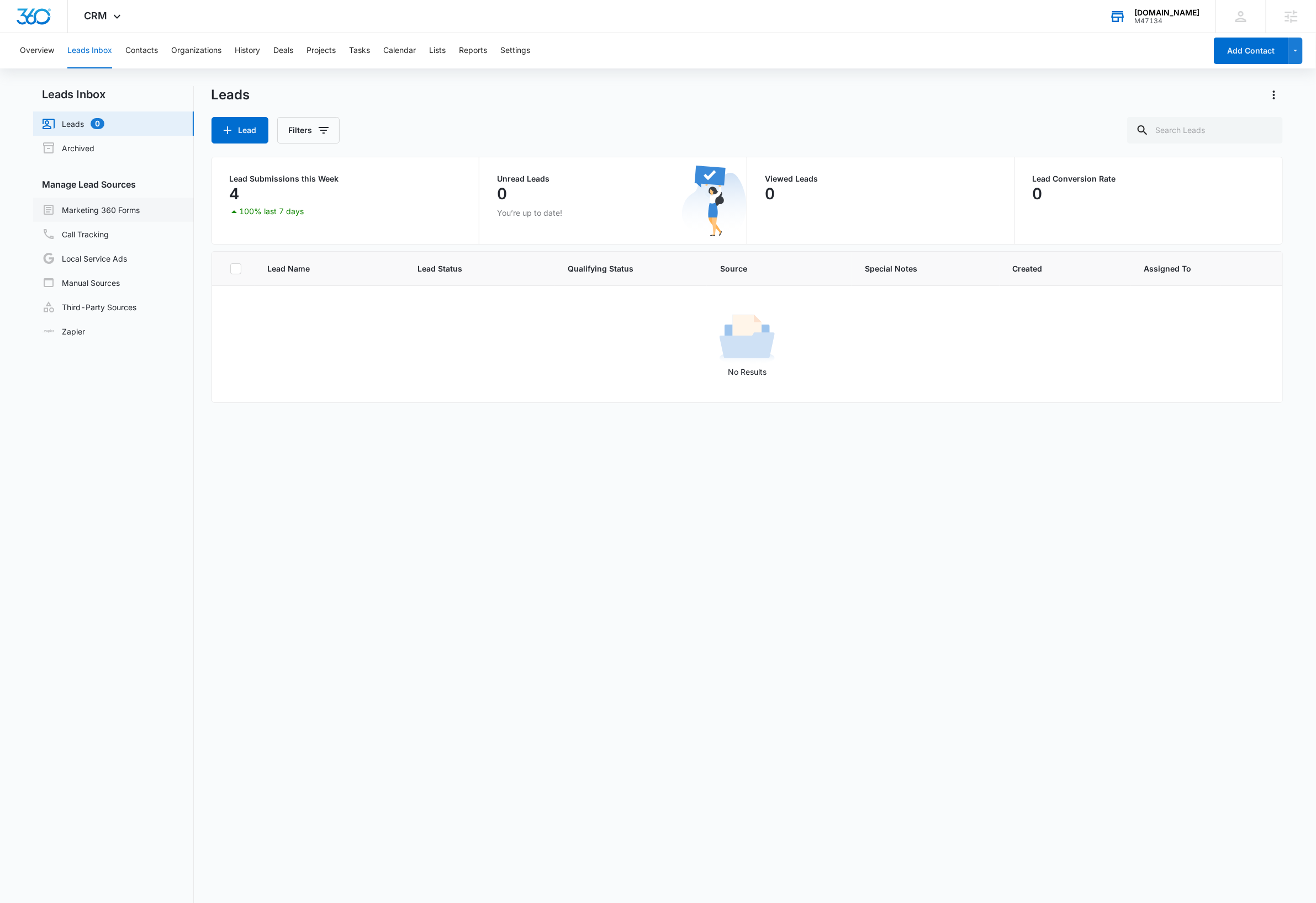
click at [113, 209] on link "Marketing 360 Forms" at bounding box center [91, 209] width 98 height 13
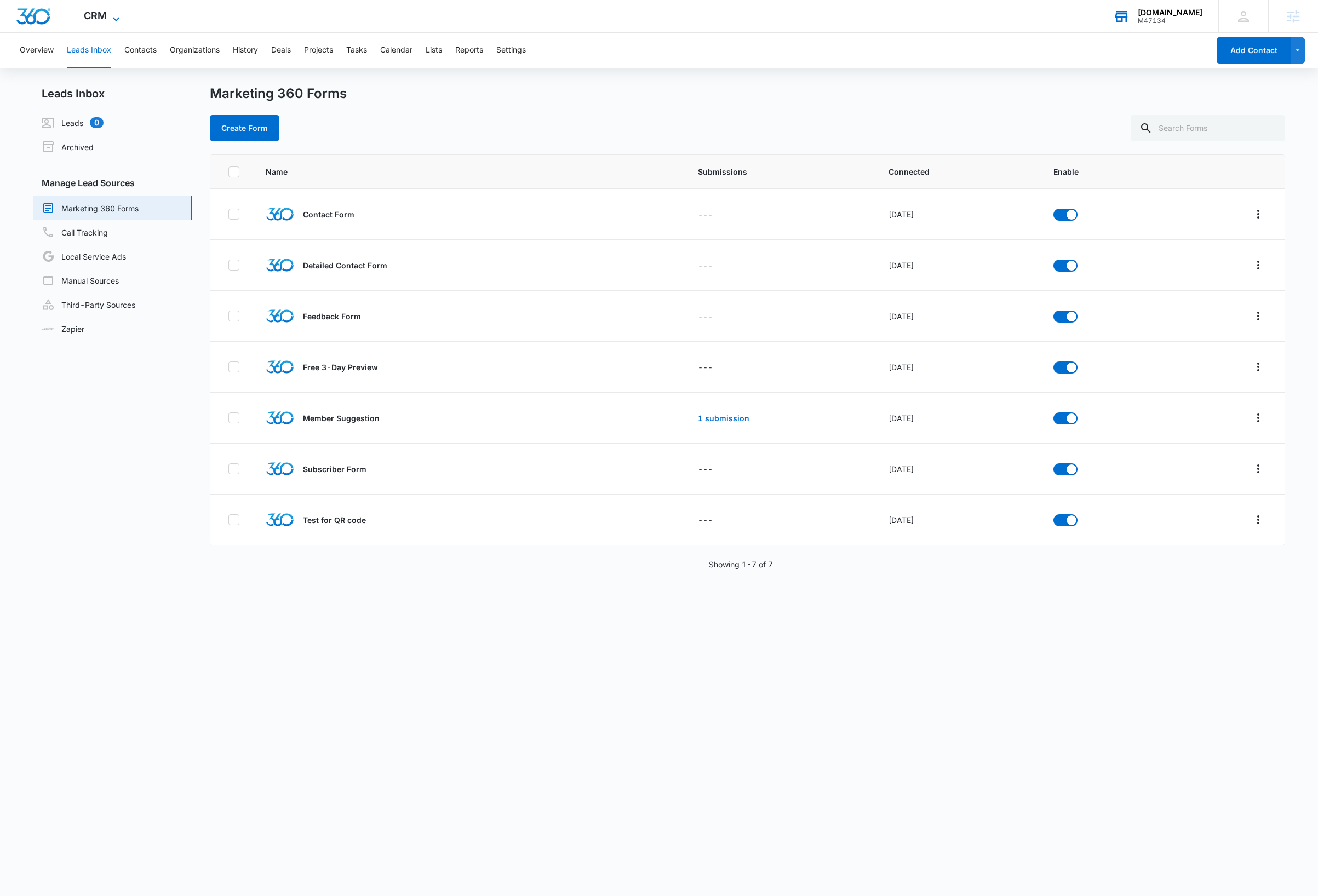
click at [104, 12] on span "CRM" at bounding box center [95, 16] width 23 height 11
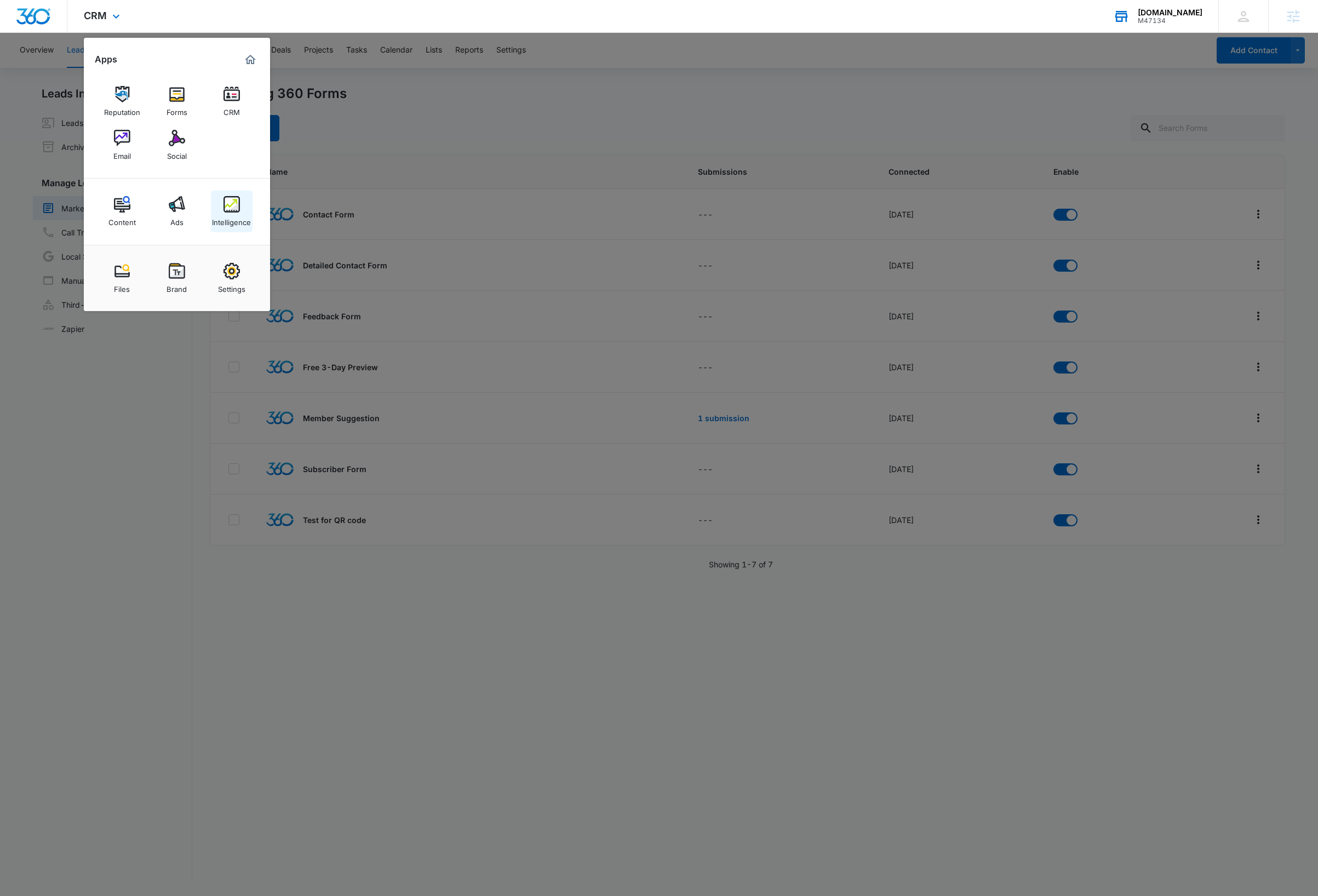
click at [222, 210] on link "Intelligence" at bounding box center [232, 211] width 42 height 42
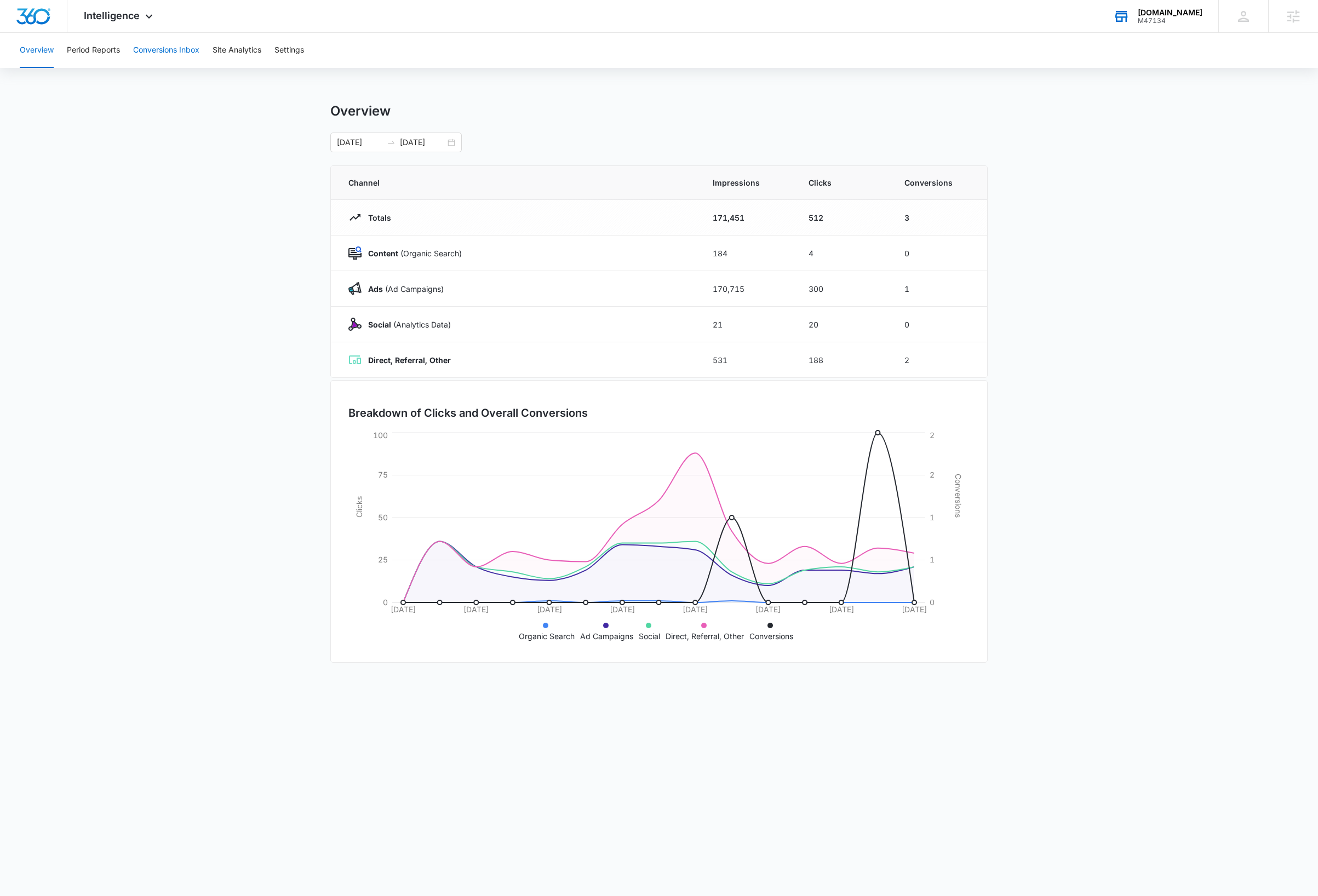
click at [187, 51] on button "Conversions Inbox" at bounding box center [166, 50] width 66 height 35
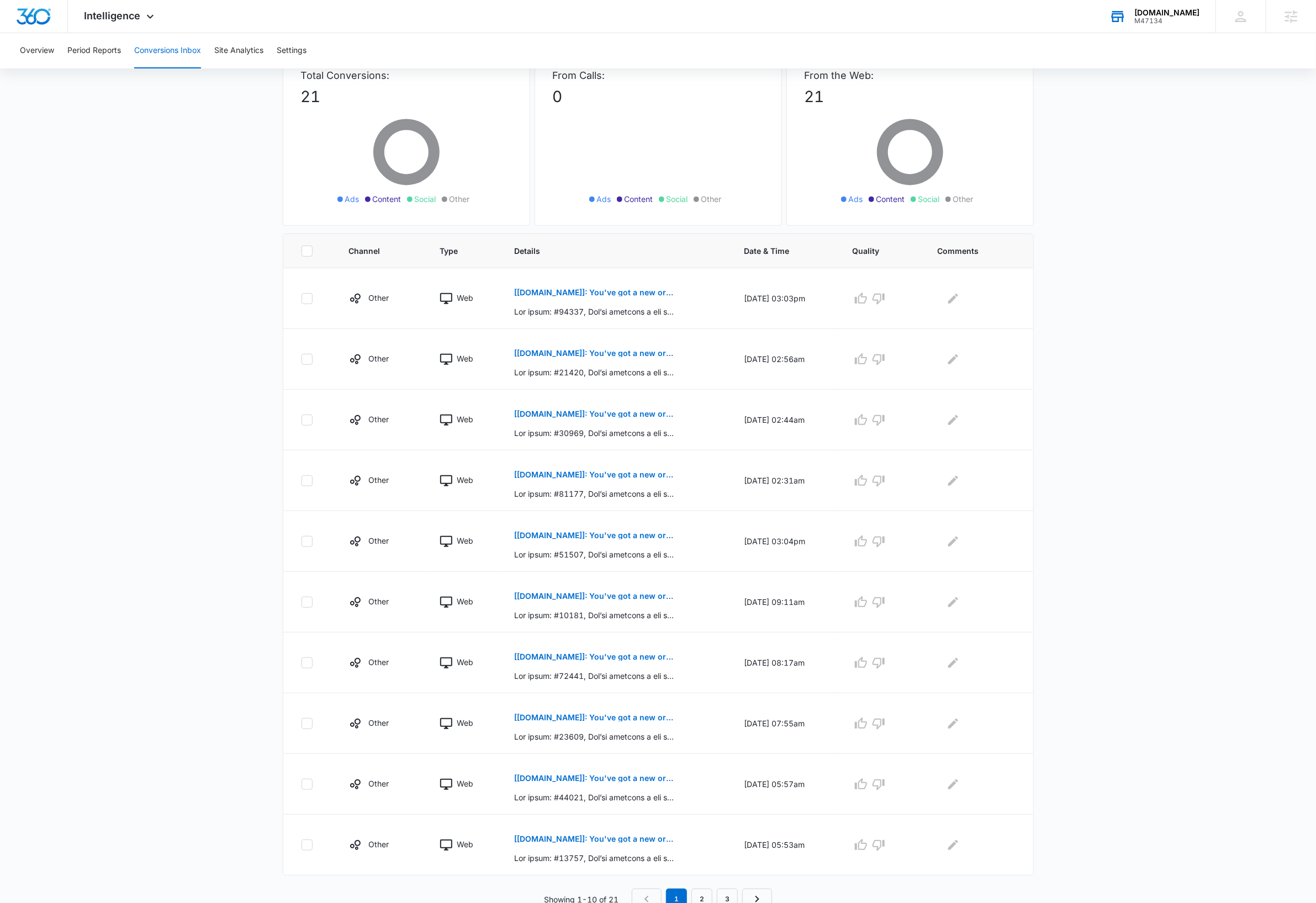
scroll to position [89, 0]
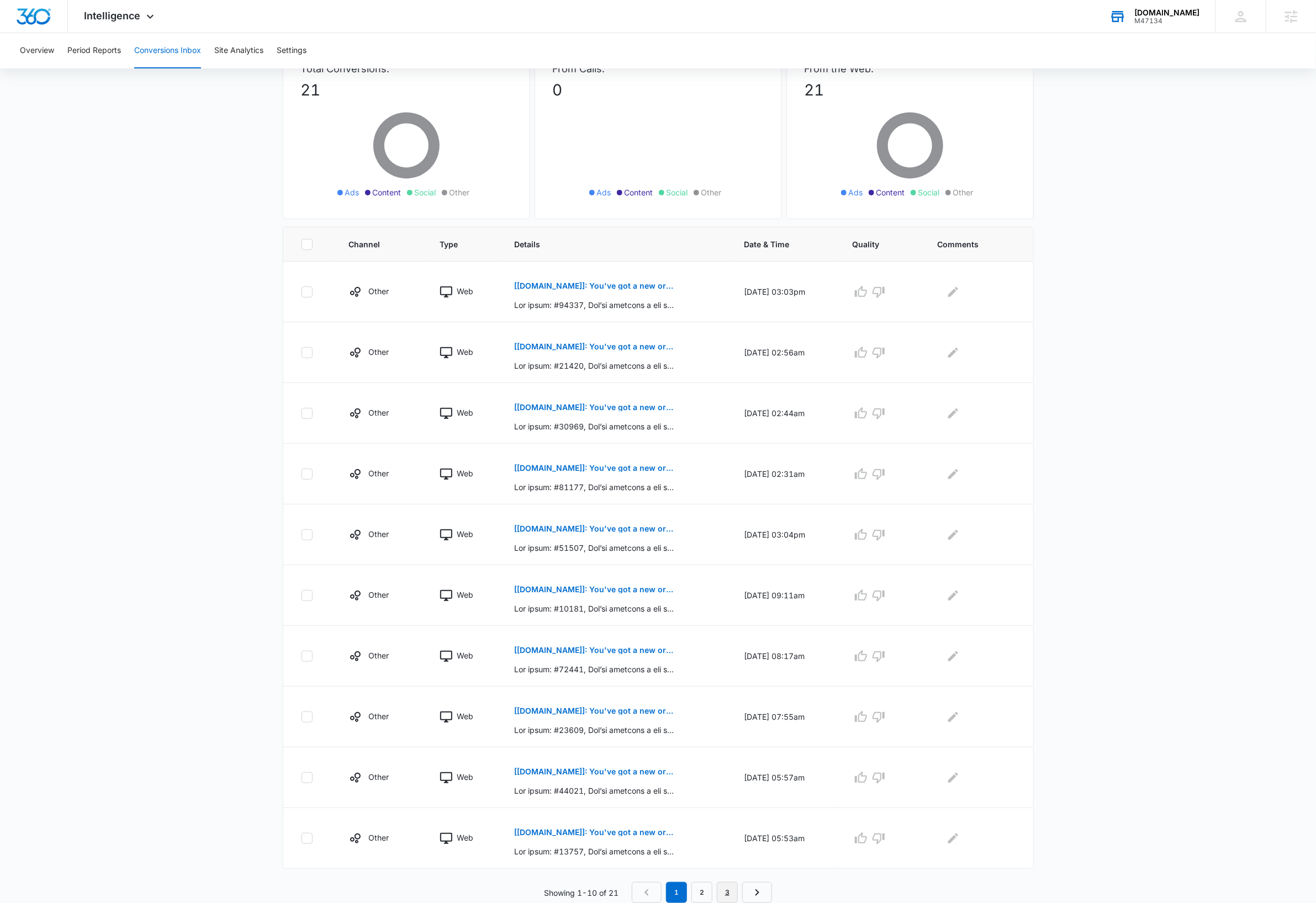
click at [726, 893] on link "3" at bounding box center [726, 892] width 21 height 21
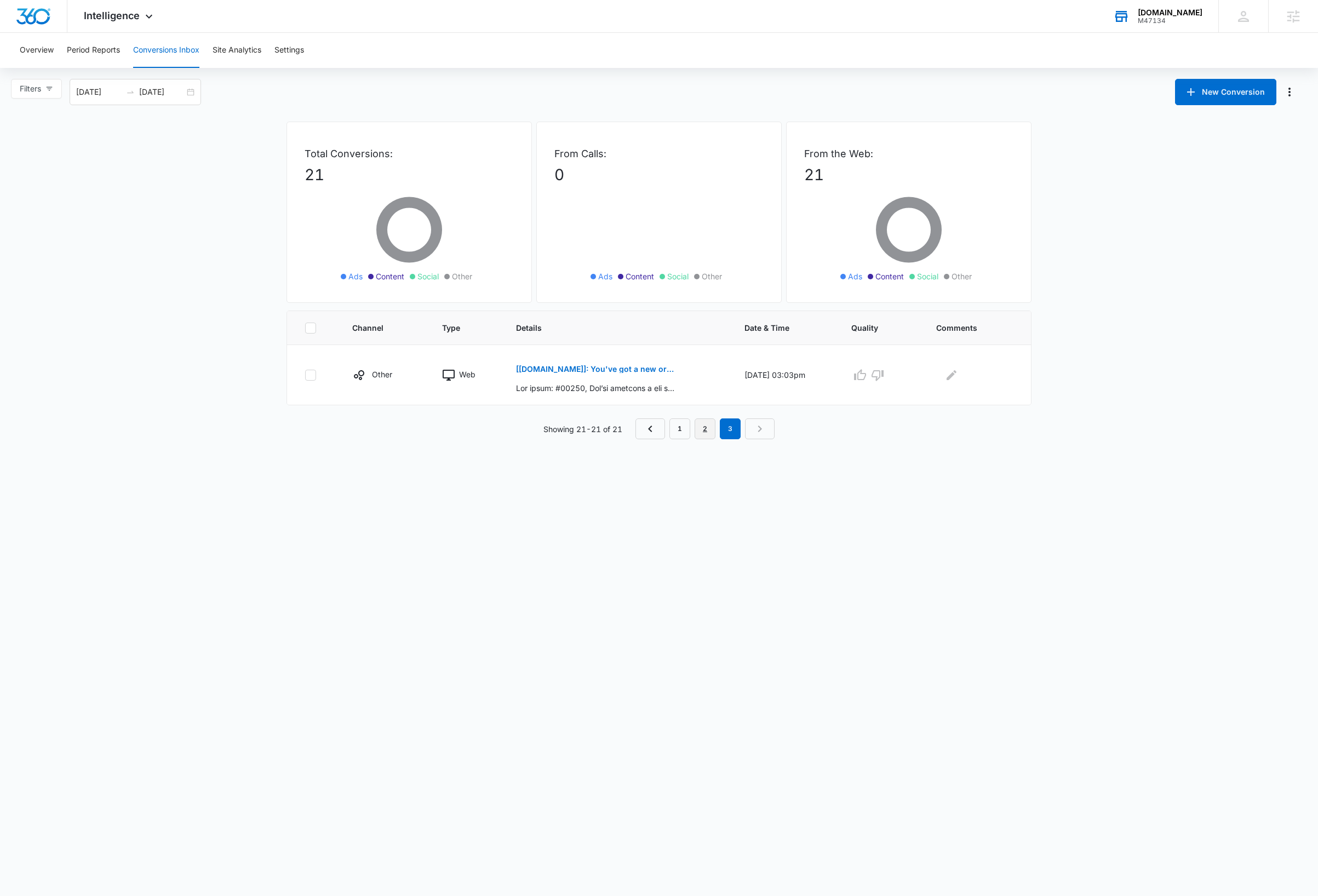
click at [703, 430] on link "2" at bounding box center [704, 429] width 20 height 20
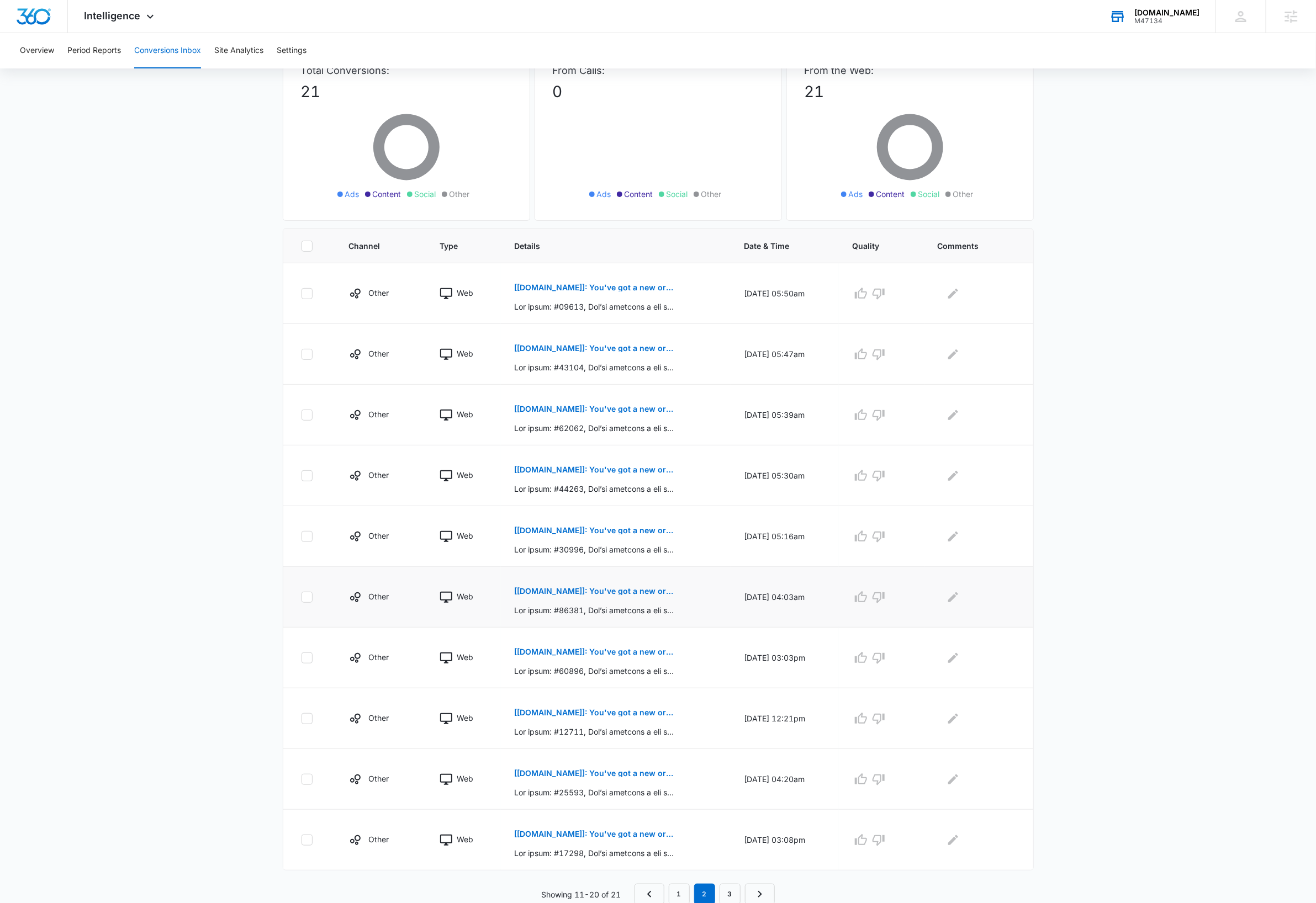
scroll to position [89, 0]
click at [679, 894] on link "1" at bounding box center [679, 892] width 21 height 21
click at [609, 283] on p "[Pairfection.us]: You've got a new order: #41982" at bounding box center [594, 285] width 161 height 7
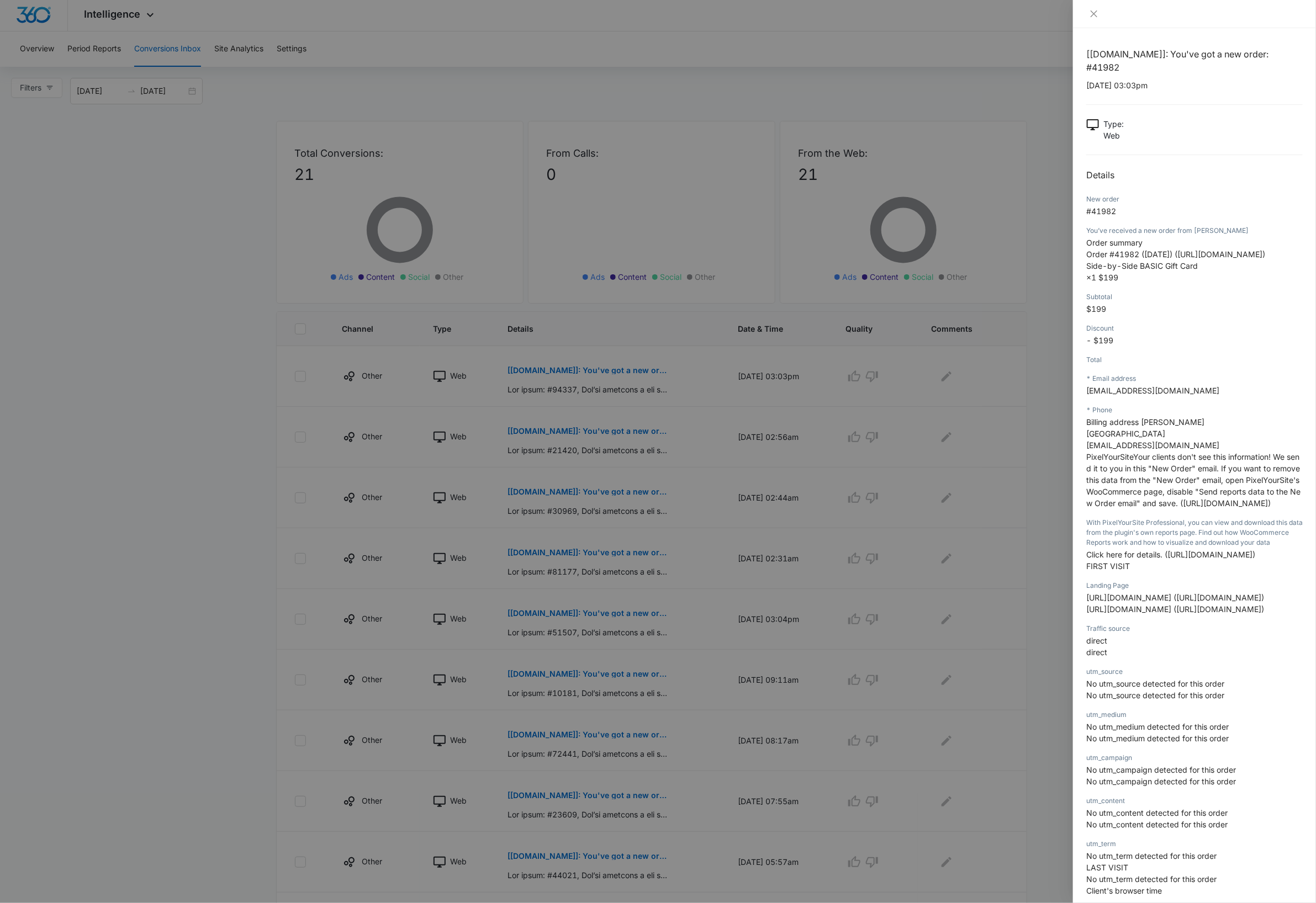
scroll to position [0, 0]
click at [1093, 12] on icon "close" at bounding box center [1093, 14] width 7 height 7
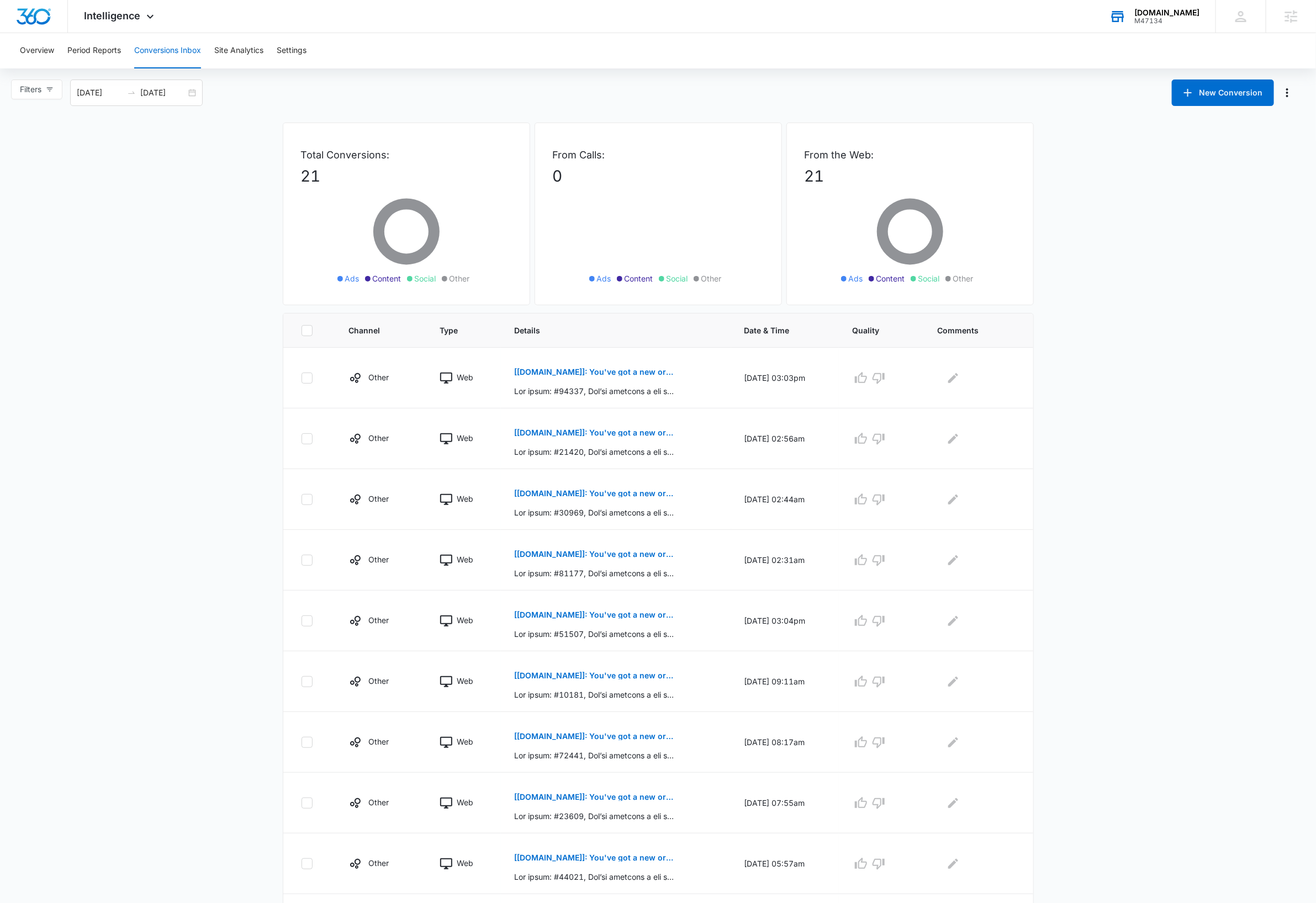
click at [1163, 383] on main "Filters 09/09/2025 10/09/2025 New Conversion Total Conversions: 21 Ads Content …" at bounding box center [658, 534] width 1316 height 910
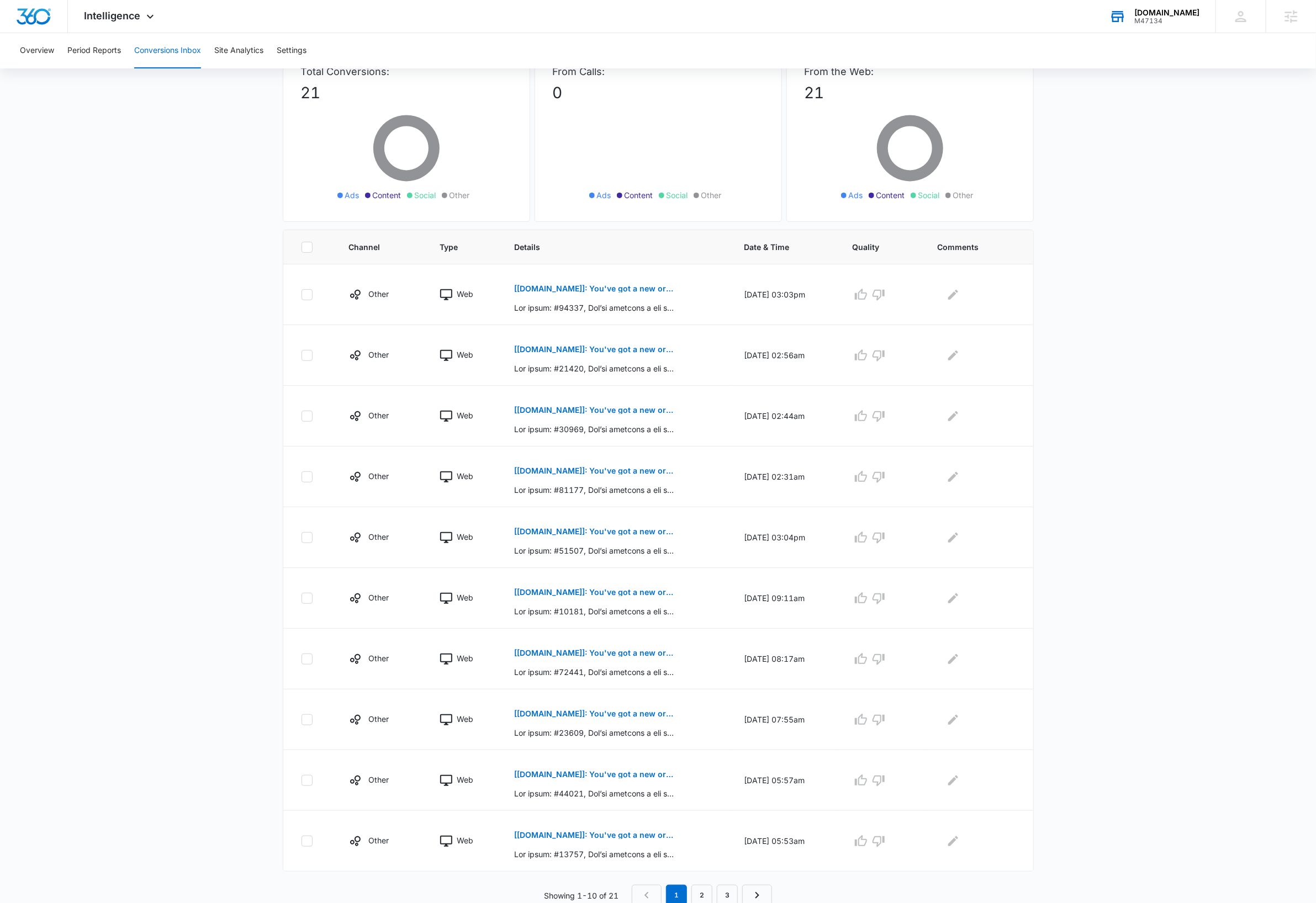
scroll to position [89, 0]
click at [32, 19] on img "Dashboard" at bounding box center [33, 16] width 35 height 16
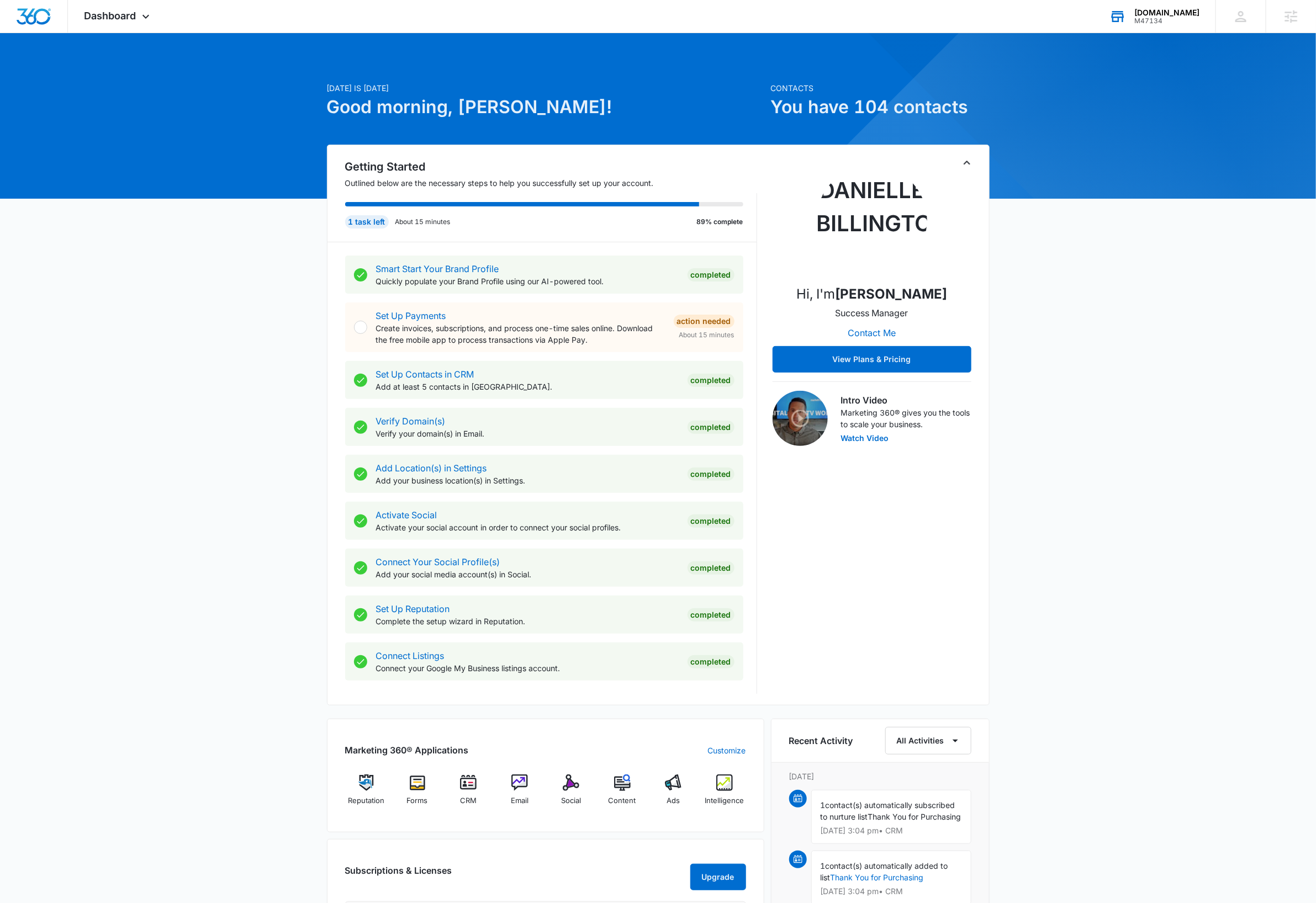
click at [236, 248] on div "Today is Friday, October 10th Good morning, Dave! Contacts You have 104 contact…" at bounding box center [658, 668] width 1316 height 1242
click at [1173, 17] on div "M47134" at bounding box center [1166, 21] width 65 height 7
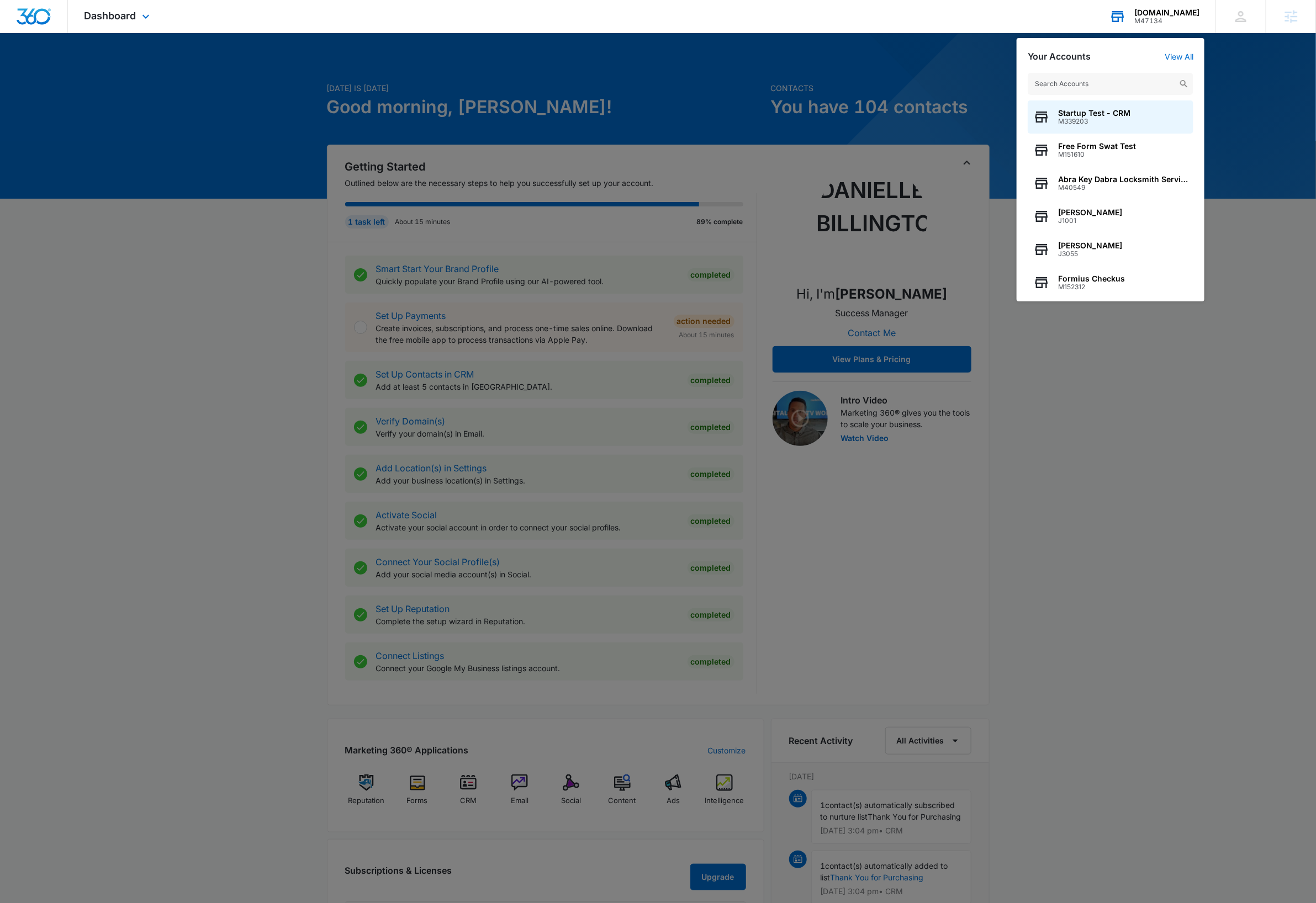
click at [1112, 86] on input "text" at bounding box center [1110, 83] width 166 height 22
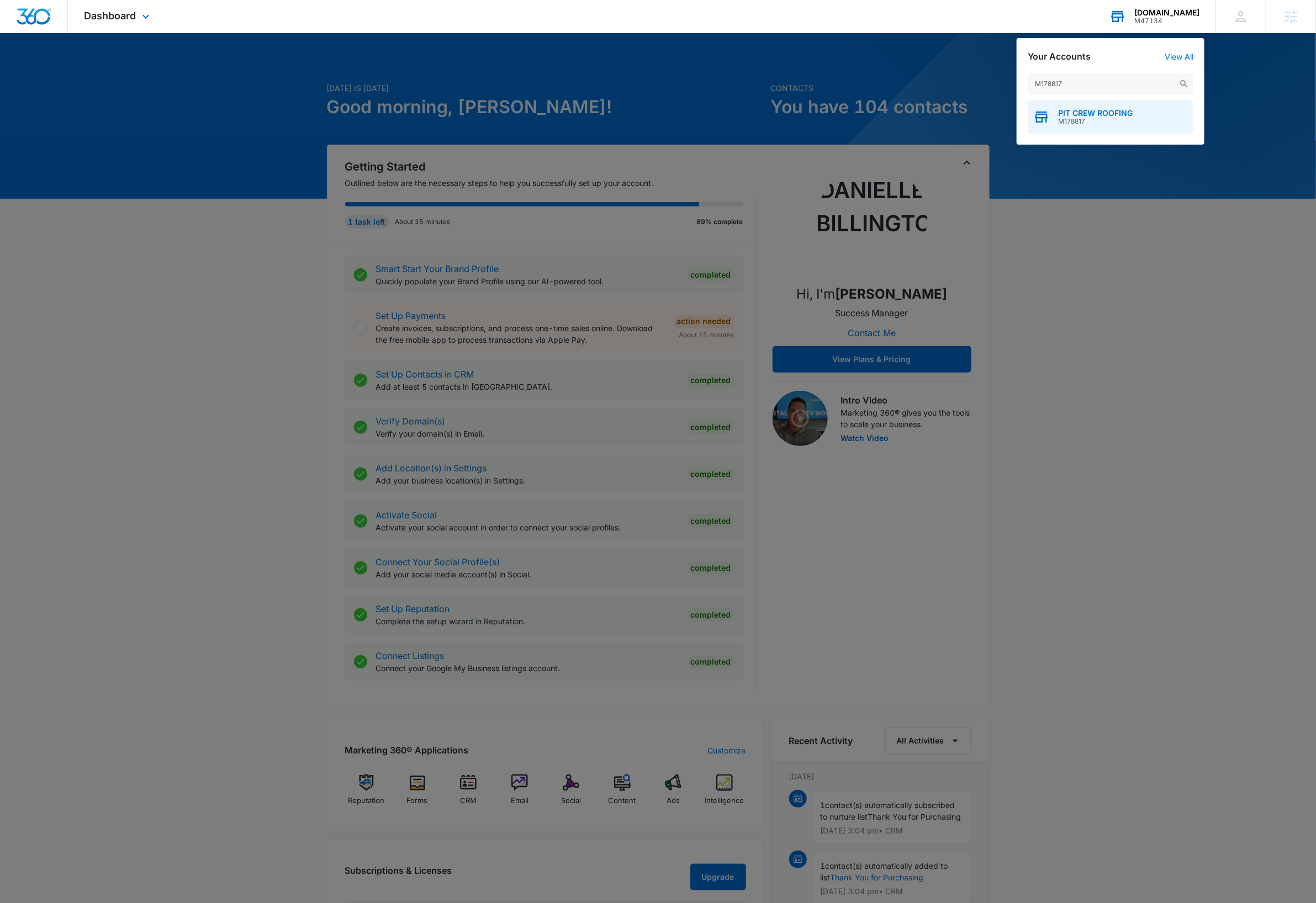
type input "M178817"
click at [1108, 120] on span "M178817" at bounding box center [1095, 121] width 74 height 7
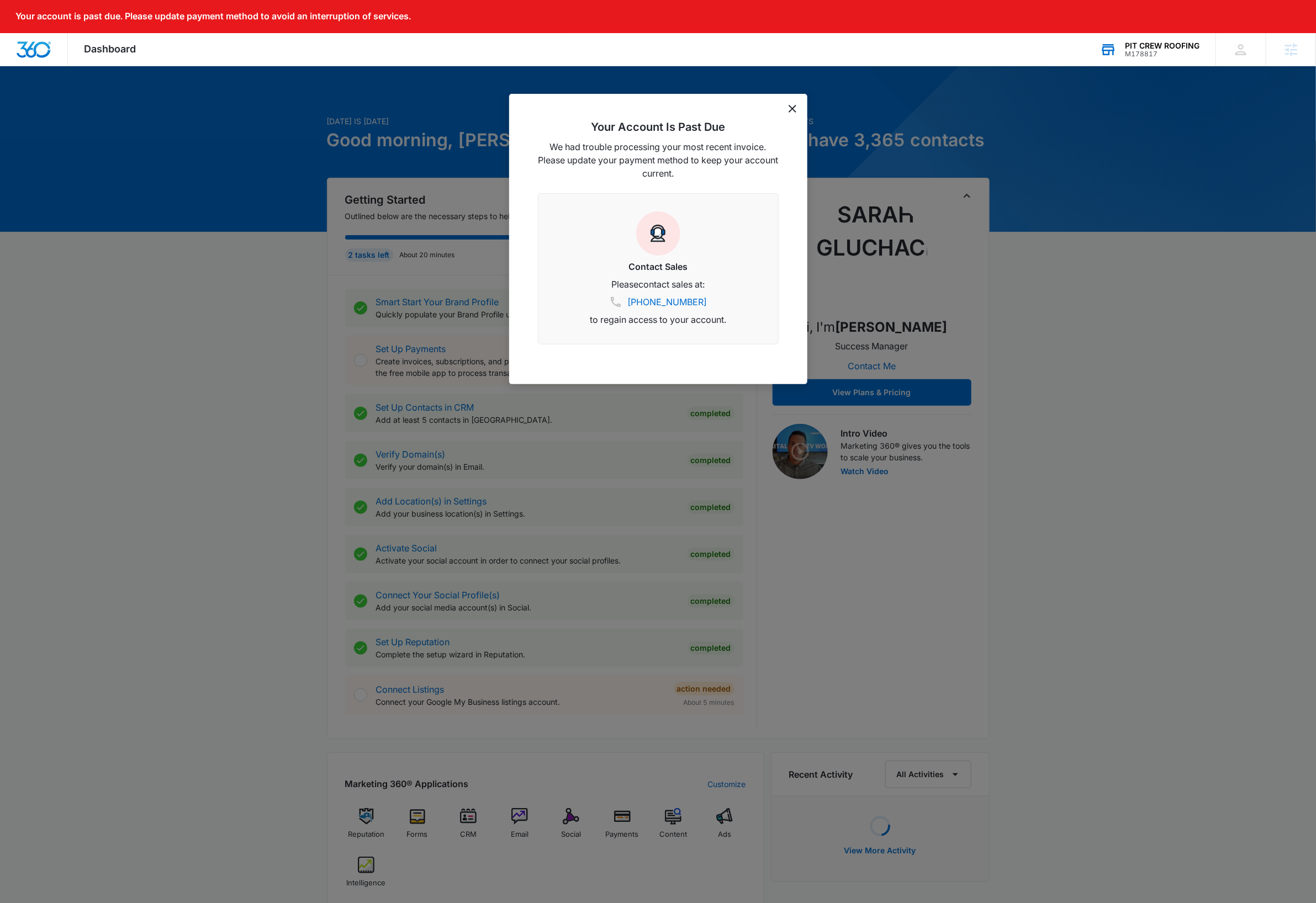
click at [793, 108] on icon "dismiss this dialog" at bounding box center [792, 108] width 7 height 7
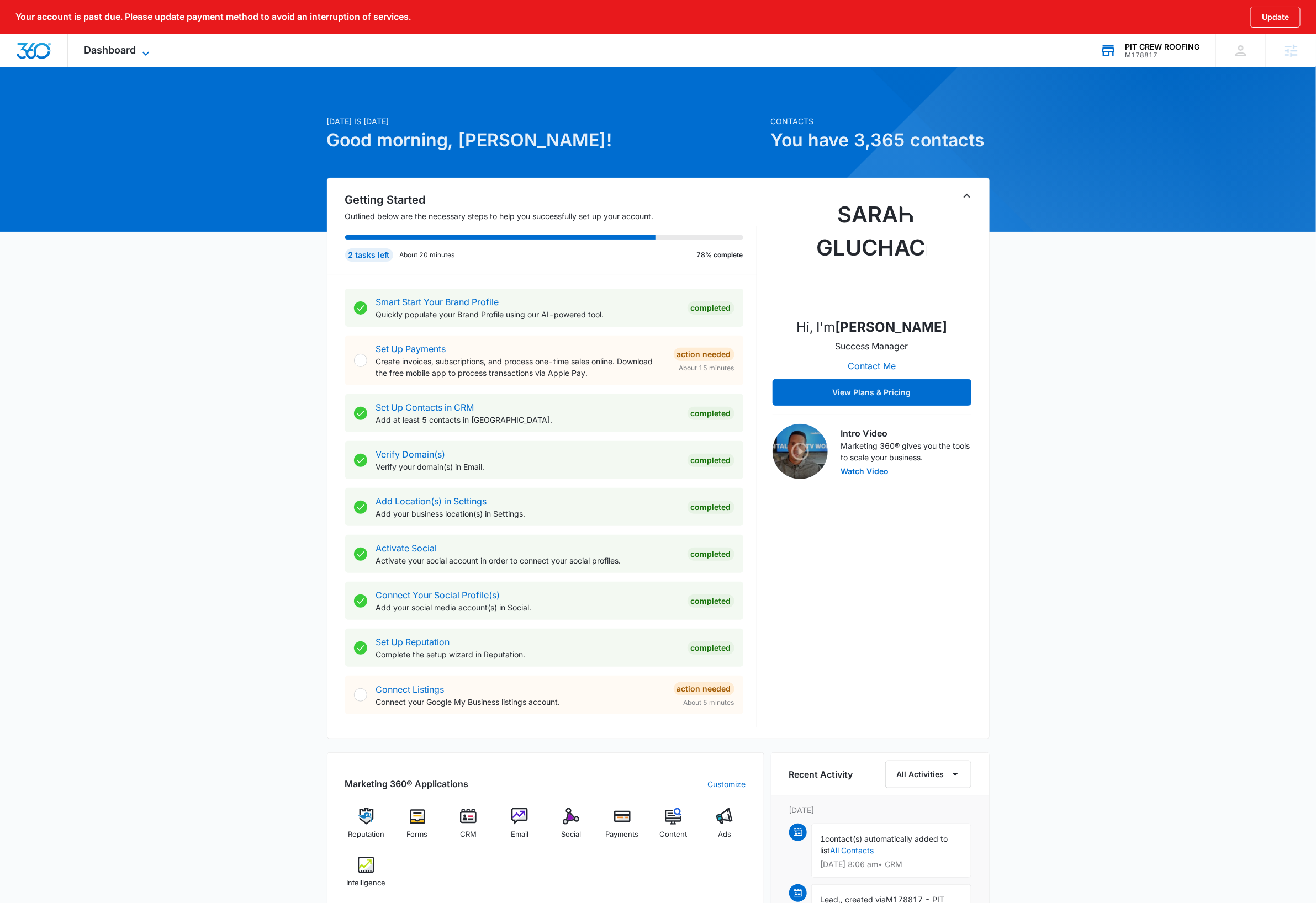
click at [144, 55] on icon at bounding box center [146, 54] width 13 height 13
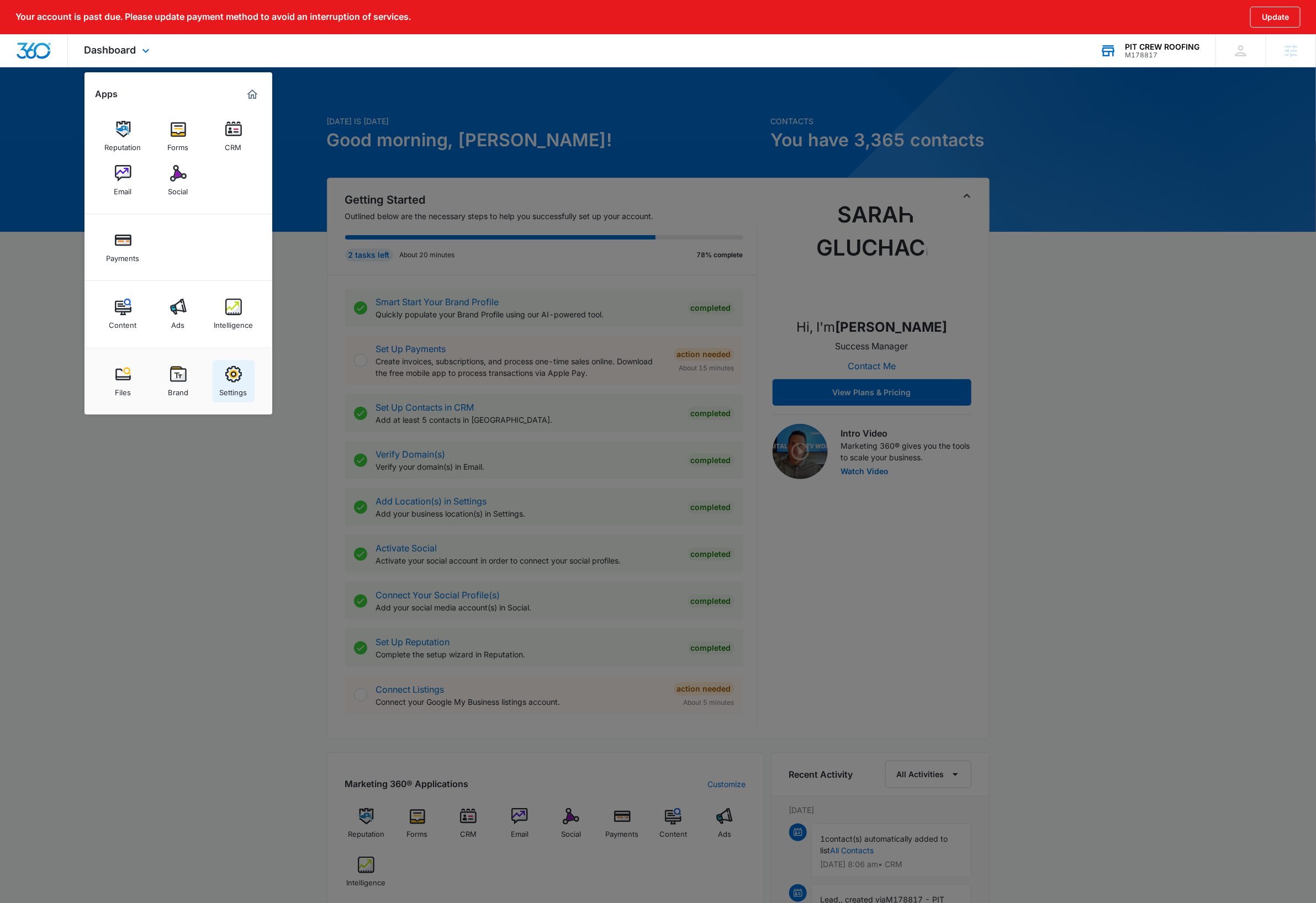
click at [235, 388] on div "Settings" at bounding box center [233, 389] width 27 height 14
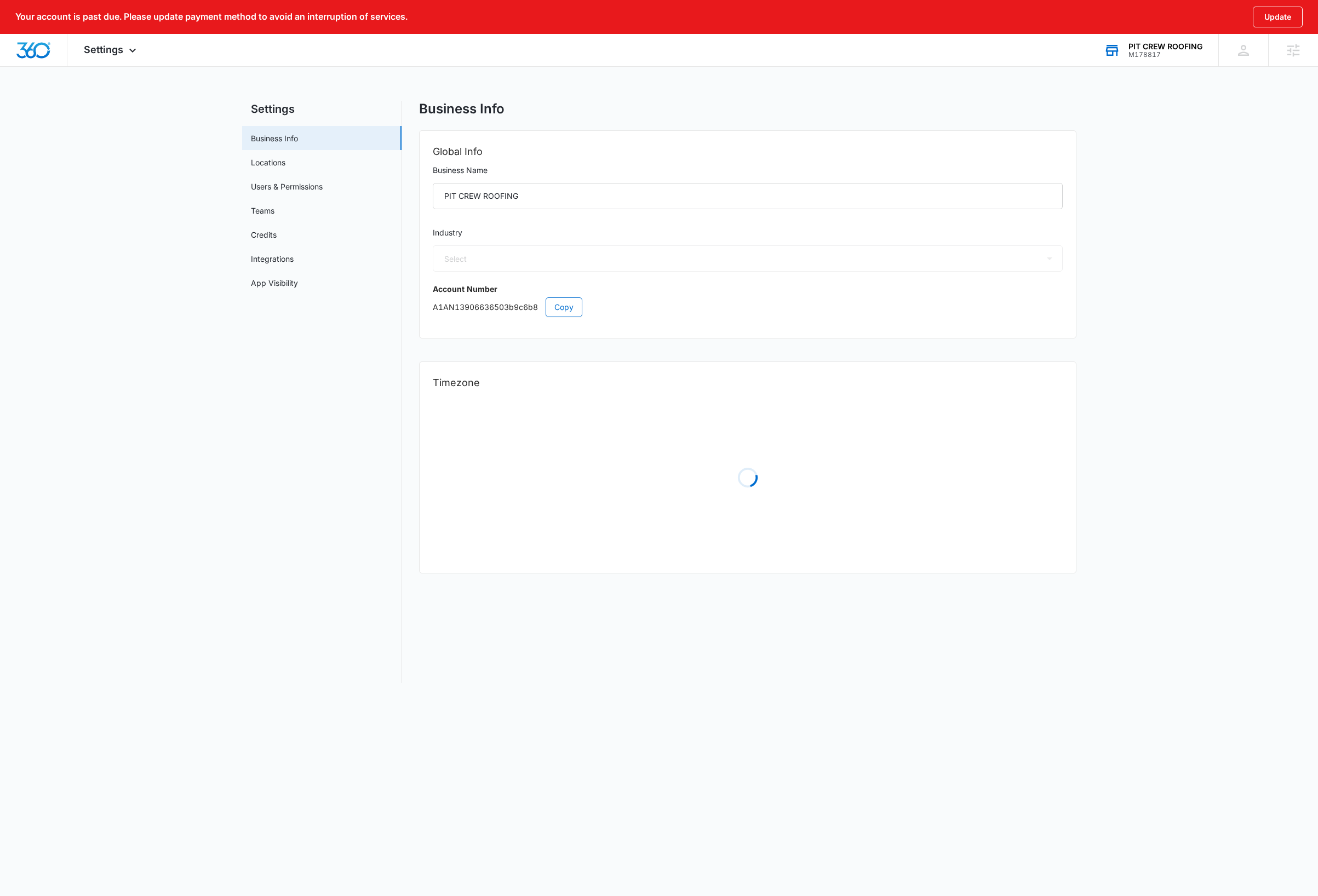
select select "4"
select select "US"
select select "America/New_York"
click at [300, 188] on link "Users & Permissions" at bounding box center [287, 187] width 72 height 11
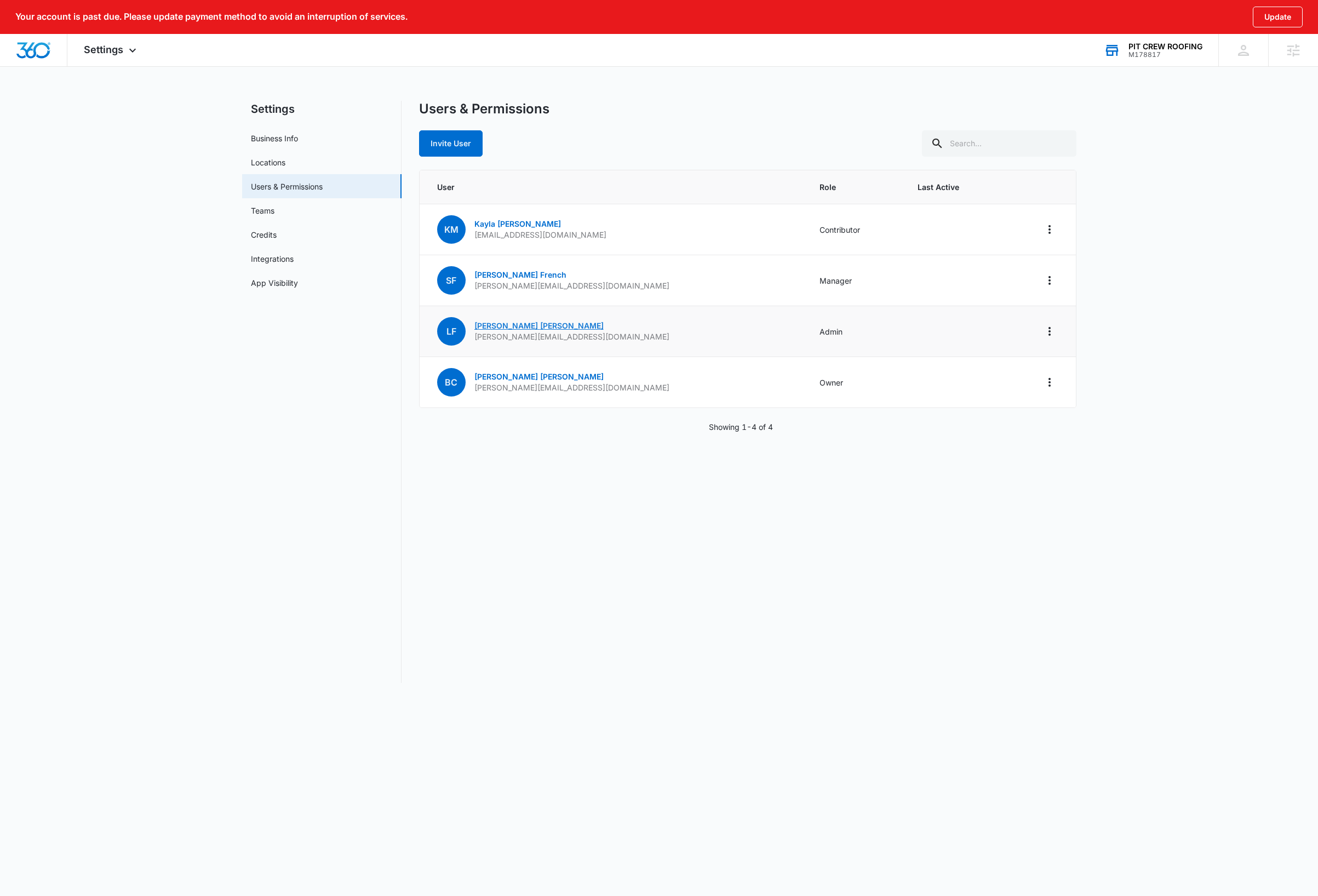
click at [501, 327] on link "Leah Felgar" at bounding box center [539, 325] width 129 height 9
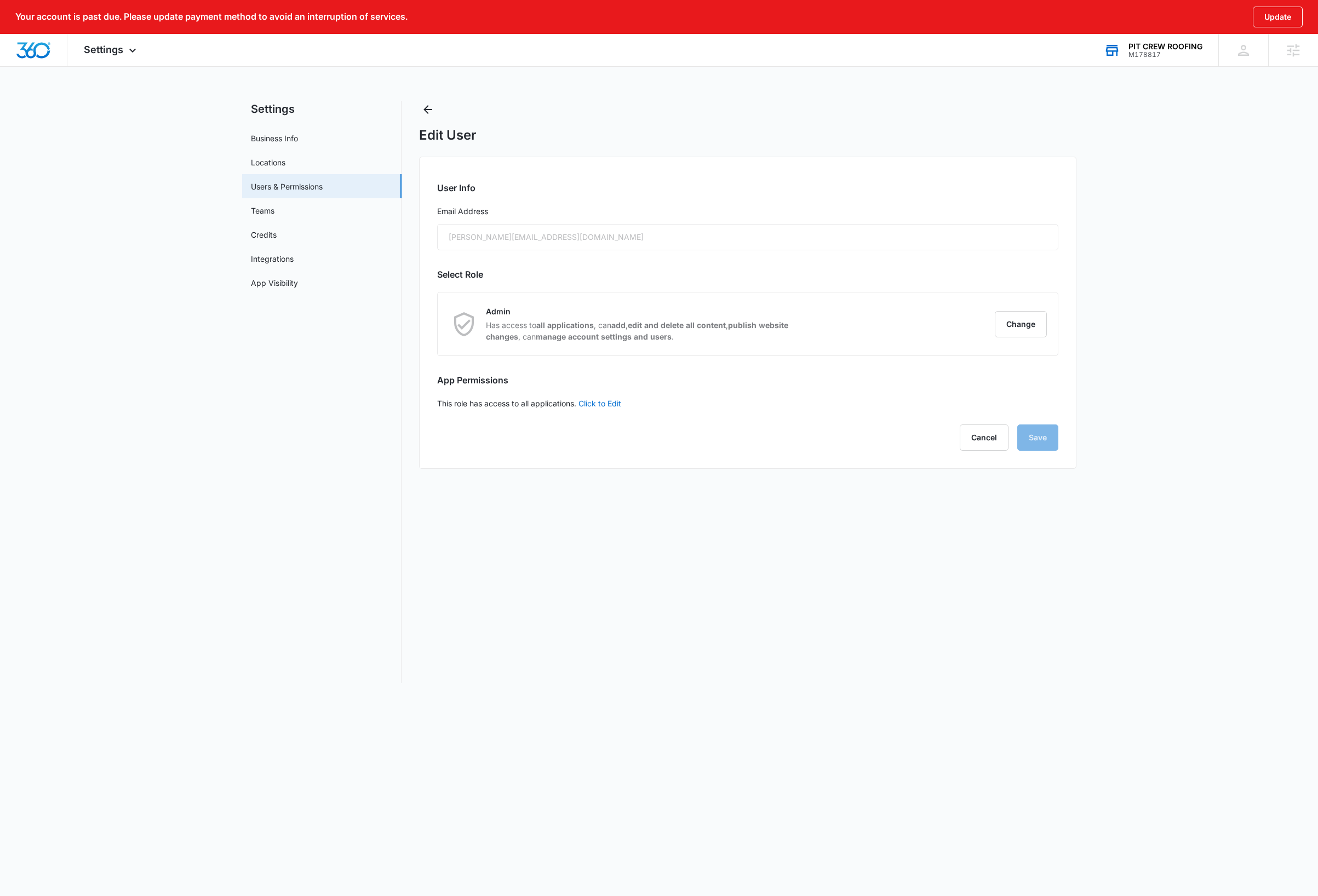
click at [515, 233] on div "leah@pitcrewroofing.com" at bounding box center [747, 237] width 621 height 26
click at [285, 138] on link "Business Info" at bounding box center [275, 138] width 47 height 11
select select "4"
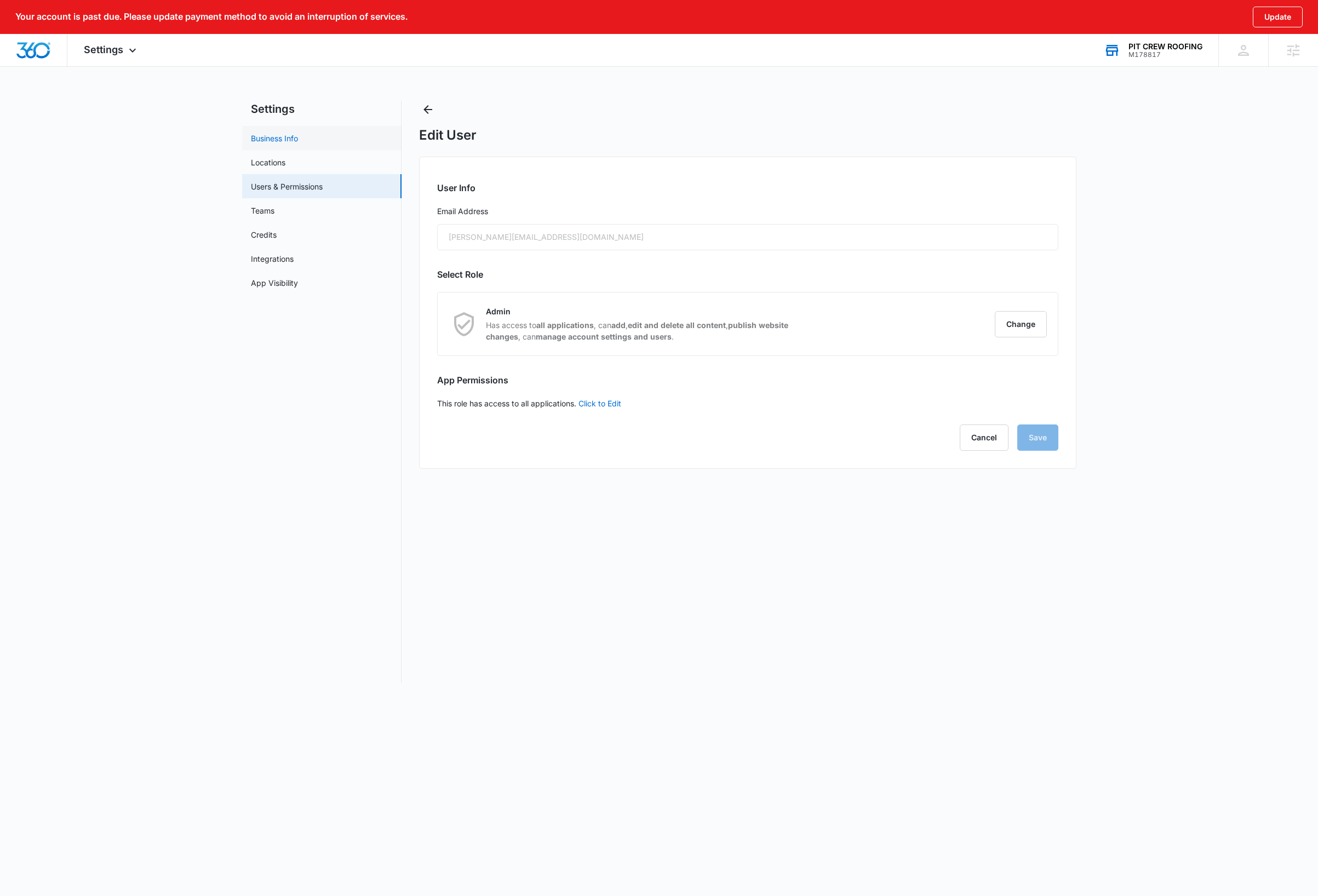
select select "US"
select select "America/New_York"
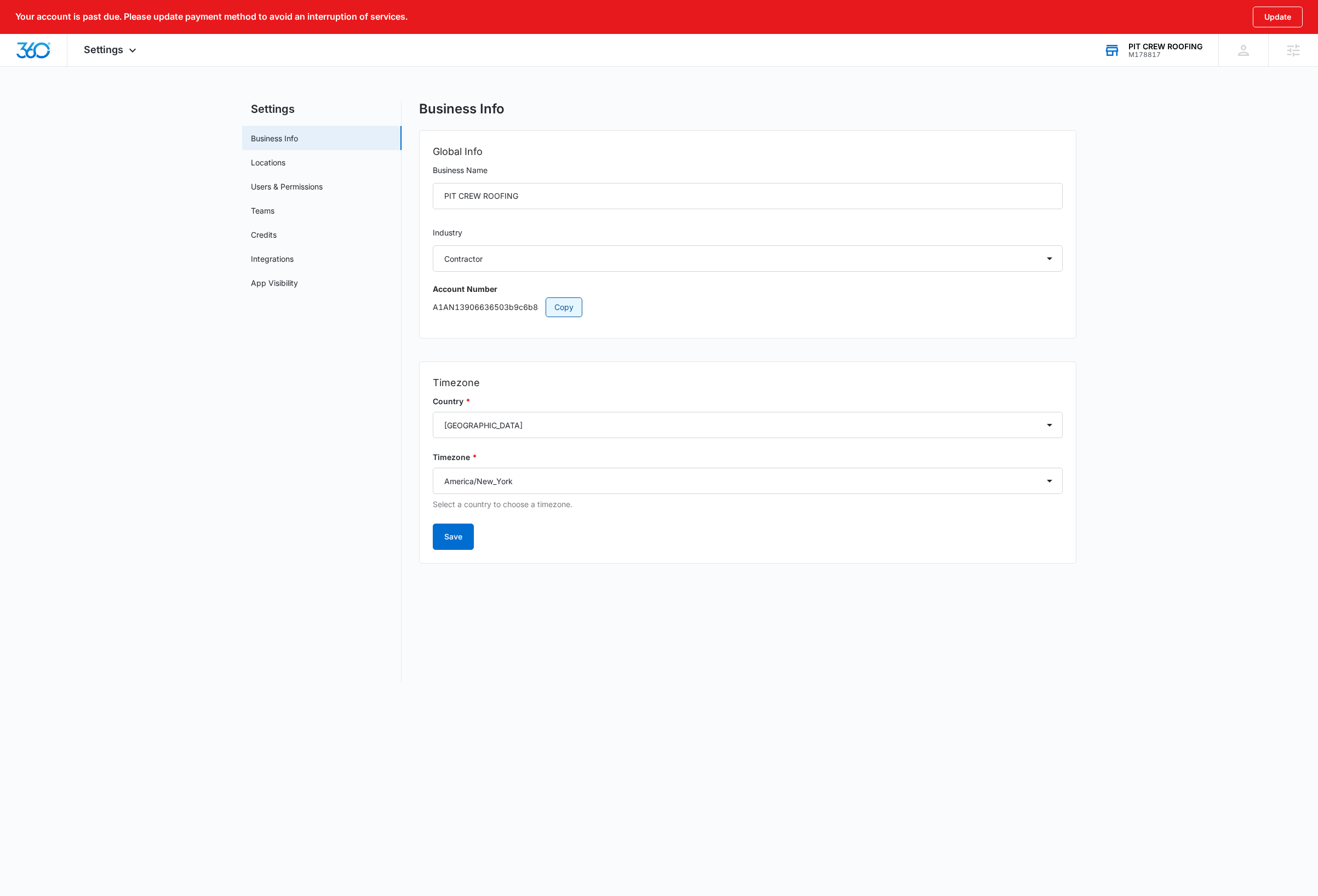
click at [563, 310] on span "Copy" at bounding box center [564, 307] width 19 height 12
click at [41, 52] on img "Dashboard" at bounding box center [33, 51] width 35 height 16
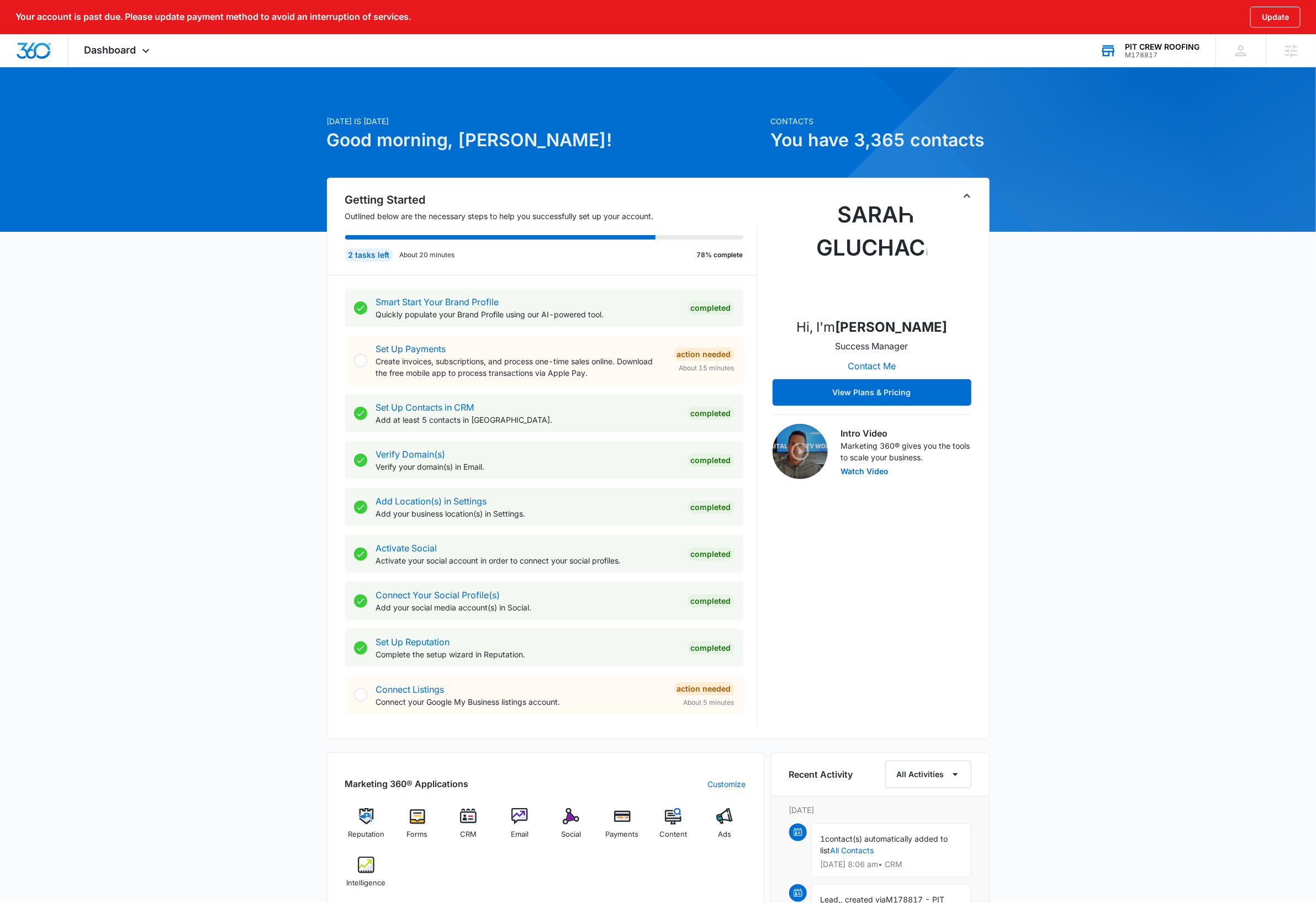
click at [1183, 412] on div "Today is Friday, October 10th Good morning, Dave! Contacts You have 3,365 conta…" at bounding box center [658, 689] width 1316 height 1219
